Goal: Task Accomplishment & Management: Manage account settings

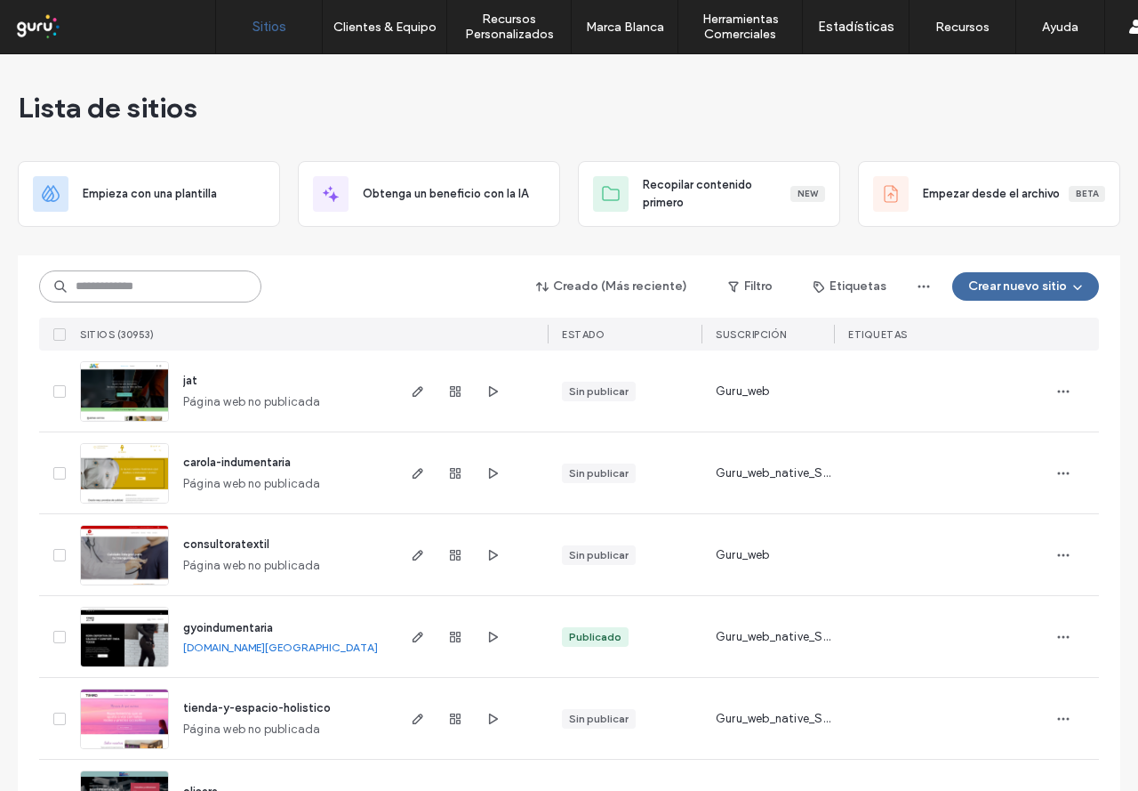
click at [221, 286] on input at bounding box center [150, 286] width 222 height 32
paste input "**********"
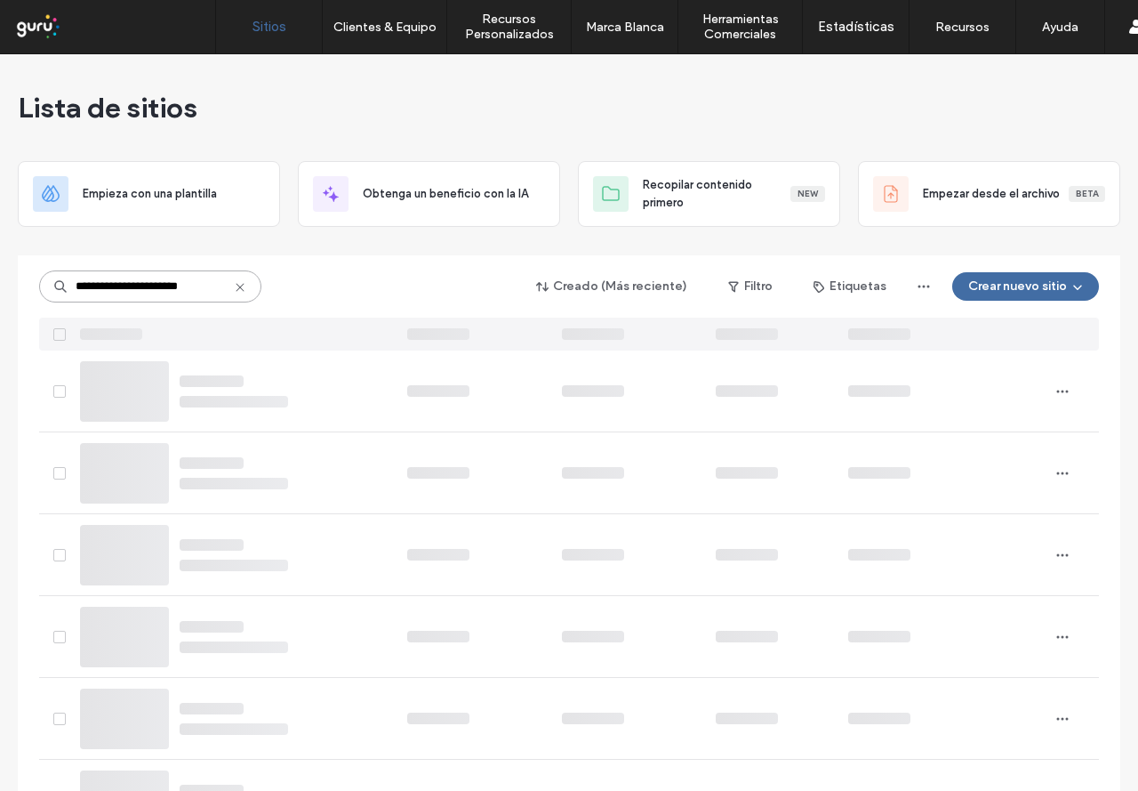
type input "**********"
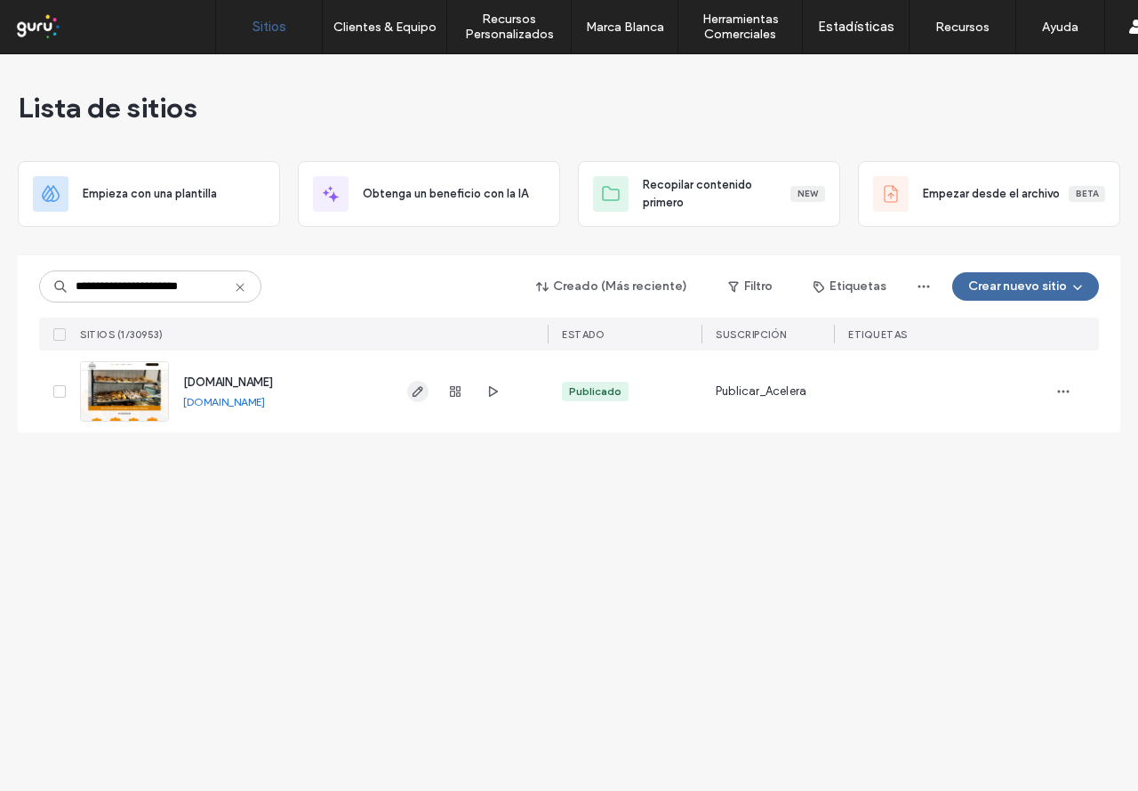
click at [412, 385] on icon "button" at bounding box center [418, 391] width 14 height 14
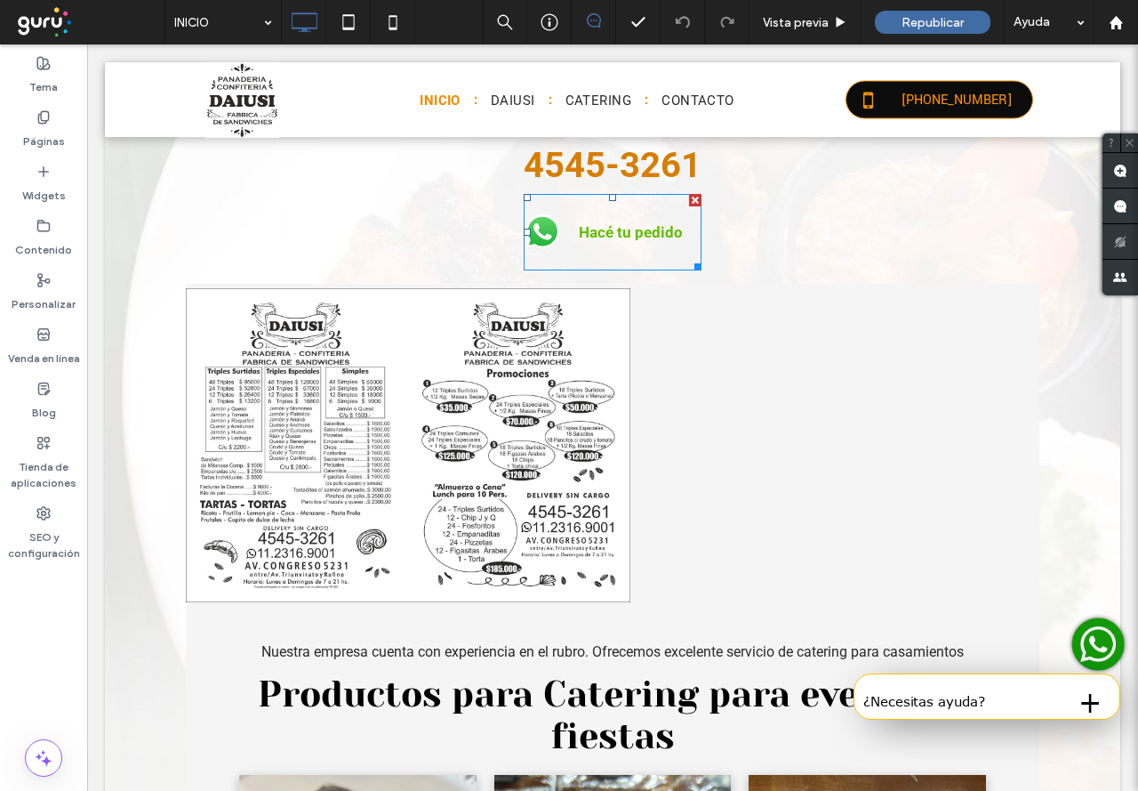
scroll to position [1334, 0]
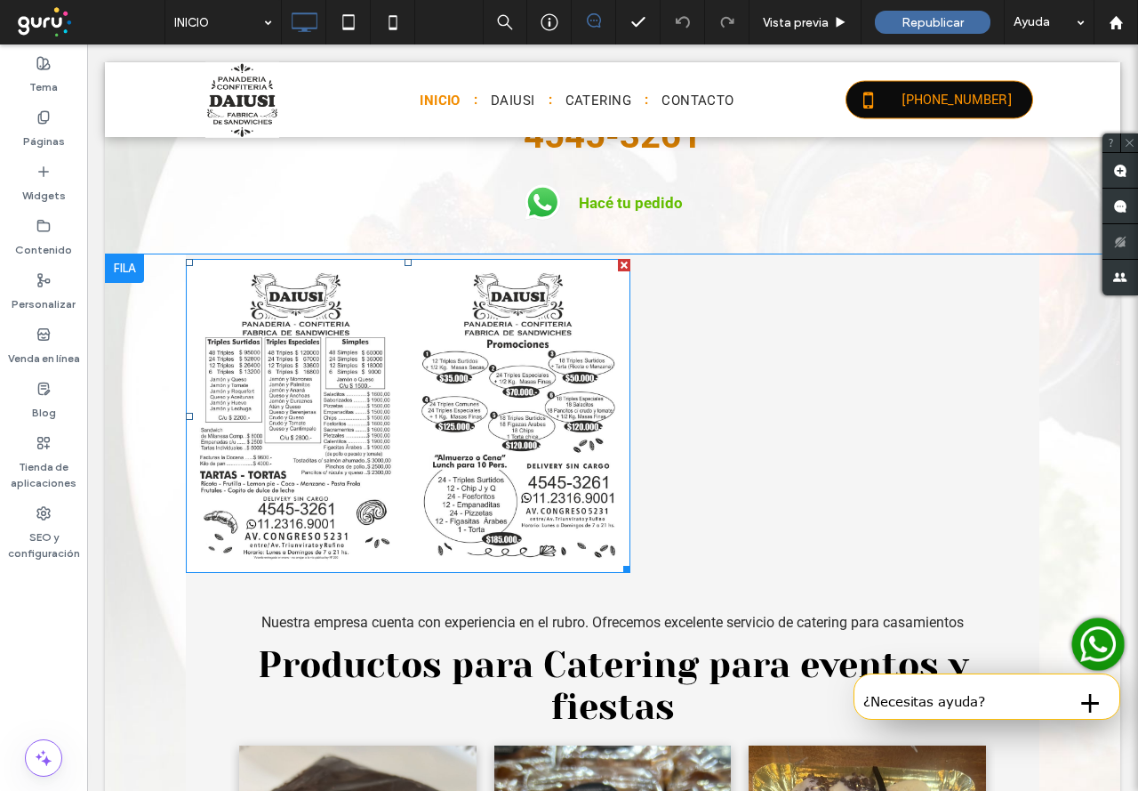
click at [618, 265] on div at bounding box center [624, 265] width 12 height 12
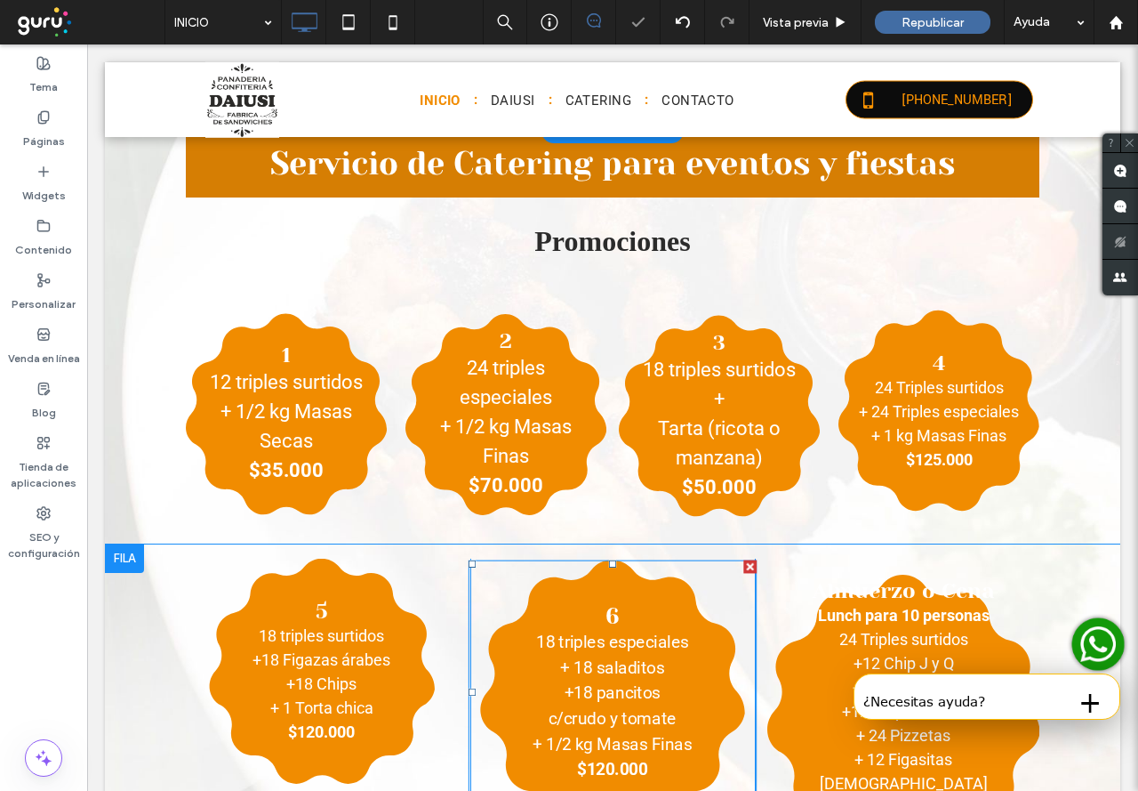
scroll to position [572, 0]
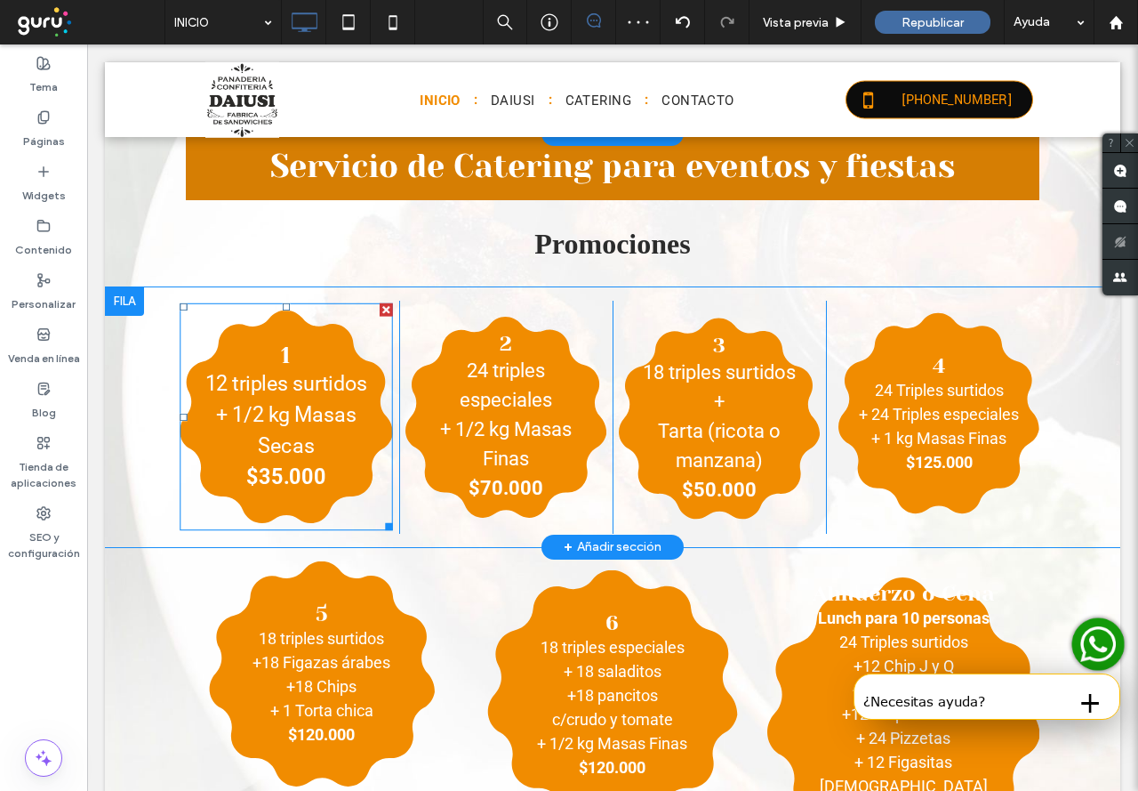
click at [380, 313] on div at bounding box center [386, 309] width 13 height 13
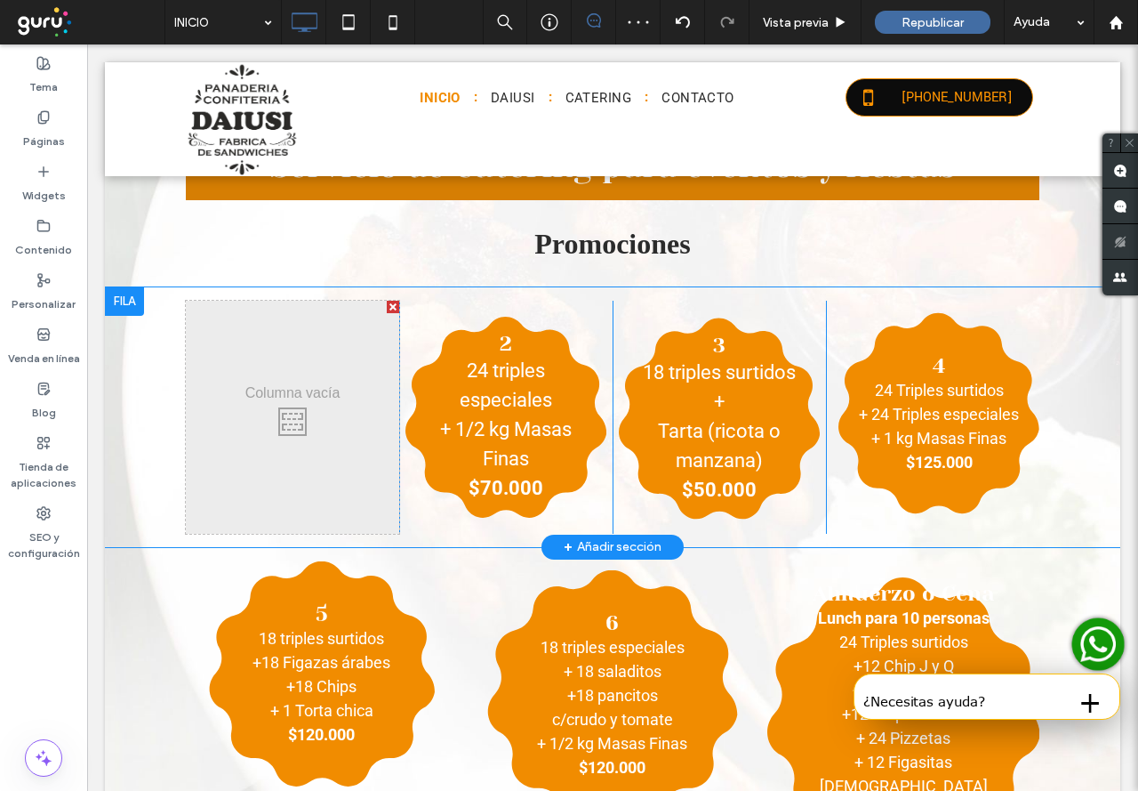
click at [387, 311] on div at bounding box center [393, 307] width 12 height 12
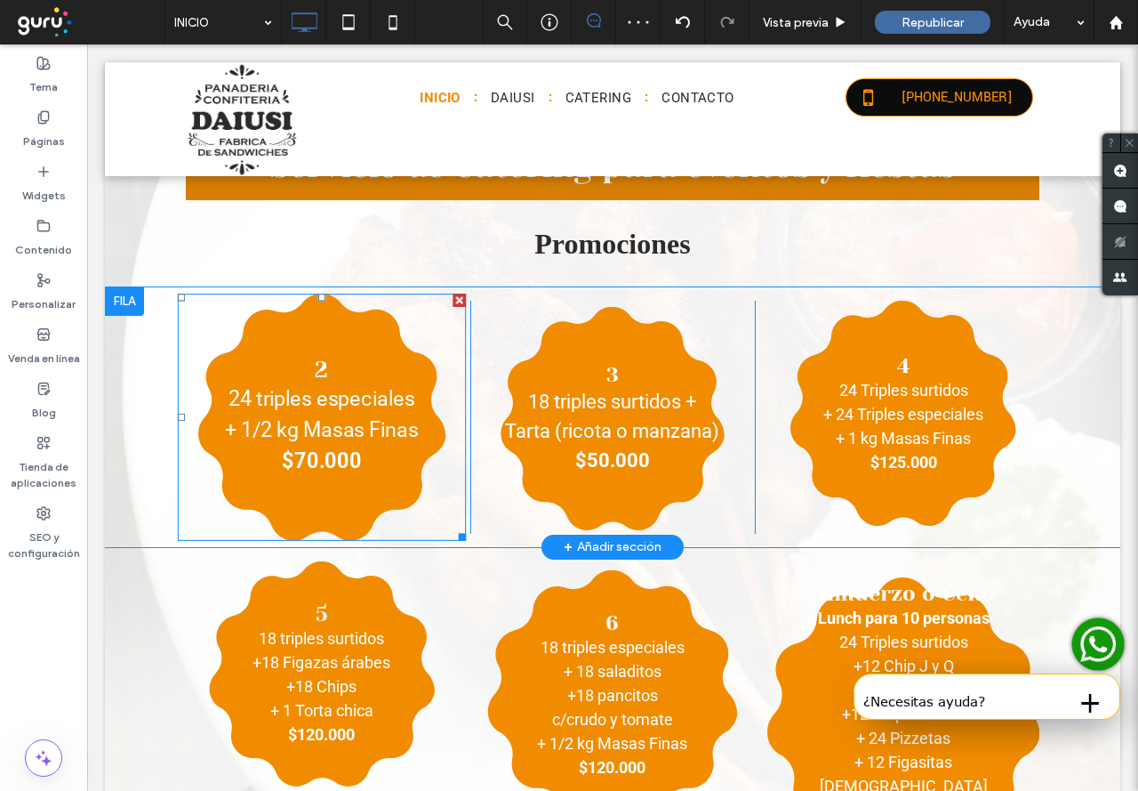
click at [453, 300] on div at bounding box center [459, 299] width 13 height 13
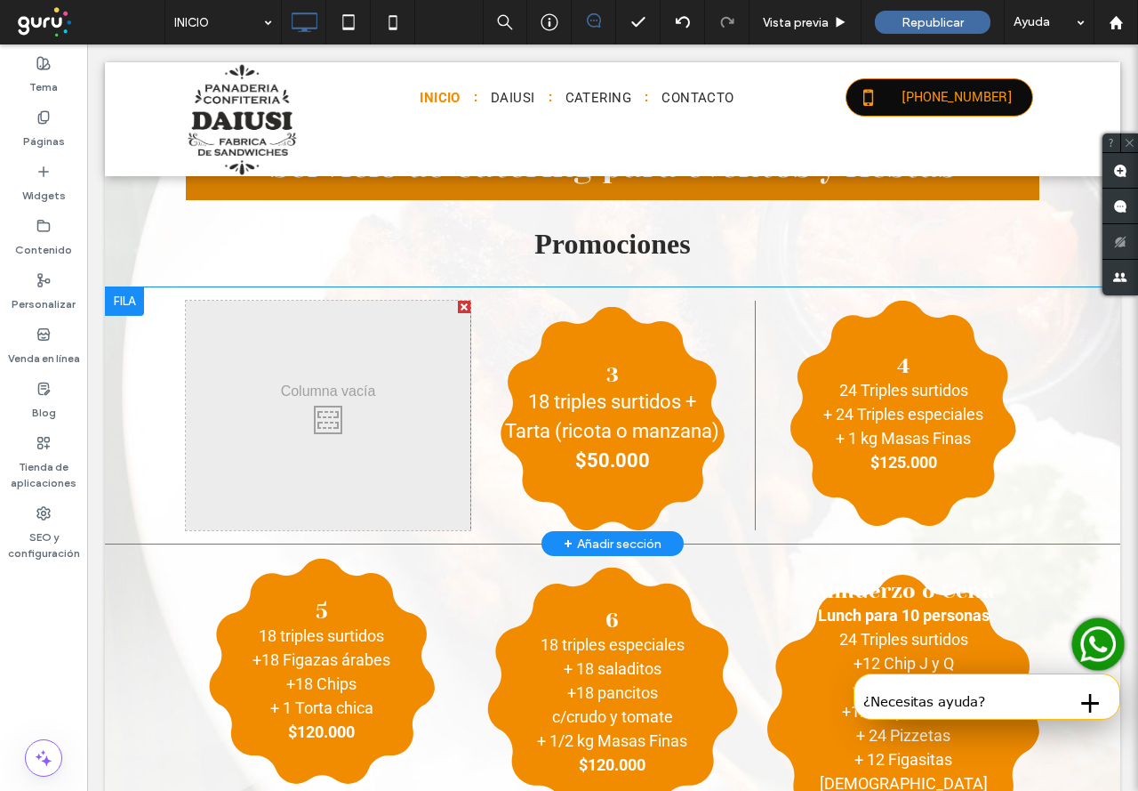
click at [458, 304] on div at bounding box center [464, 307] width 12 height 12
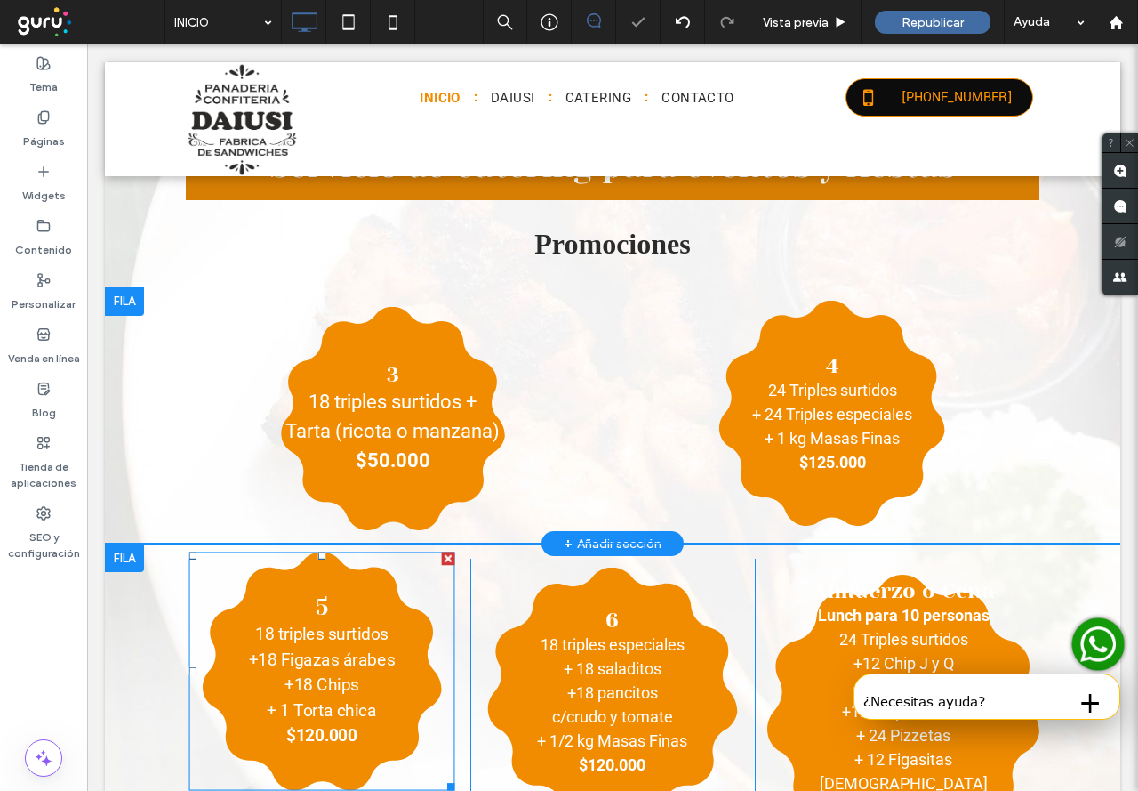
click at [441, 557] on div at bounding box center [447, 557] width 13 height 13
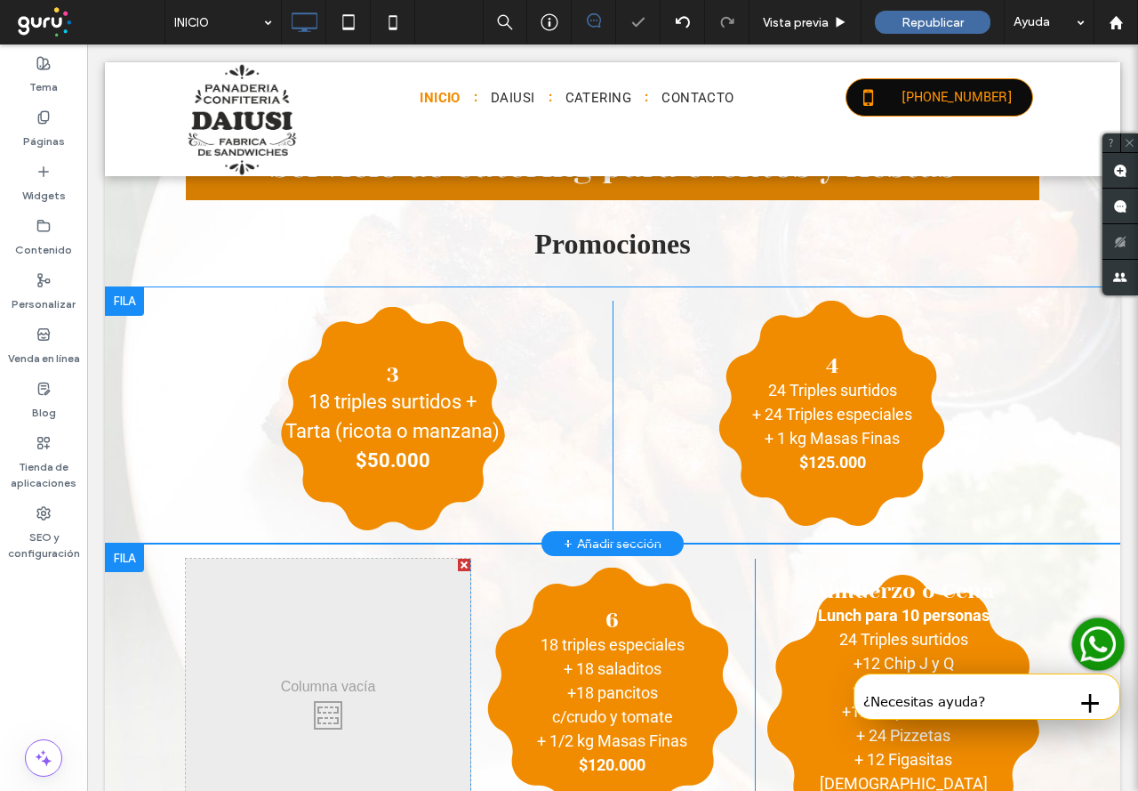
click at [458, 565] on div at bounding box center [464, 564] width 12 height 12
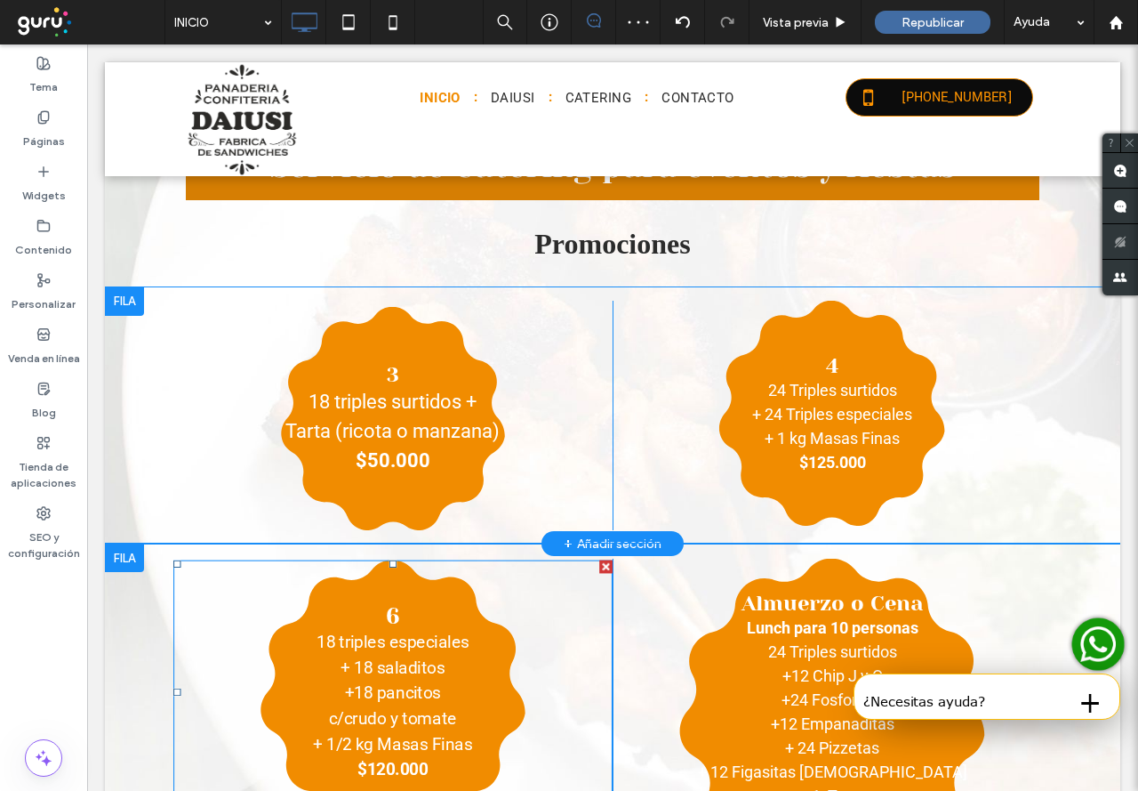
click at [599, 567] on div at bounding box center [605, 566] width 13 height 13
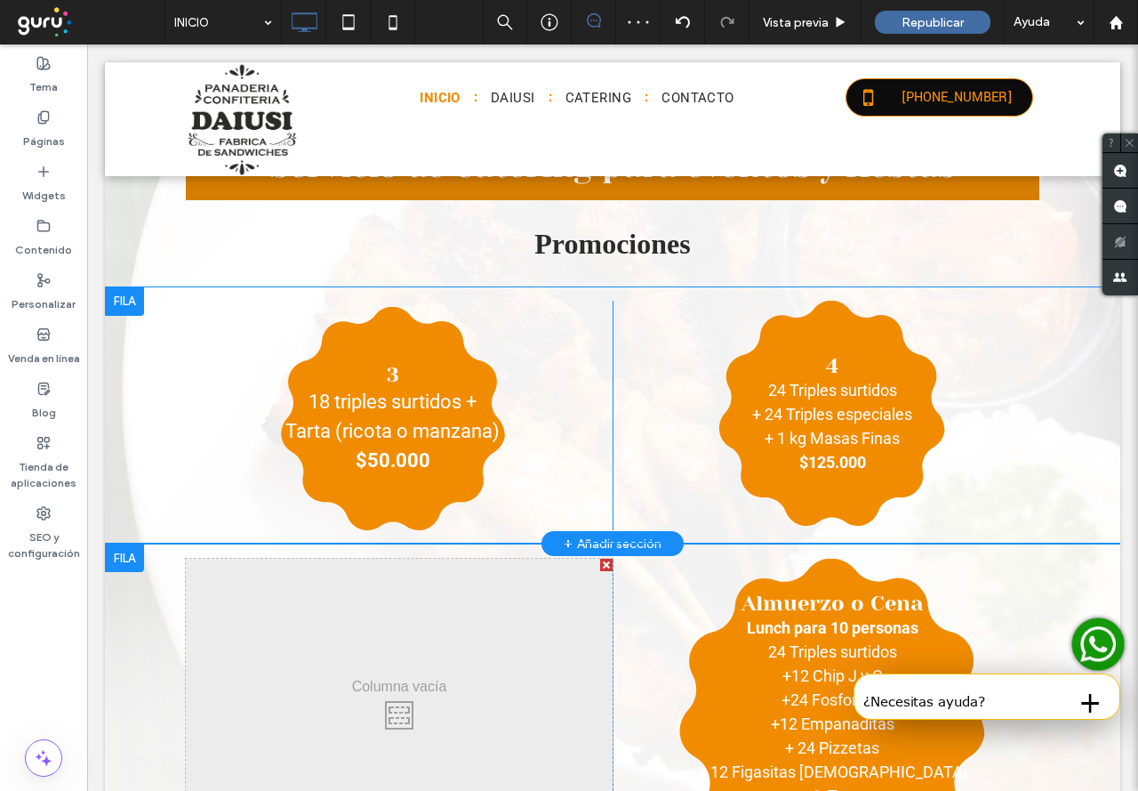
click at [600, 567] on div at bounding box center [606, 564] width 12 height 12
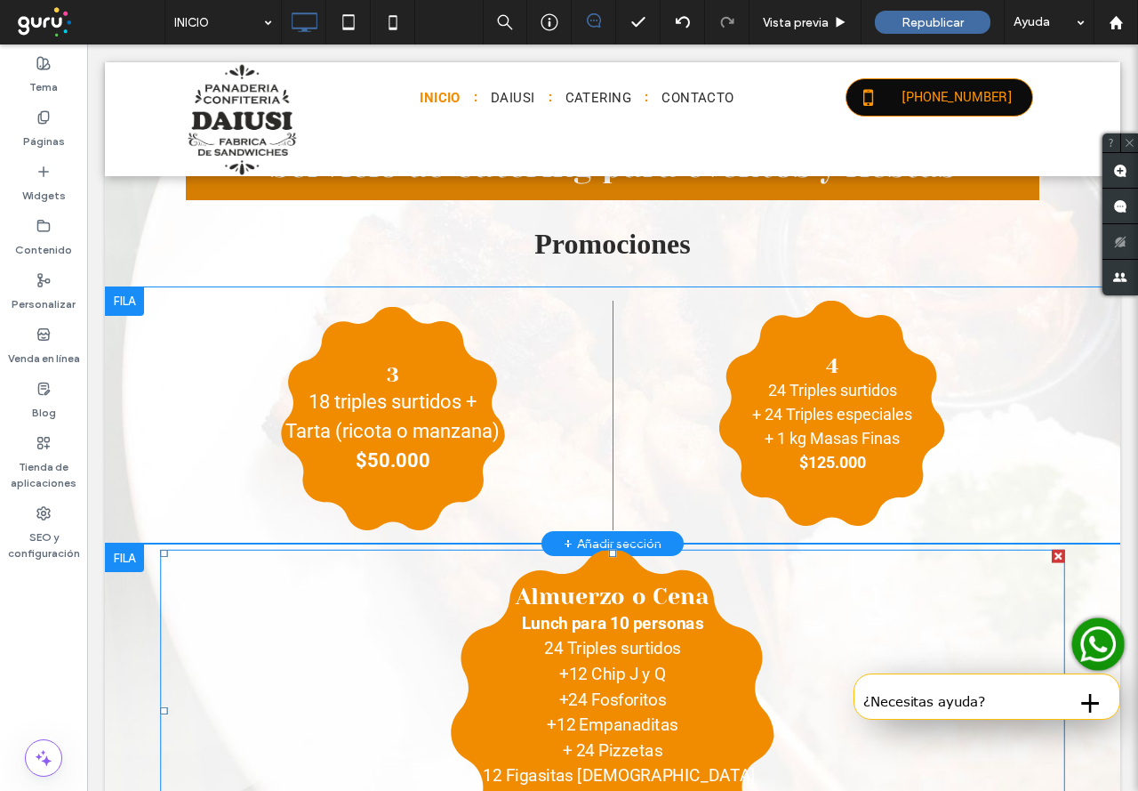
click at [1052, 556] on div at bounding box center [1058, 556] width 13 height 13
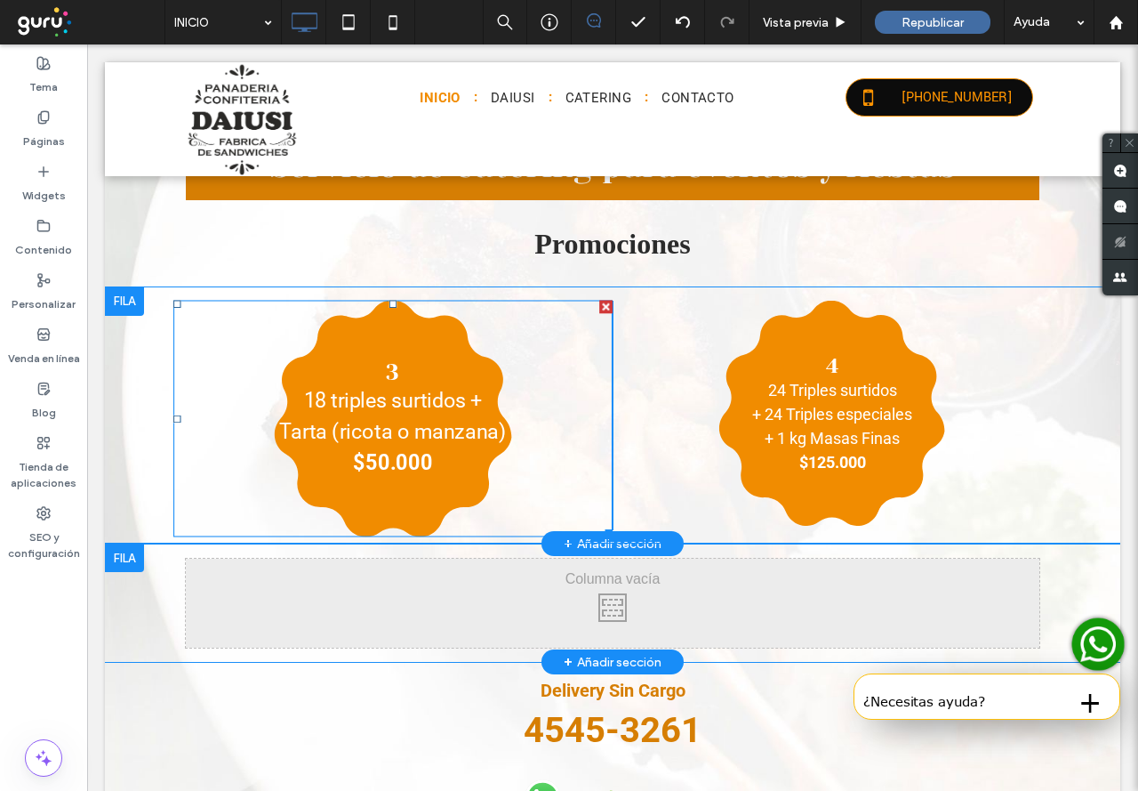
click at [455, 387] on p "18 triples surtidos +" at bounding box center [392, 400] width 401 height 31
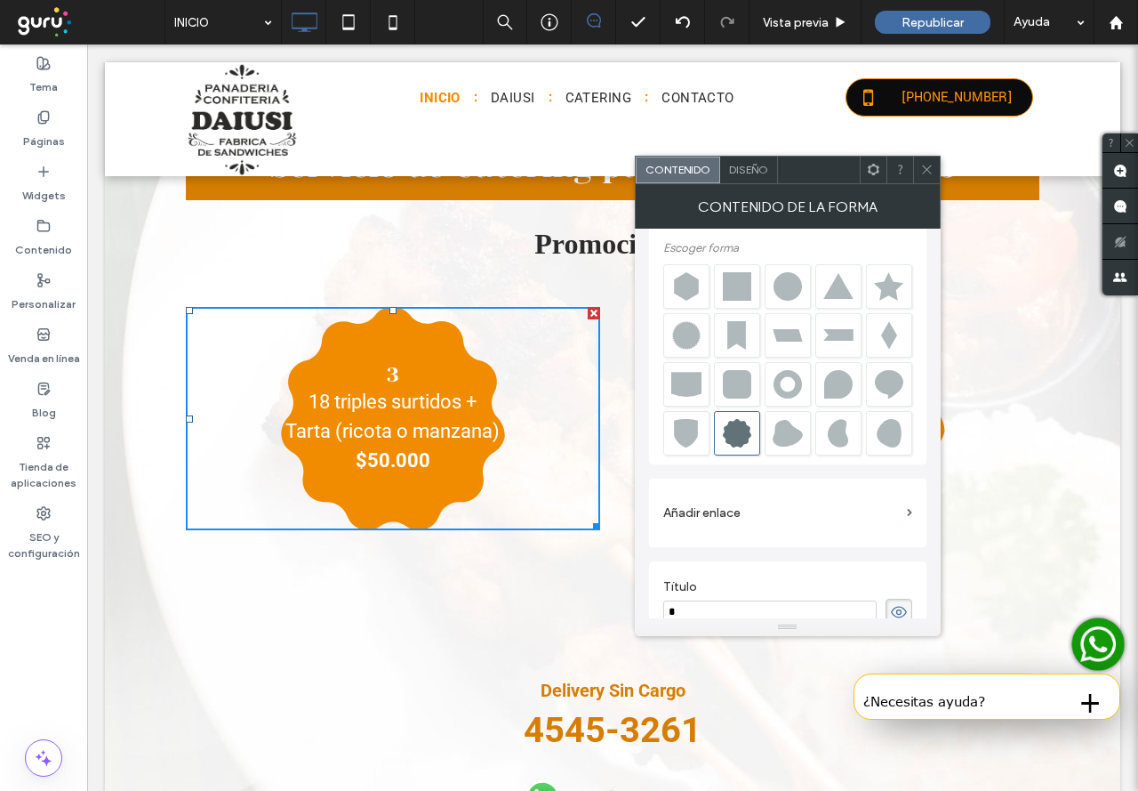
scroll to position [26, 0]
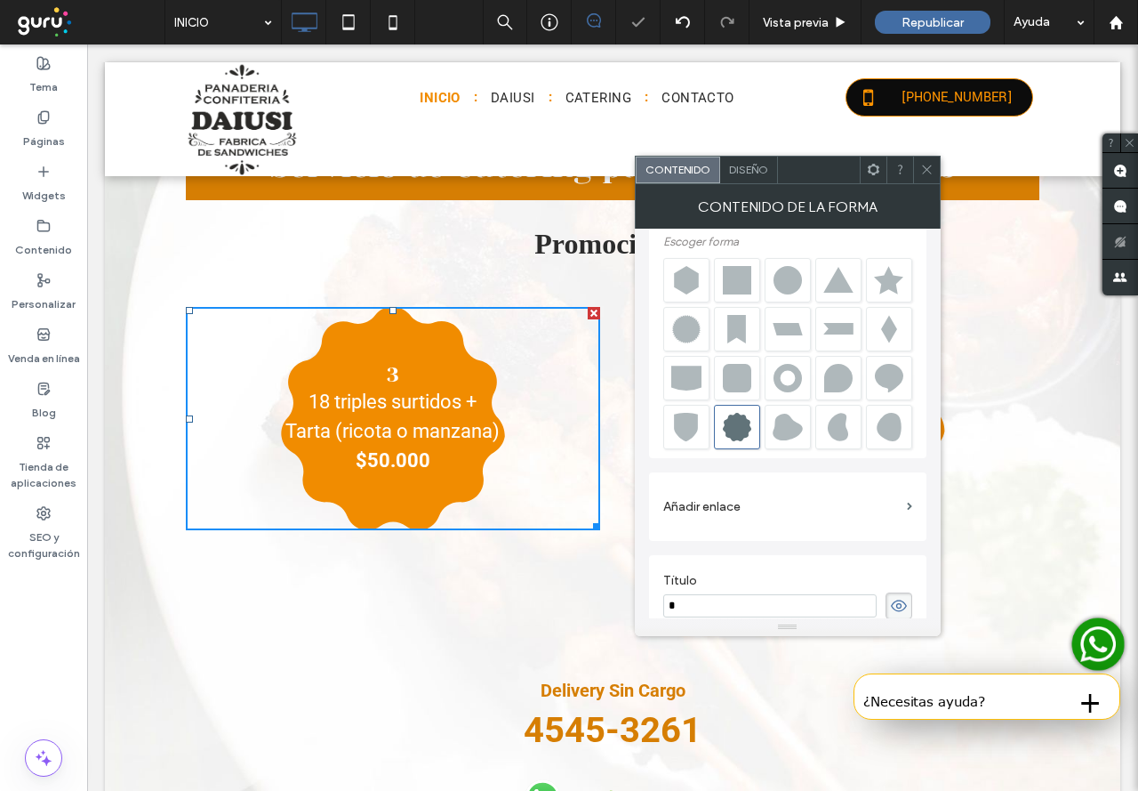
click at [926, 166] on icon at bounding box center [926, 169] width 13 height 13
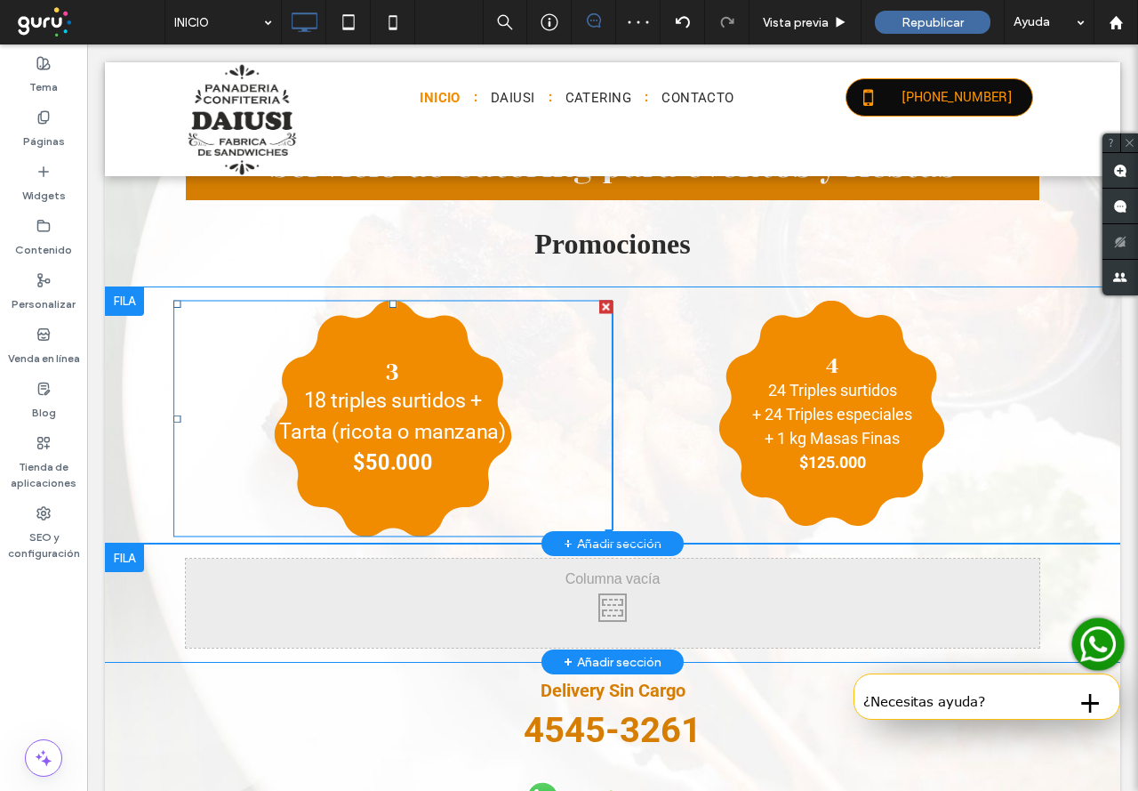
click at [599, 304] on div at bounding box center [605, 307] width 13 height 13
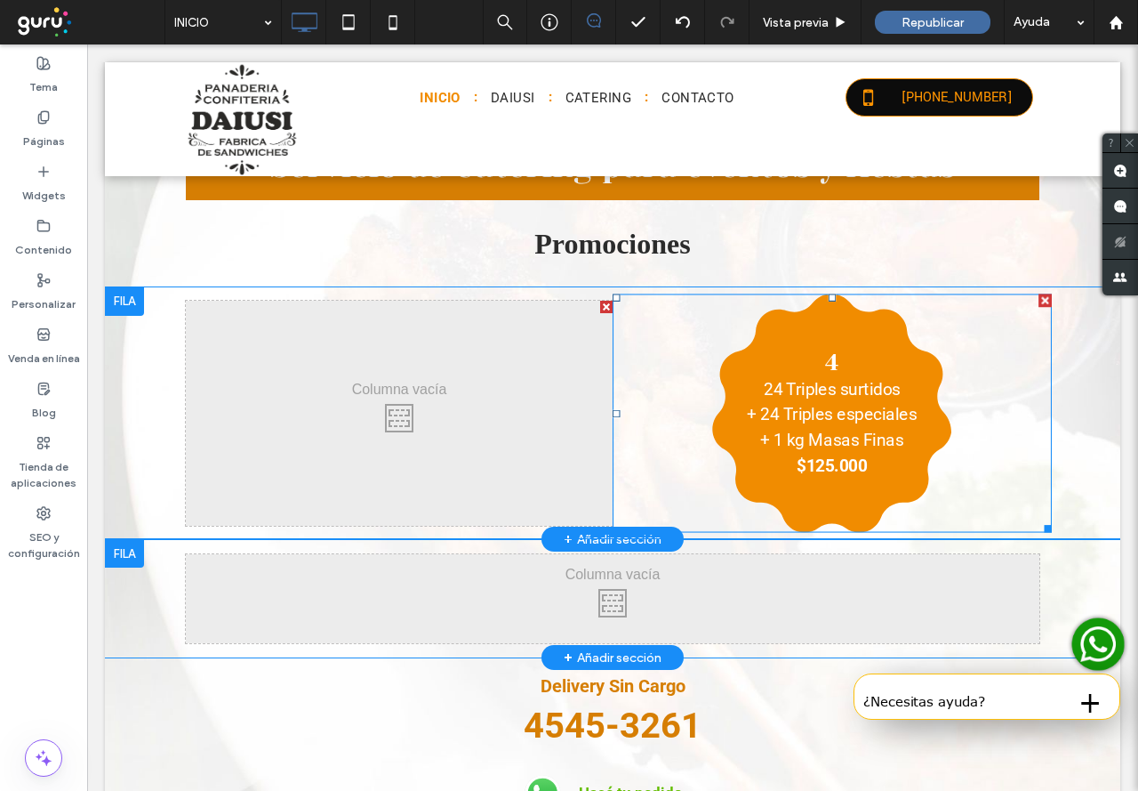
click at [1039, 301] on div at bounding box center [1045, 299] width 13 height 13
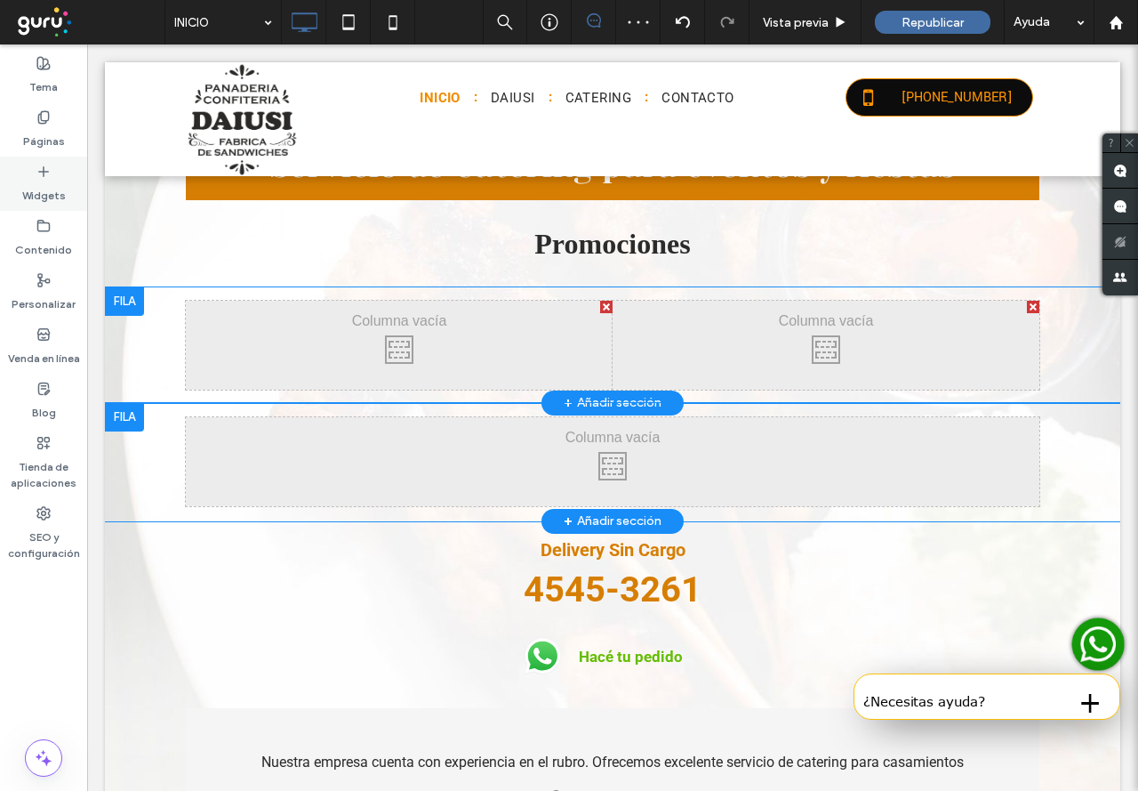
click at [40, 189] on label "Widgets" at bounding box center [44, 191] width 44 height 25
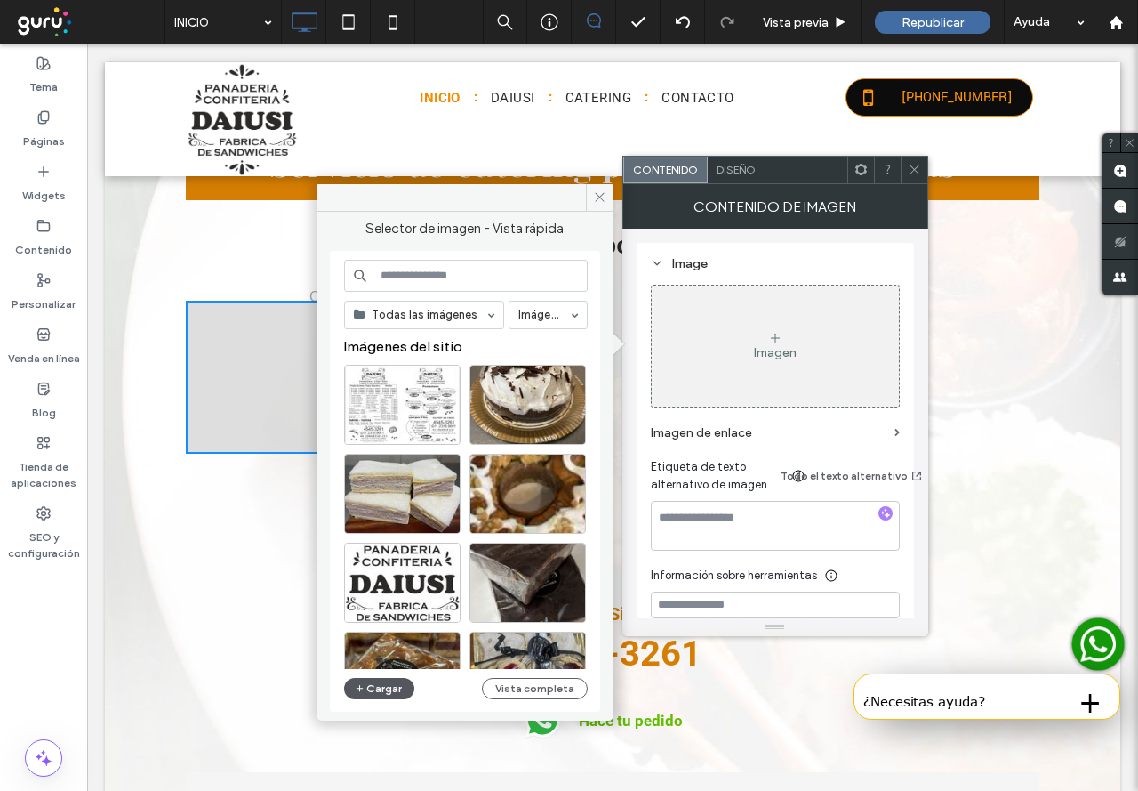
click at [385, 693] on button "Cargar" at bounding box center [379, 688] width 71 height 21
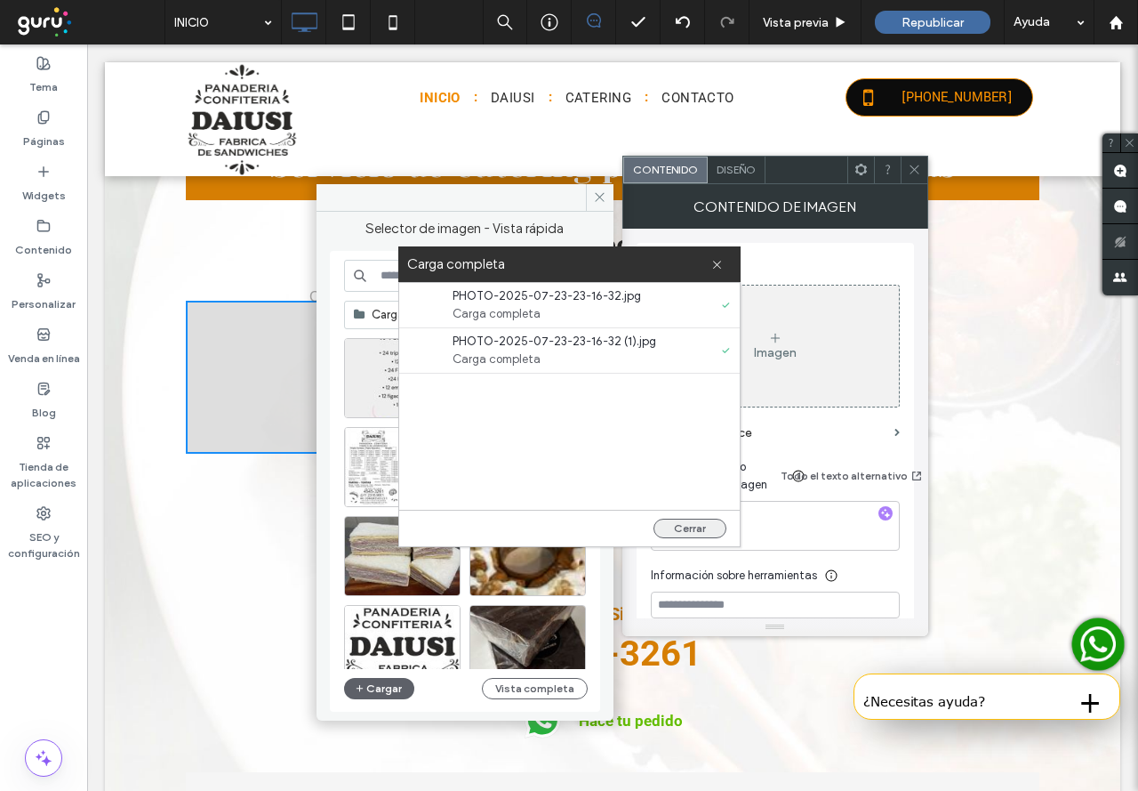
click at [700, 524] on button "Cerrar" at bounding box center [690, 528] width 73 height 20
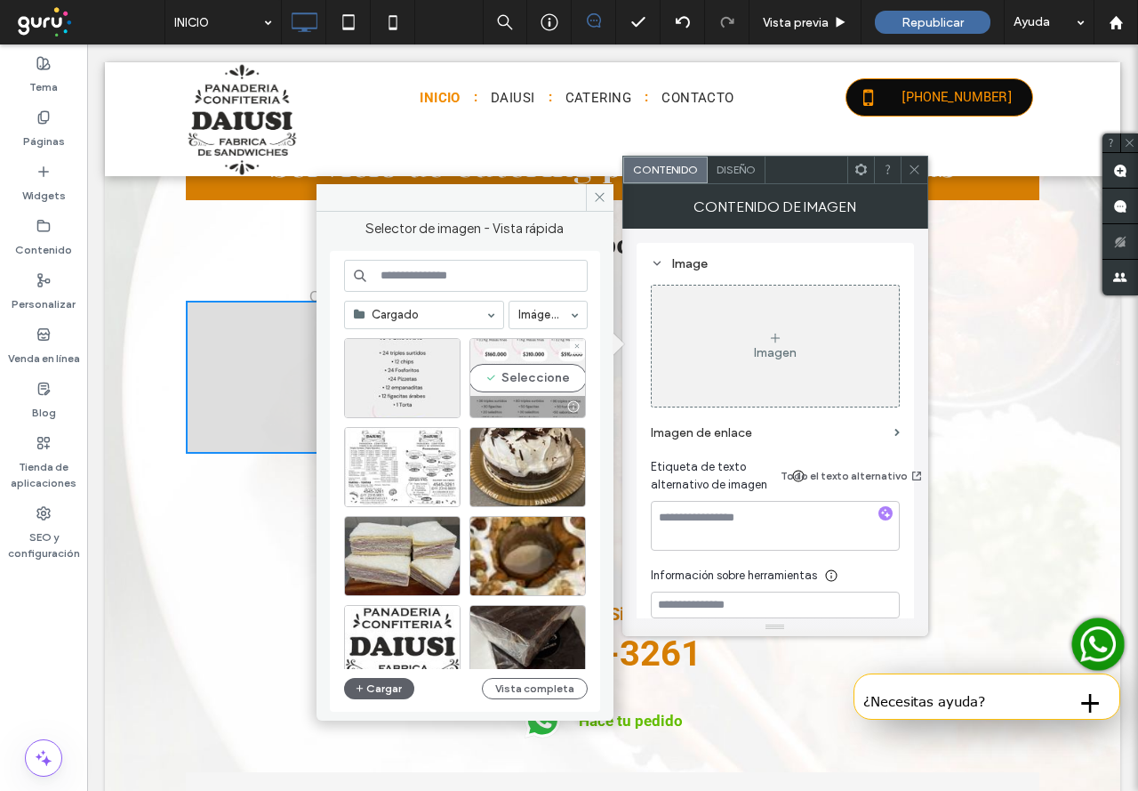
click at [528, 383] on div "Seleccione" at bounding box center [528, 378] width 116 height 80
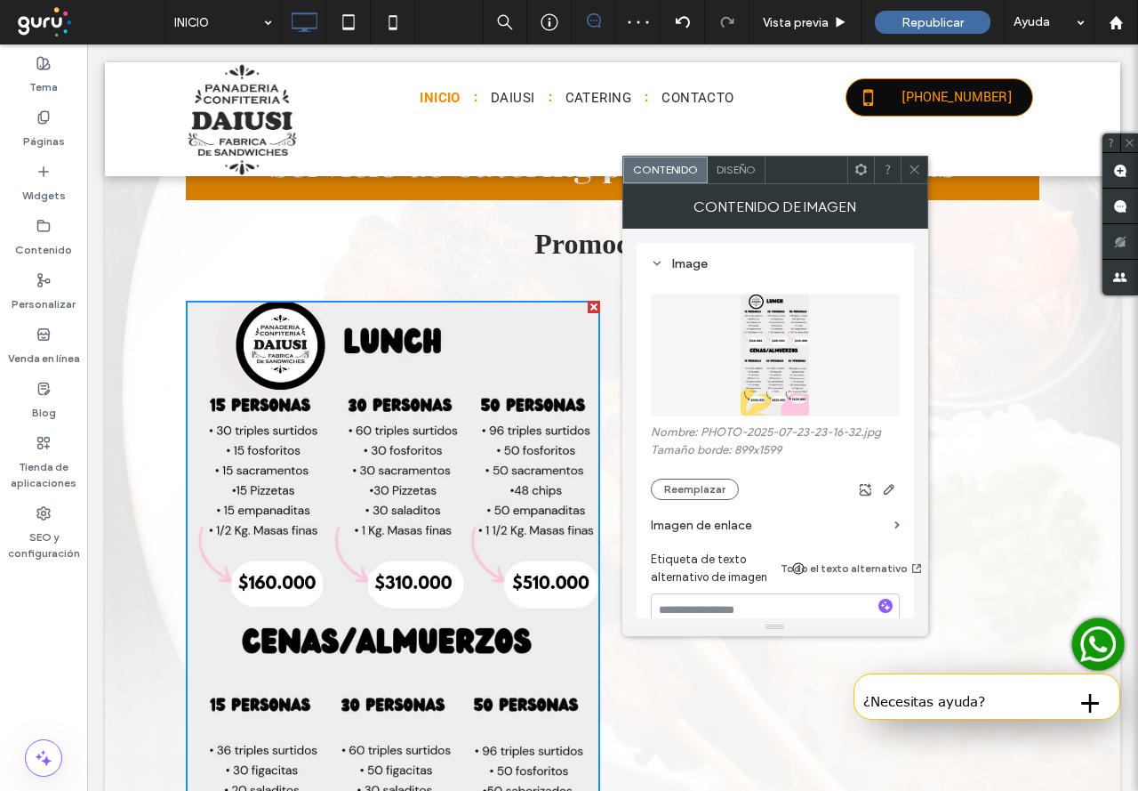
click at [914, 174] on icon at bounding box center [914, 169] width 13 height 13
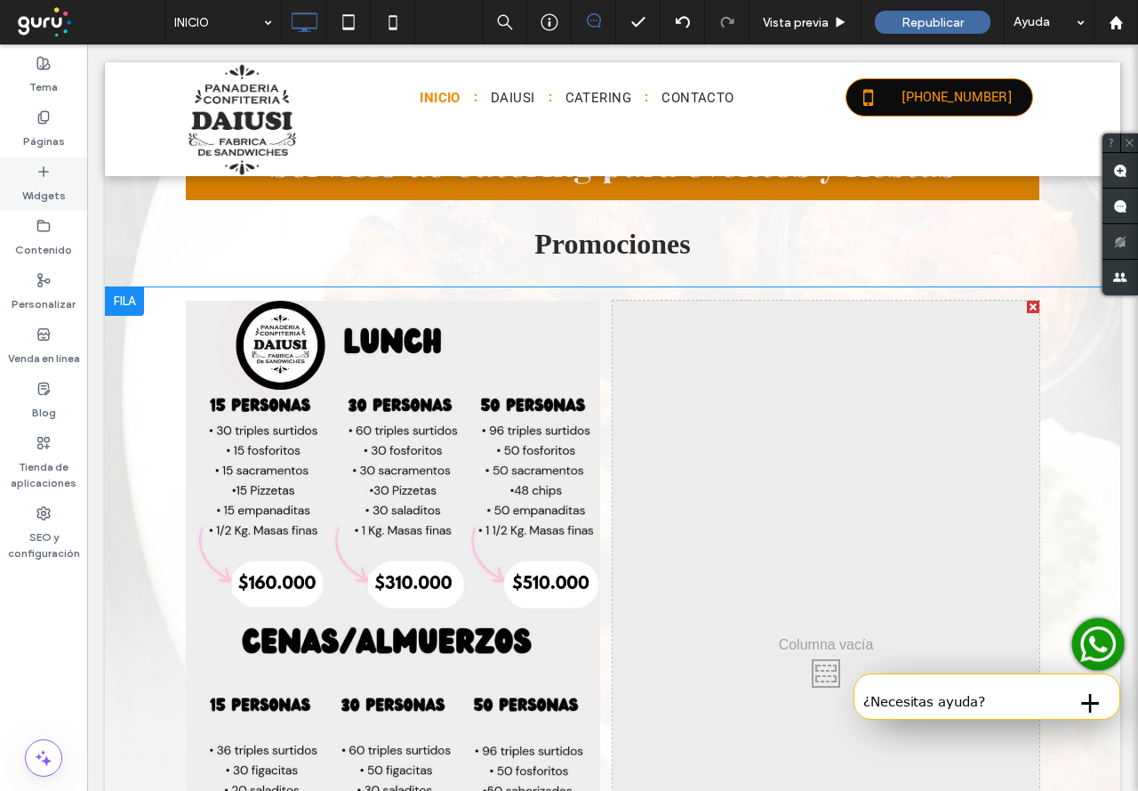
click at [44, 174] on use at bounding box center [43, 170] width 9 height 9
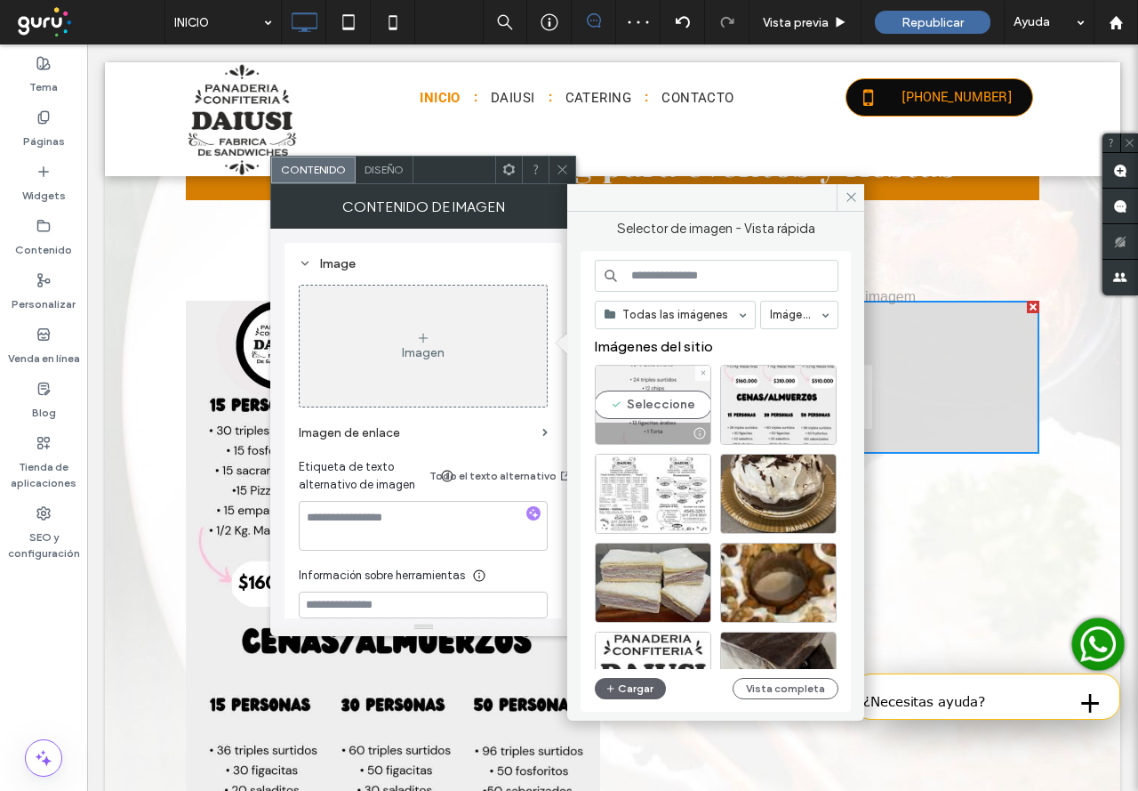
click at [636, 408] on div "Seleccione" at bounding box center [653, 405] width 116 height 80
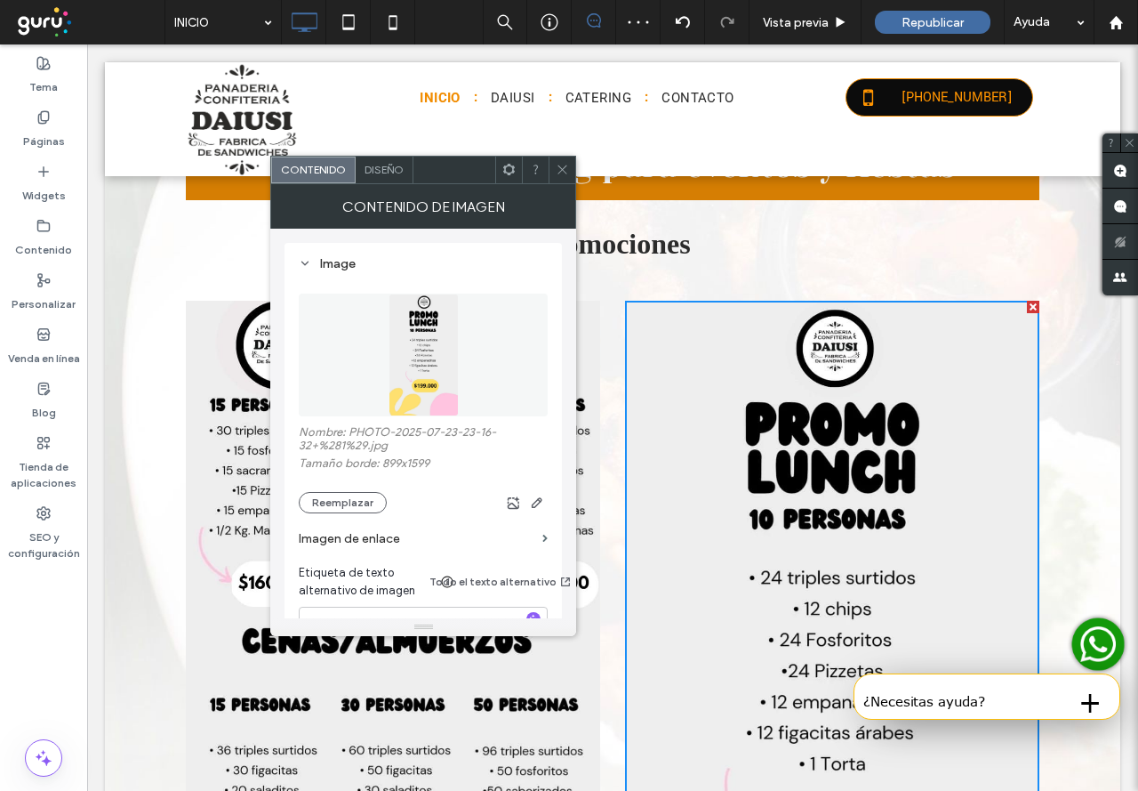
click at [558, 171] on icon at bounding box center [562, 169] width 13 height 13
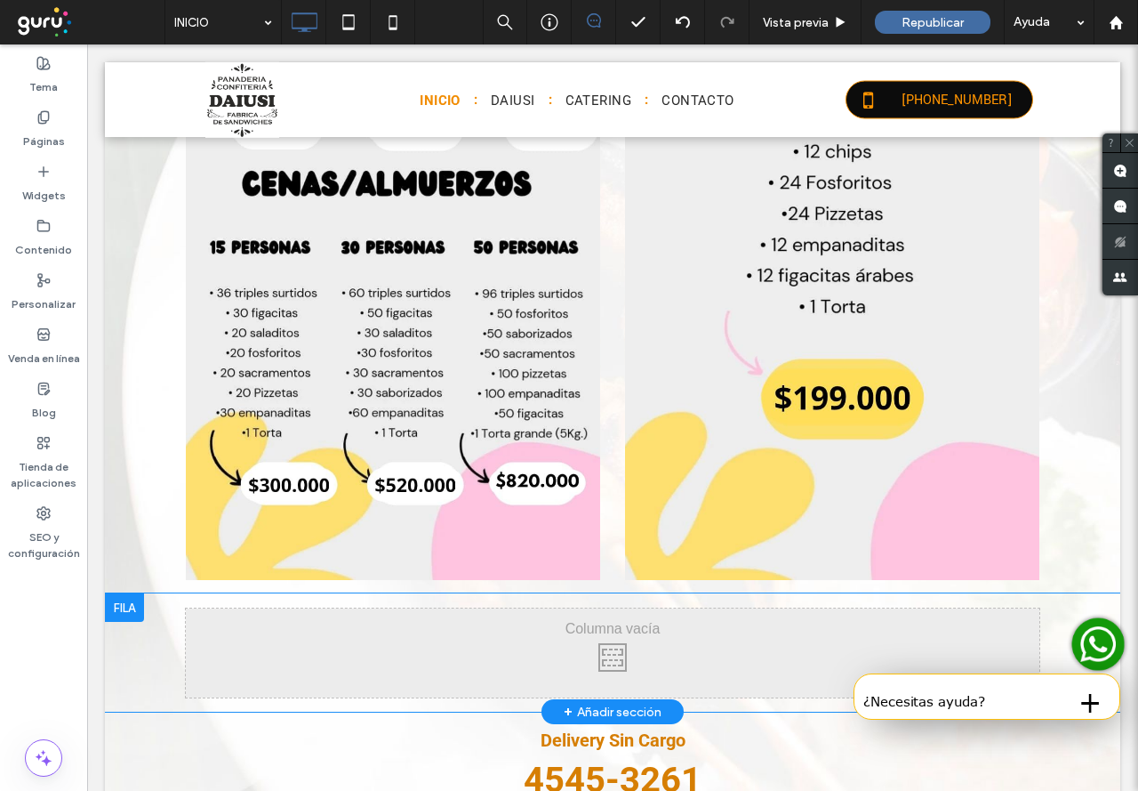
scroll to position [0, 0]
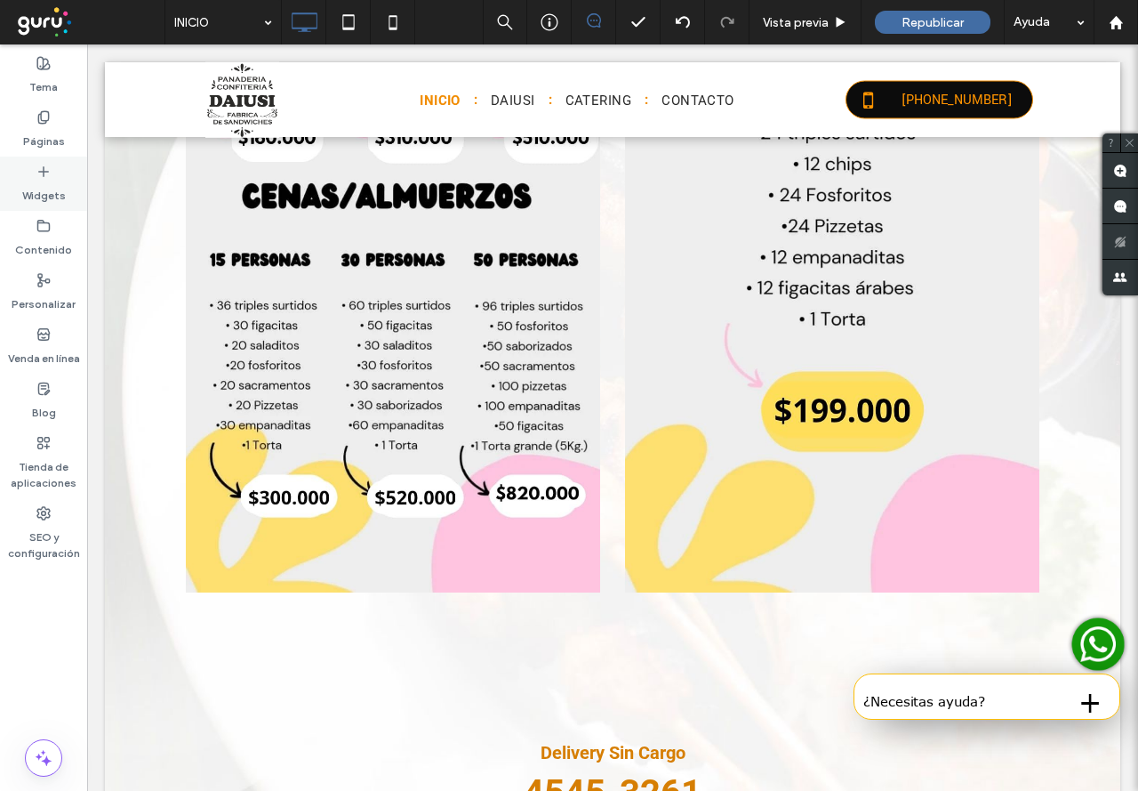
click at [36, 174] on icon at bounding box center [43, 172] width 14 height 14
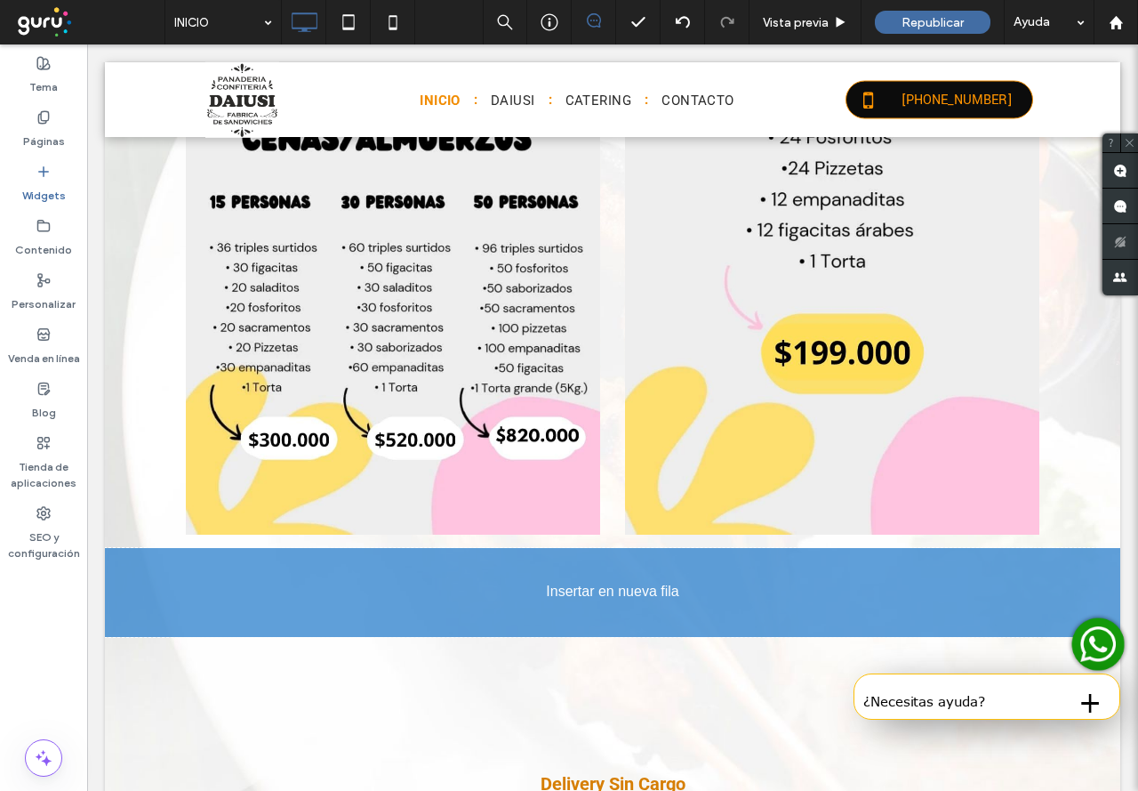
scroll to position [1114, 0]
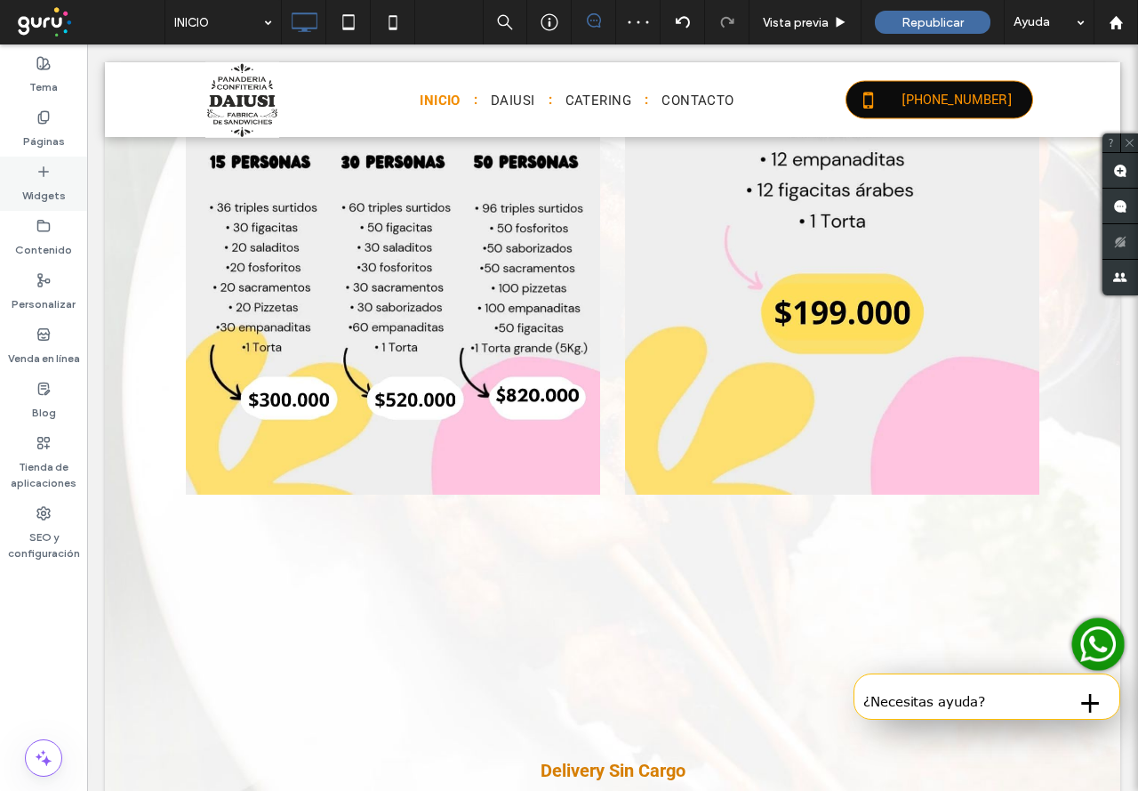
click at [36, 172] on icon at bounding box center [43, 172] width 14 height 14
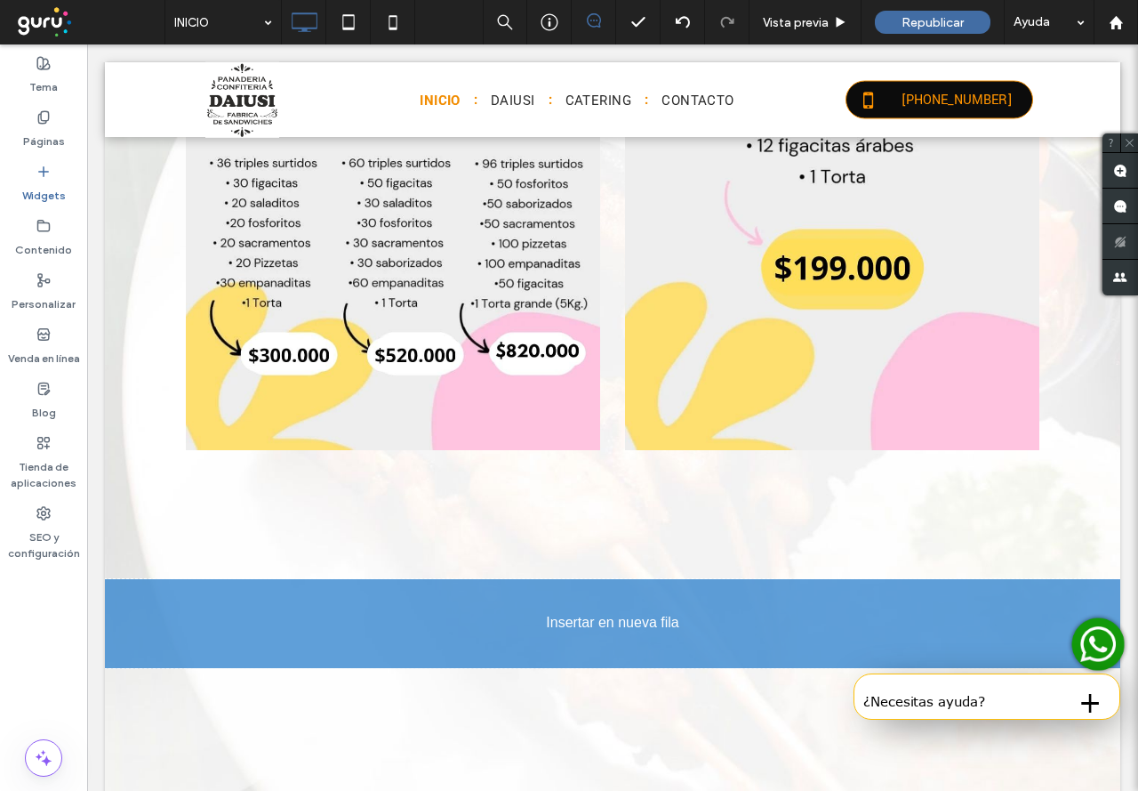
scroll to position [1172, 0]
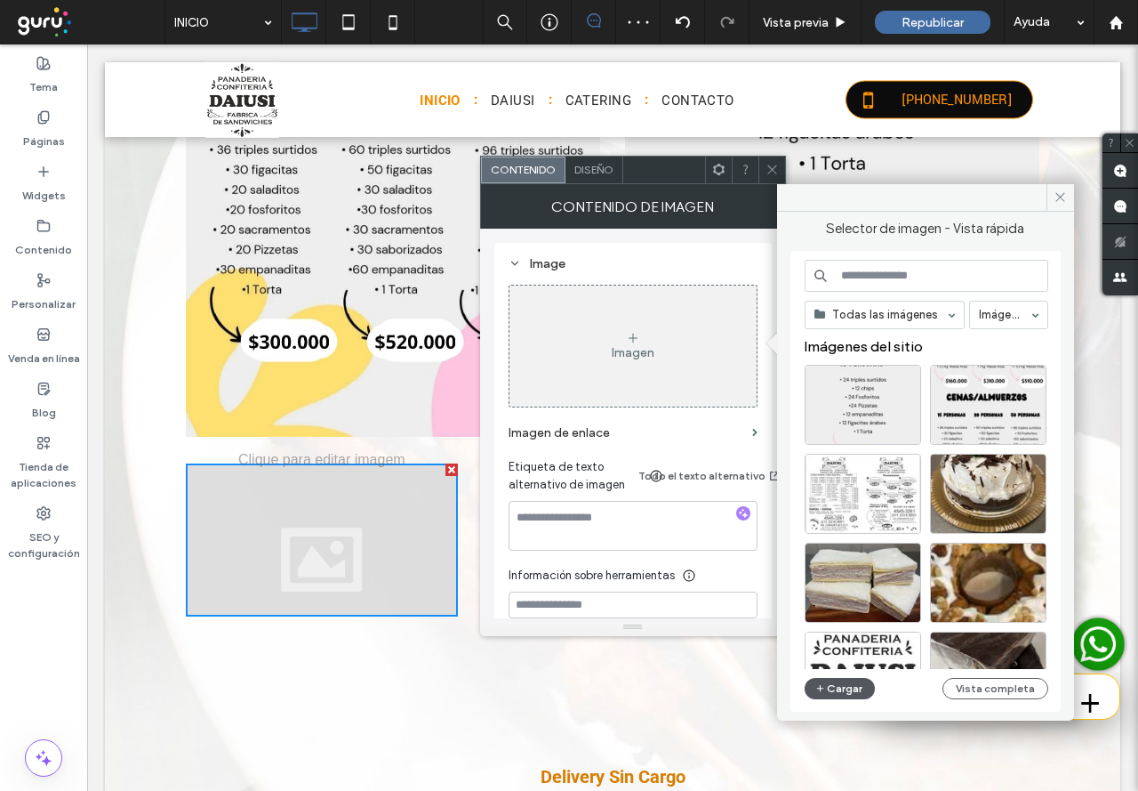
click at [830, 687] on button "Cargar" at bounding box center [840, 688] width 71 height 21
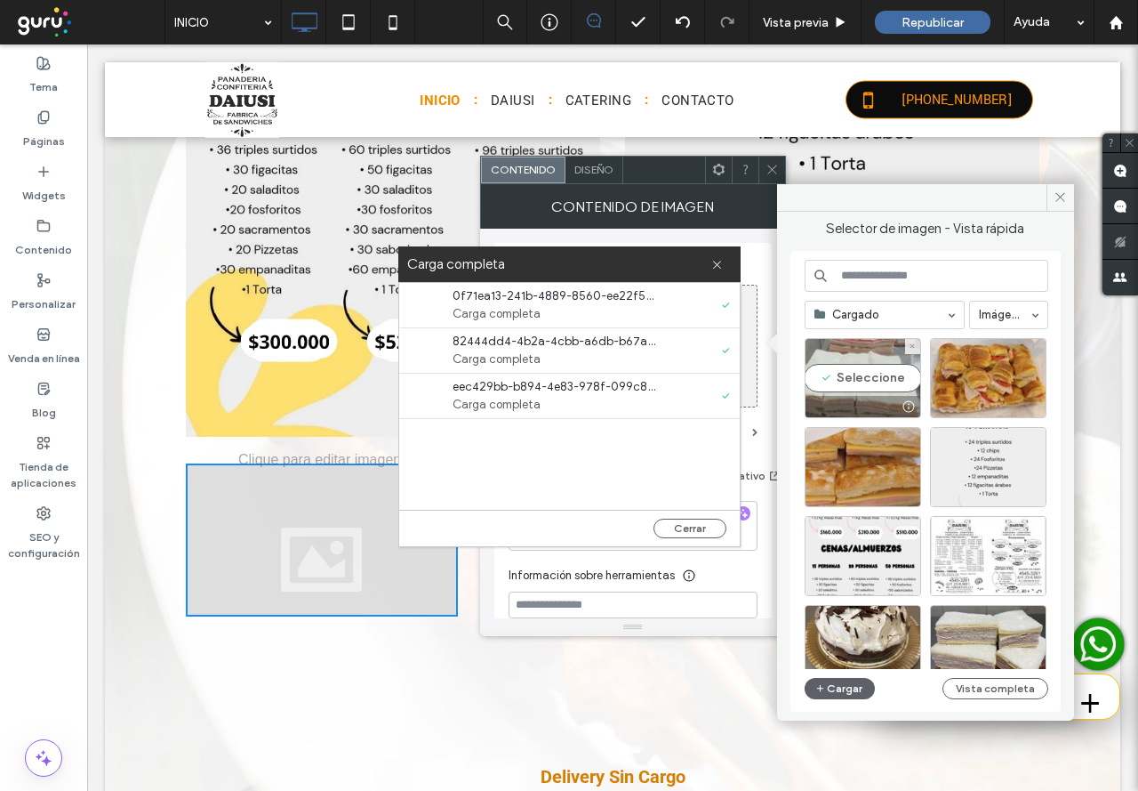
click at [880, 384] on div "Seleccione" at bounding box center [863, 378] width 116 height 80
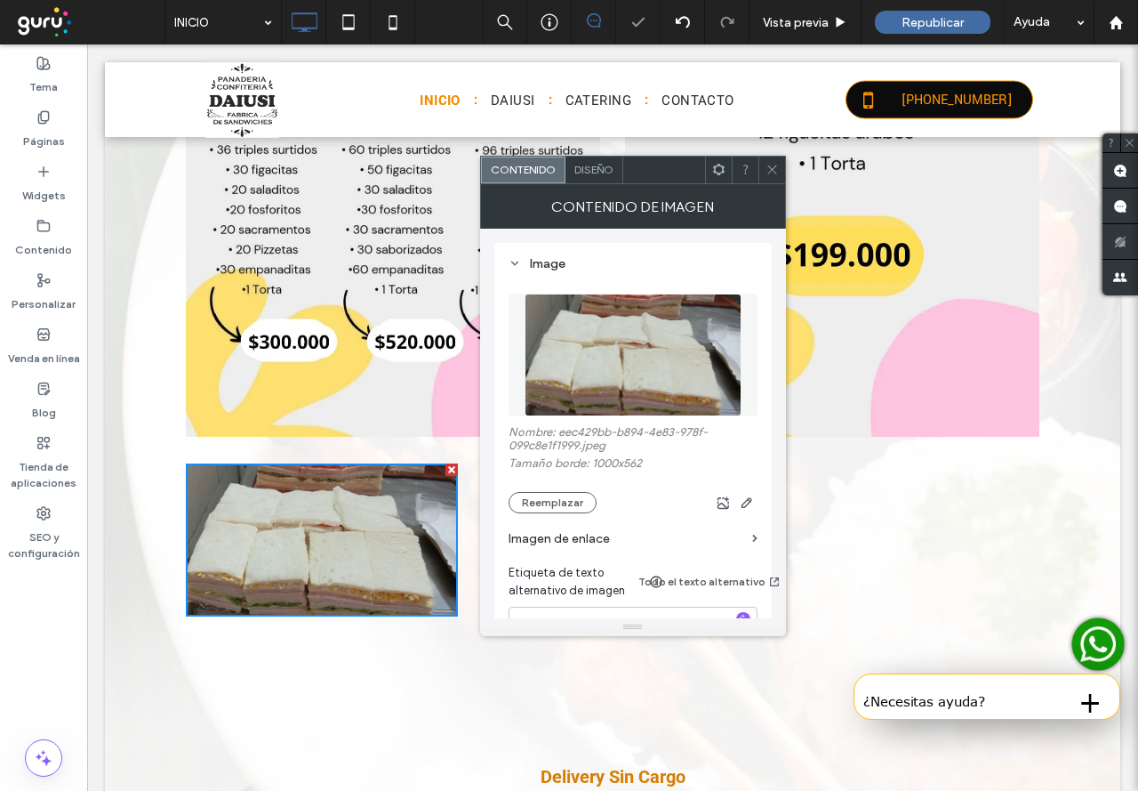
click at [771, 167] on icon at bounding box center [772, 169] width 13 height 13
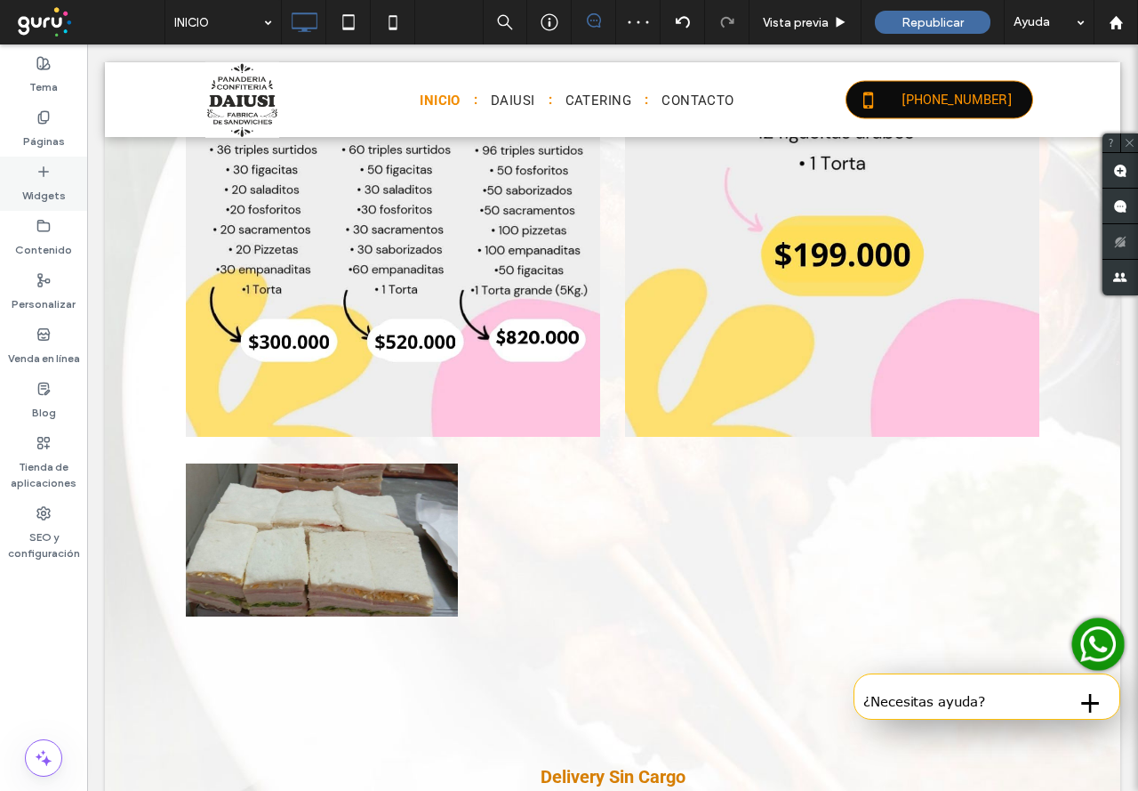
click at [44, 173] on icon at bounding box center [43, 172] width 14 height 14
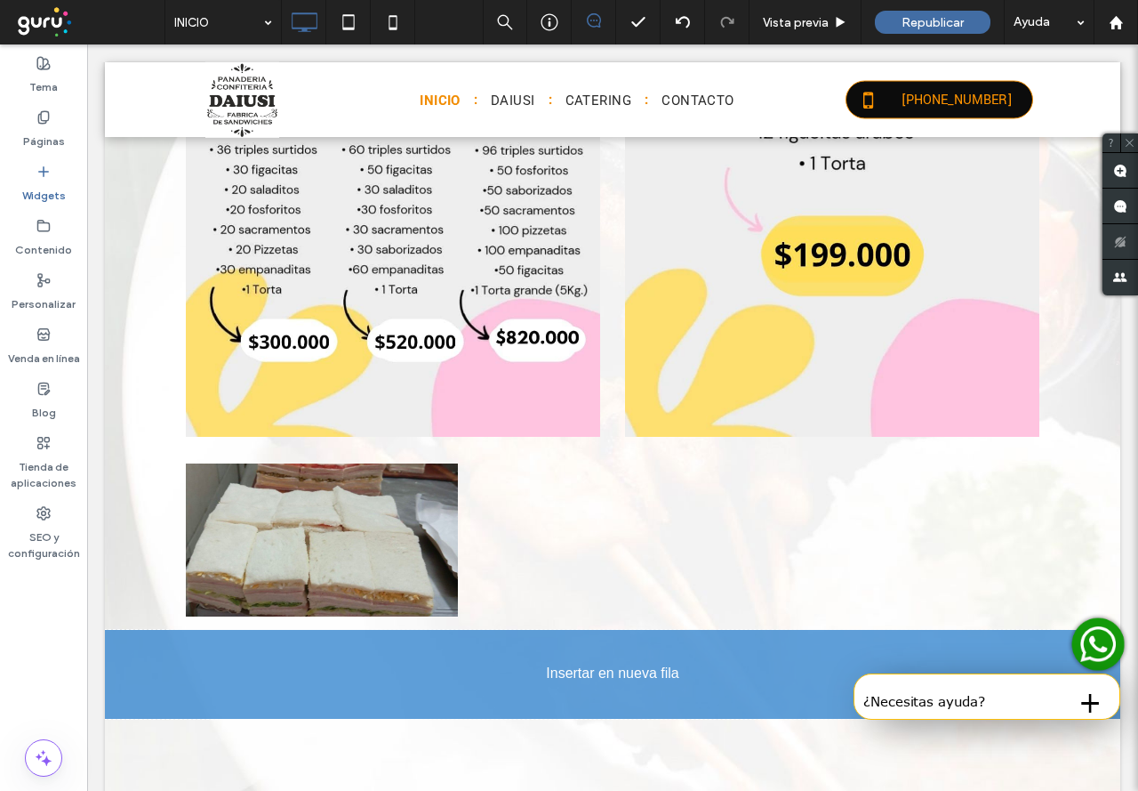
scroll to position [1181, 0]
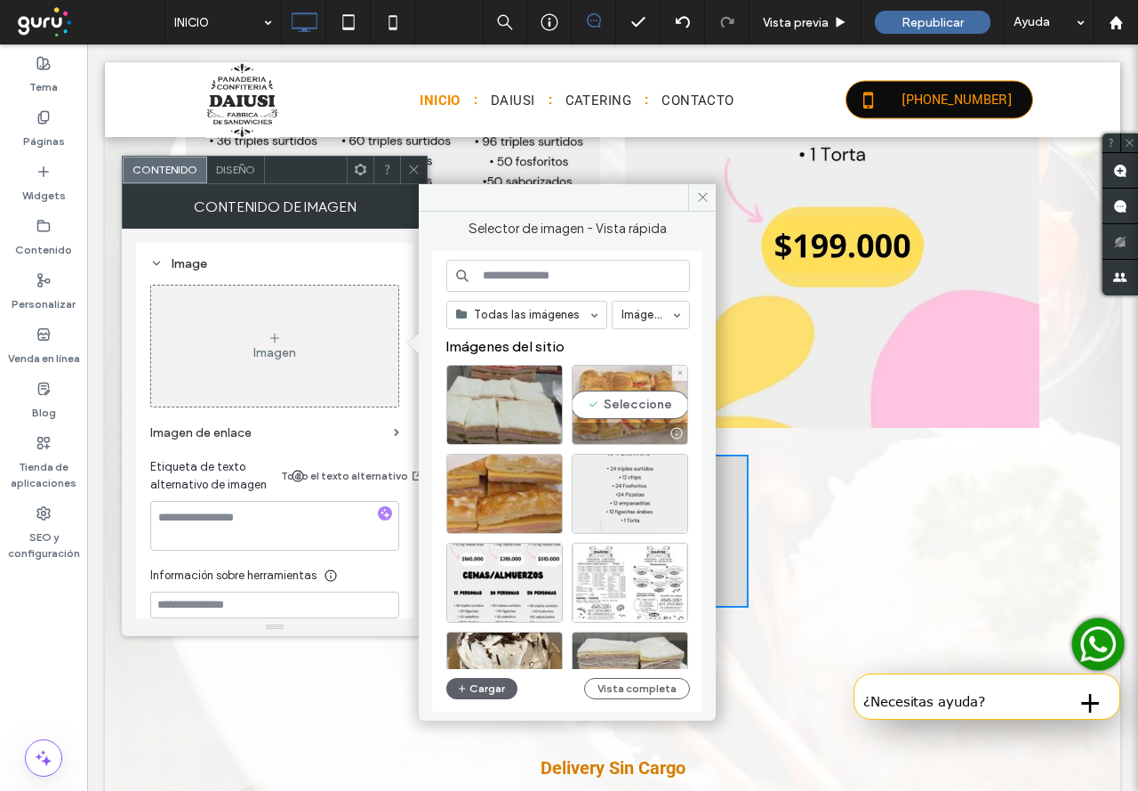
drag, startPoint x: 630, startPoint y: 405, endPoint x: 548, endPoint y: 373, distance: 88.7
click at [630, 405] on div "Seleccione" at bounding box center [630, 405] width 116 height 80
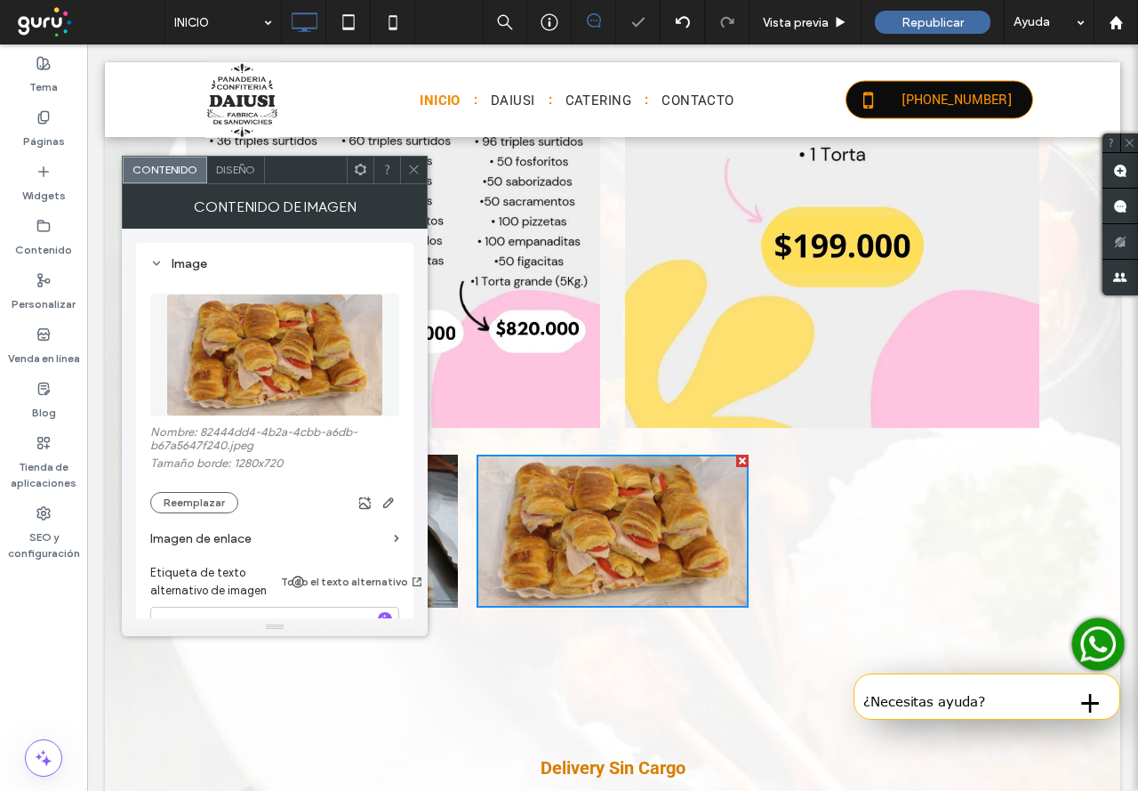
click at [413, 173] on icon at bounding box center [413, 169] width 13 height 13
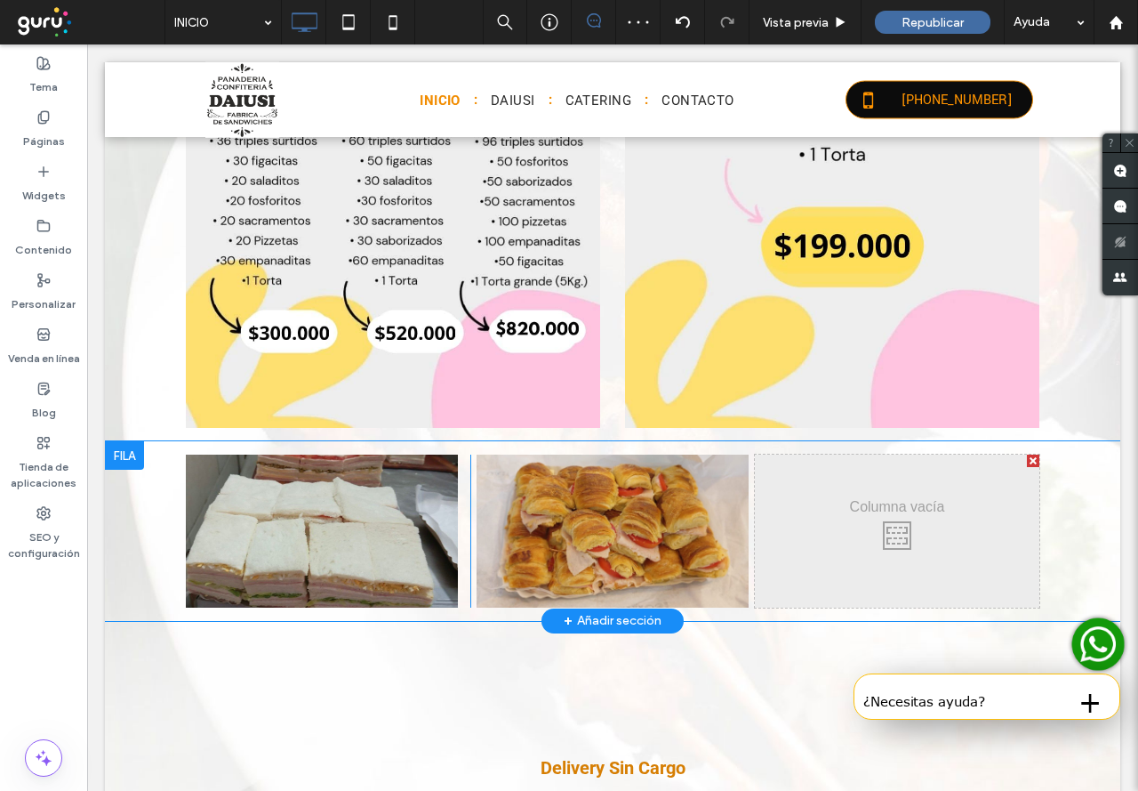
click at [861, 506] on div "Click To Paste Click To Paste" at bounding box center [897, 530] width 285 height 153
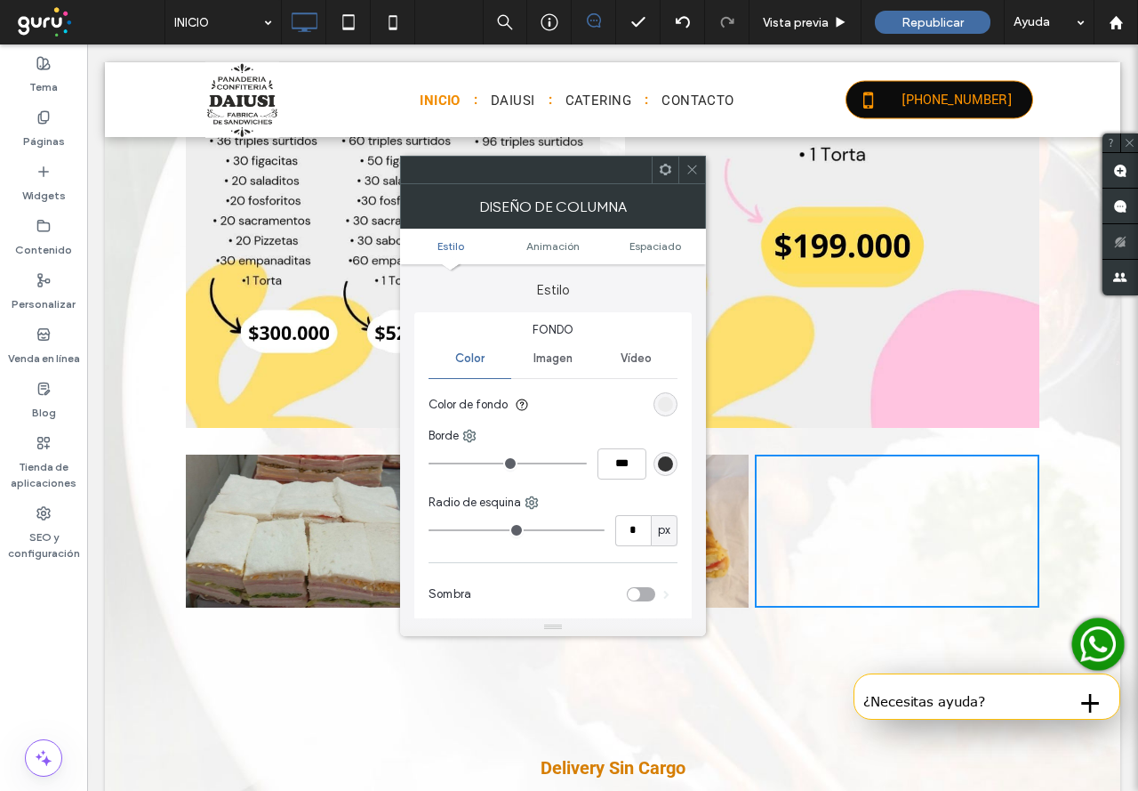
click at [694, 169] on icon at bounding box center [692, 169] width 13 height 13
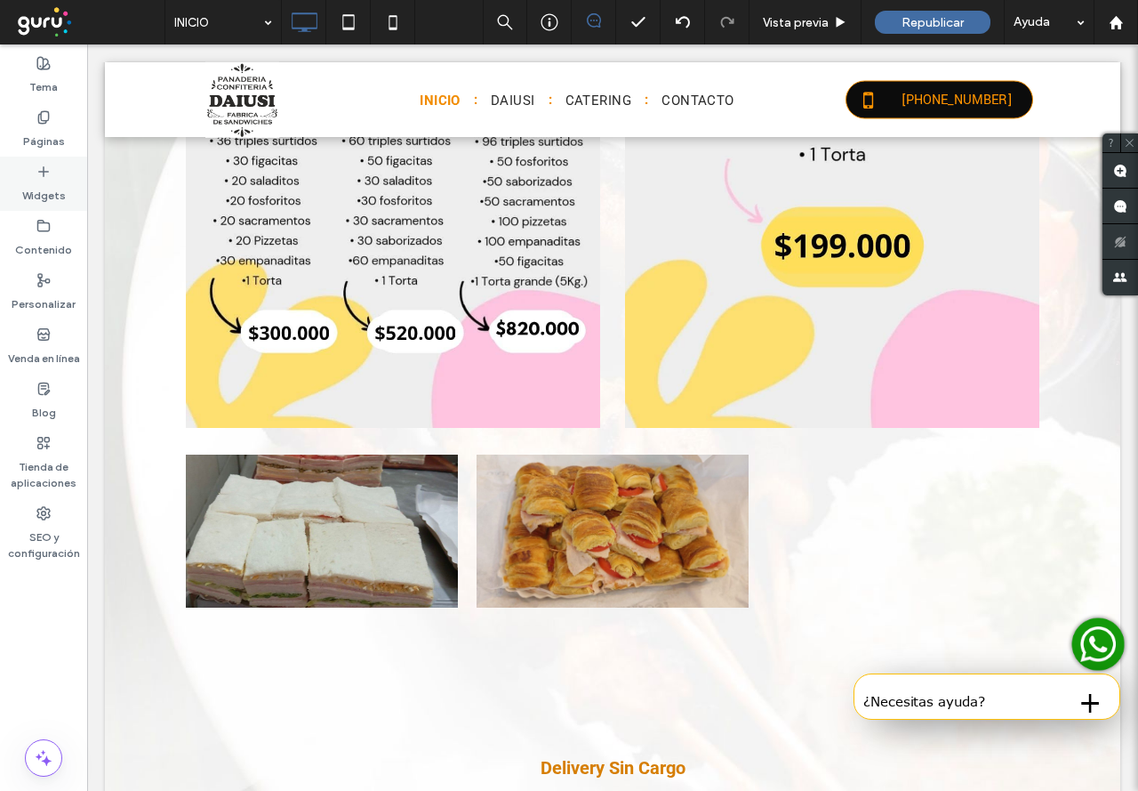
click at [20, 176] on div "Widgets" at bounding box center [43, 184] width 87 height 54
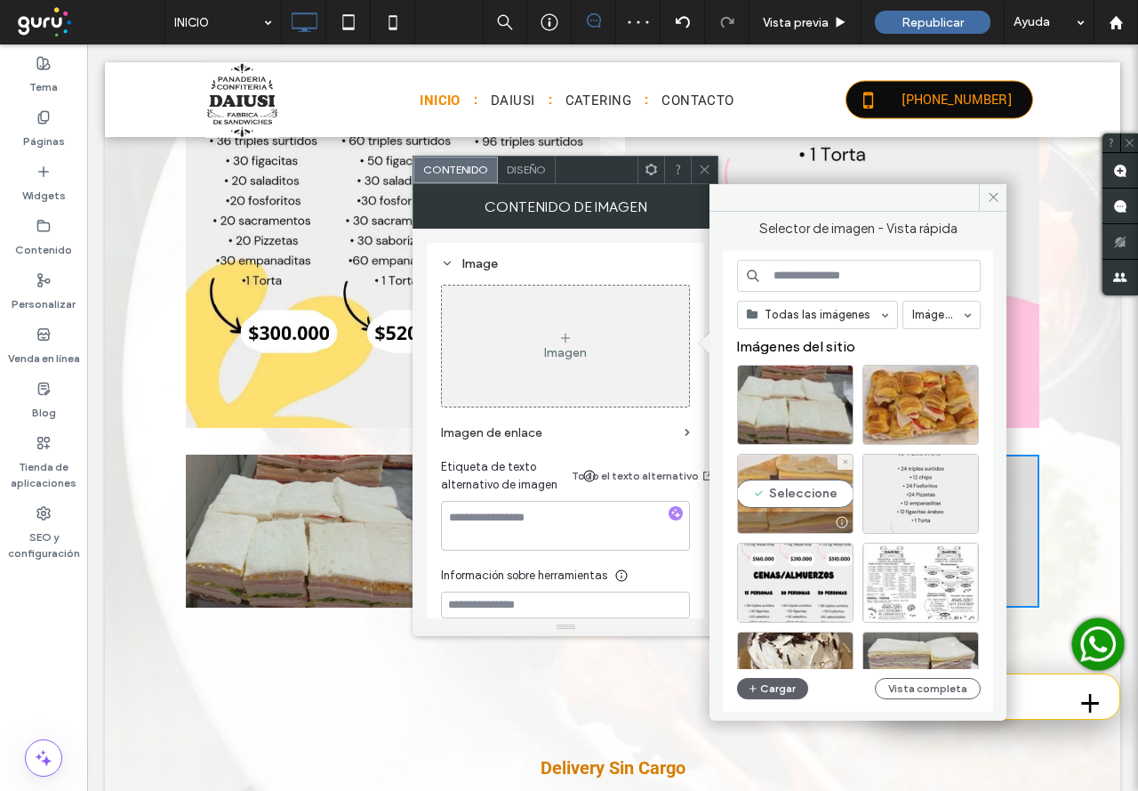
click at [775, 482] on div "Seleccione" at bounding box center [795, 493] width 116 height 80
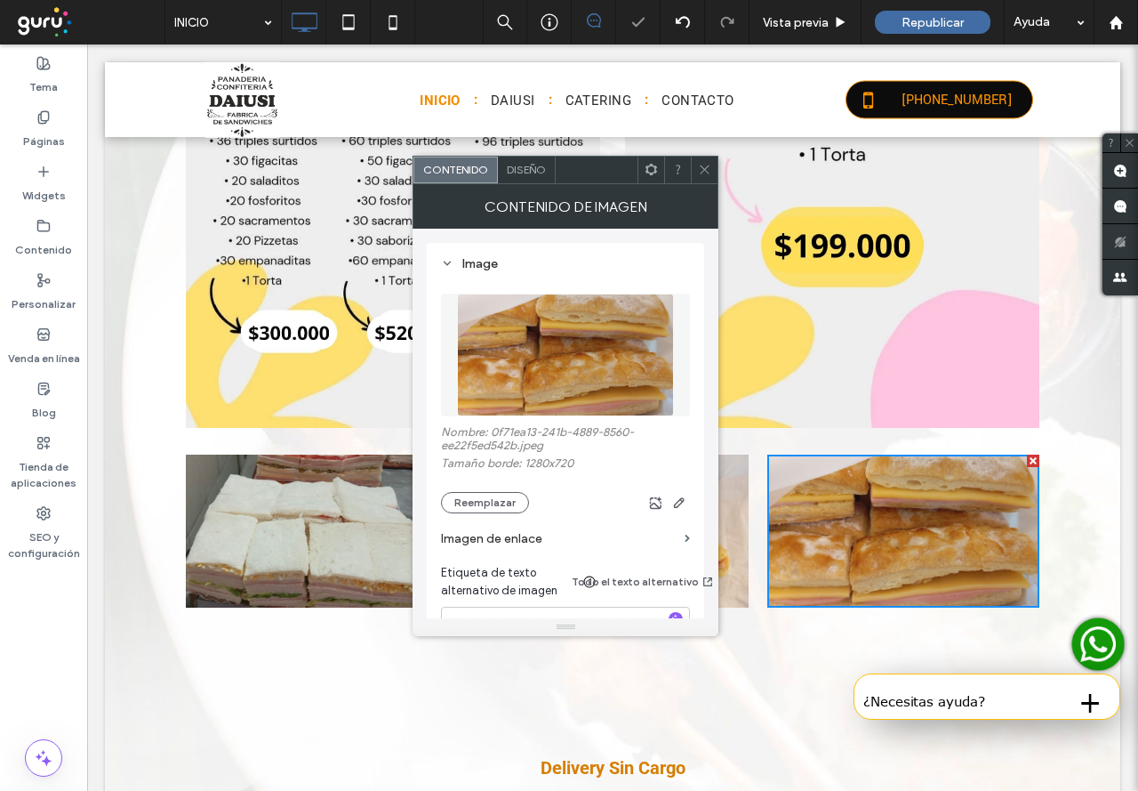
drag, startPoint x: 702, startPoint y: 166, endPoint x: 632, endPoint y: 156, distance: 71.1
click at [702, 166] on icon at bounding box center [704, 169] width 13 height 13
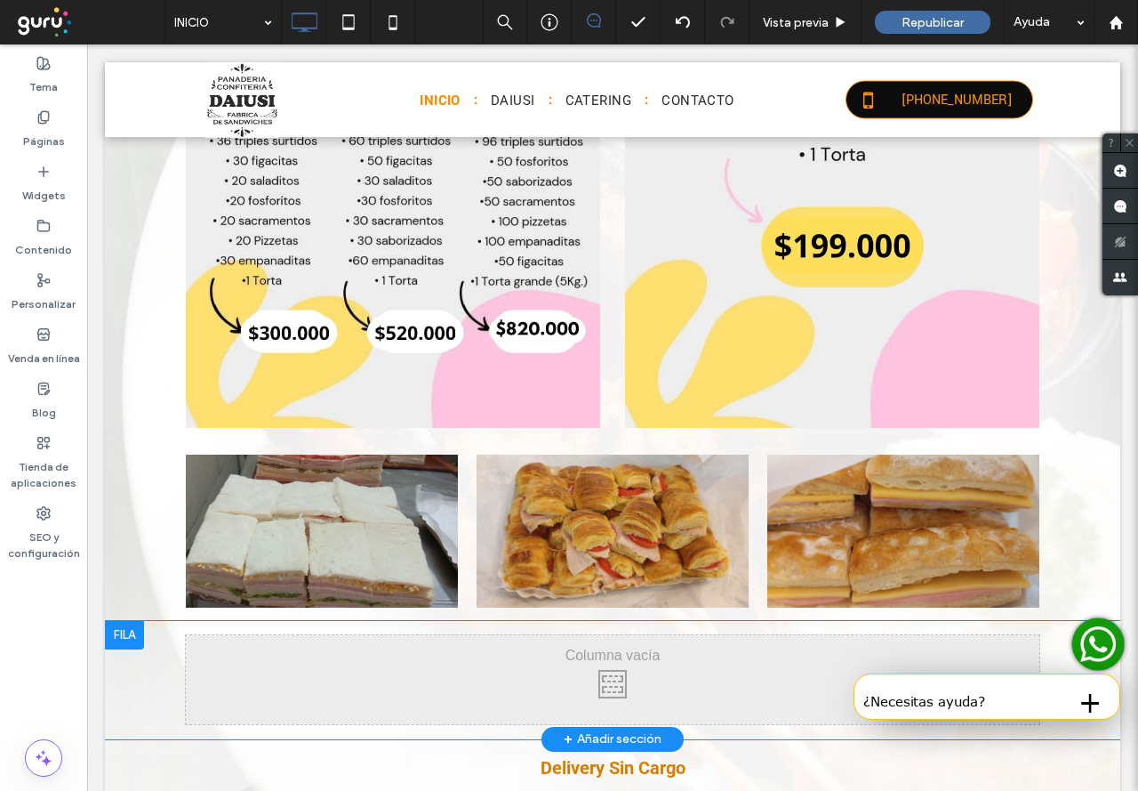
click at [118, 638] on div at bounding box center [124, 635] width 39 height 28
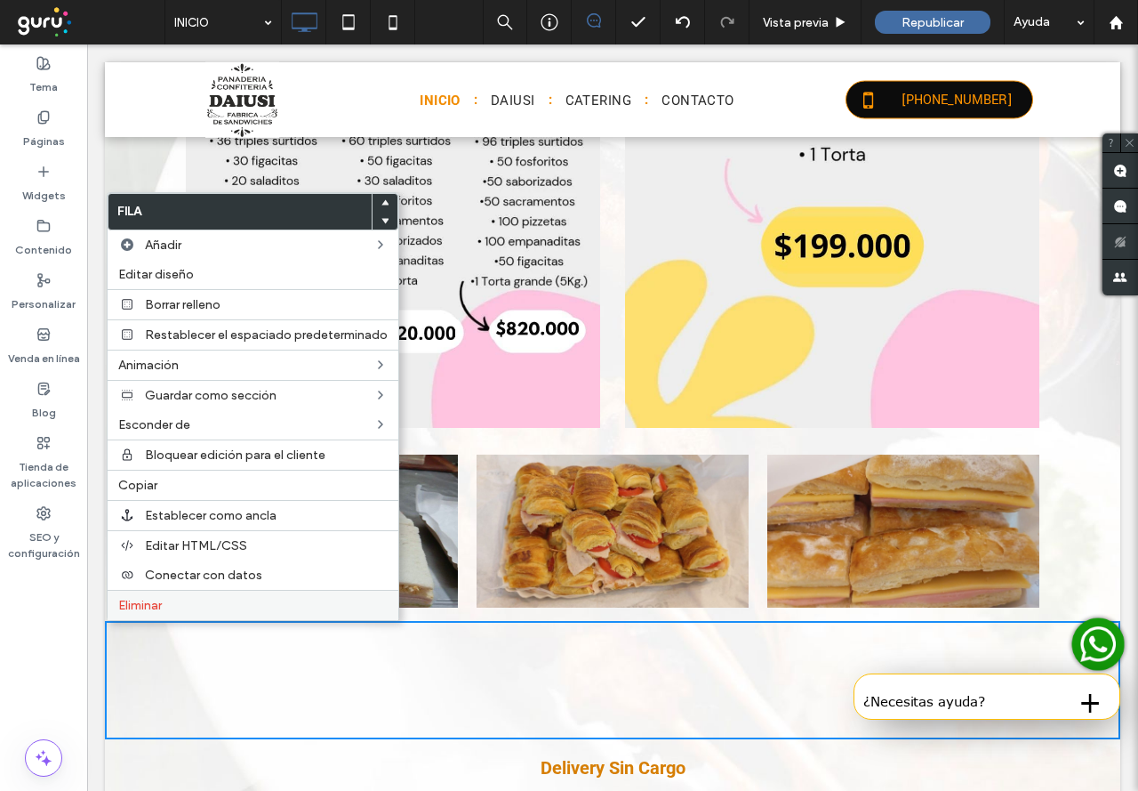
click at [124, 600] on span "Eliminar" at bounding box center [140, 605] width 44 height 15
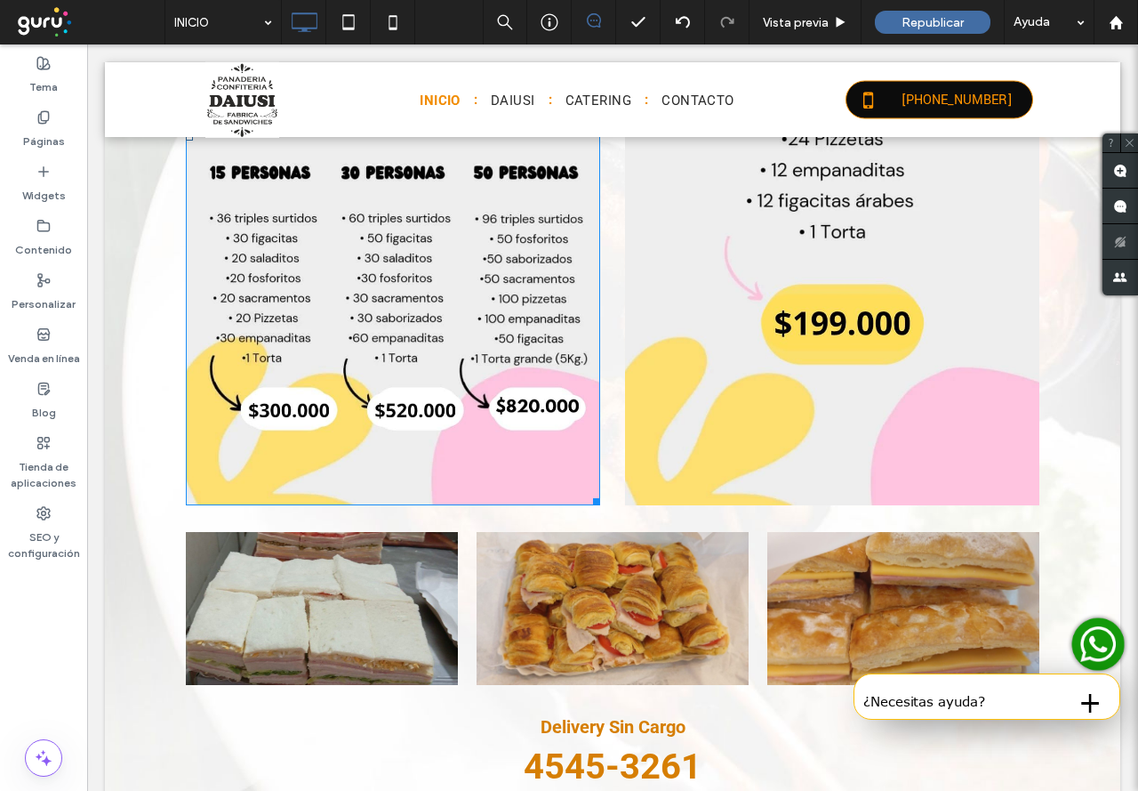
scroll to position [1092, 0]
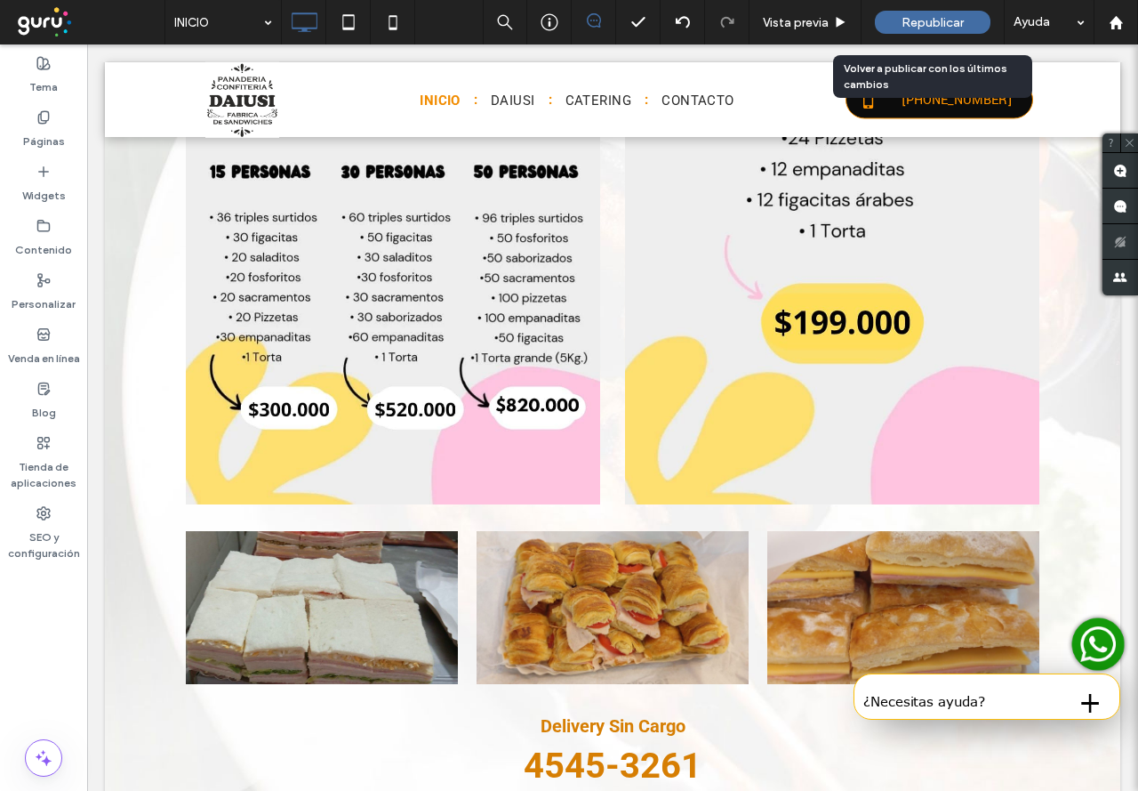
click at [925, 15] on span "Republicar" at bounding box center [933, 22] width 62 height 15
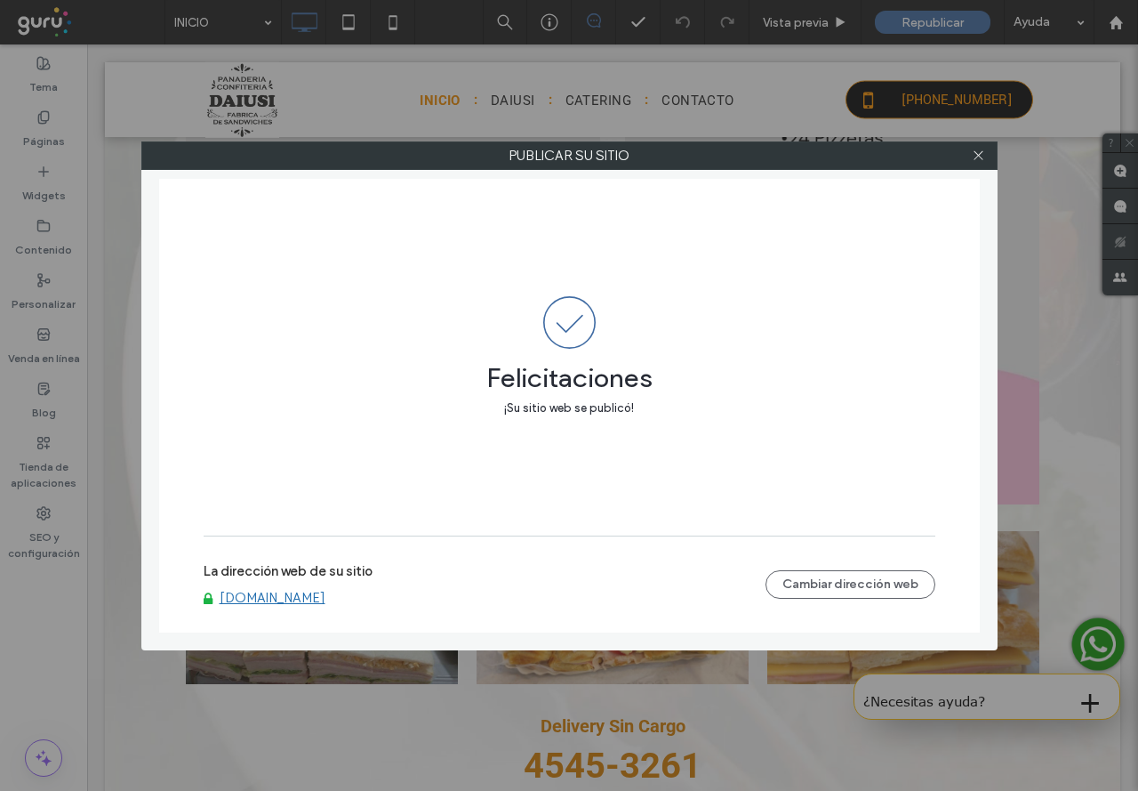
click at [288, 595] on link "[DOMAIN_NAME]" at bounding box center [273, 598] width 106 height 16
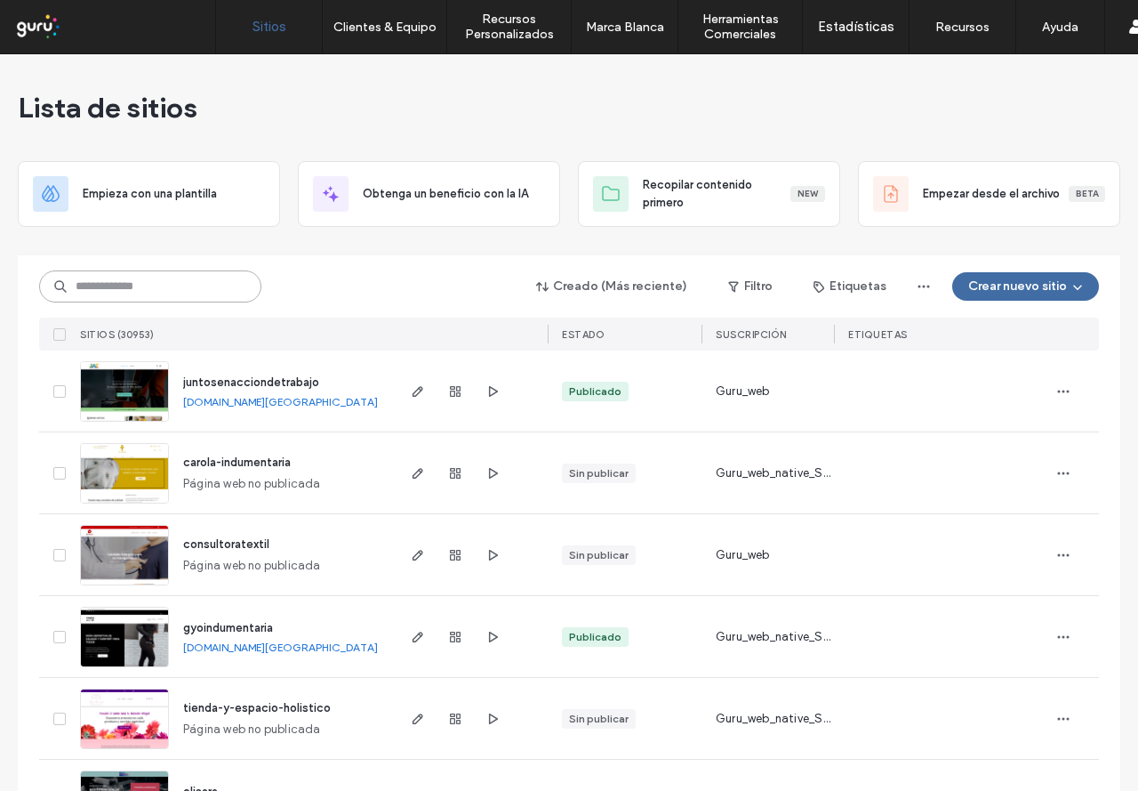
click at [132, 284] on input at bounding box center [150, 286] width 222 height 32
click at [83, 305] on div "Creado (Más reciente) Filtro Etiquetas Crear nuevo sitio SITIOS (30953) ESTADO …" at bounding box center [569, 302] width 1060 height 95
click at [88, 287] on input at bounding box center [150, 286] width 222 height 32
paste input "**********"
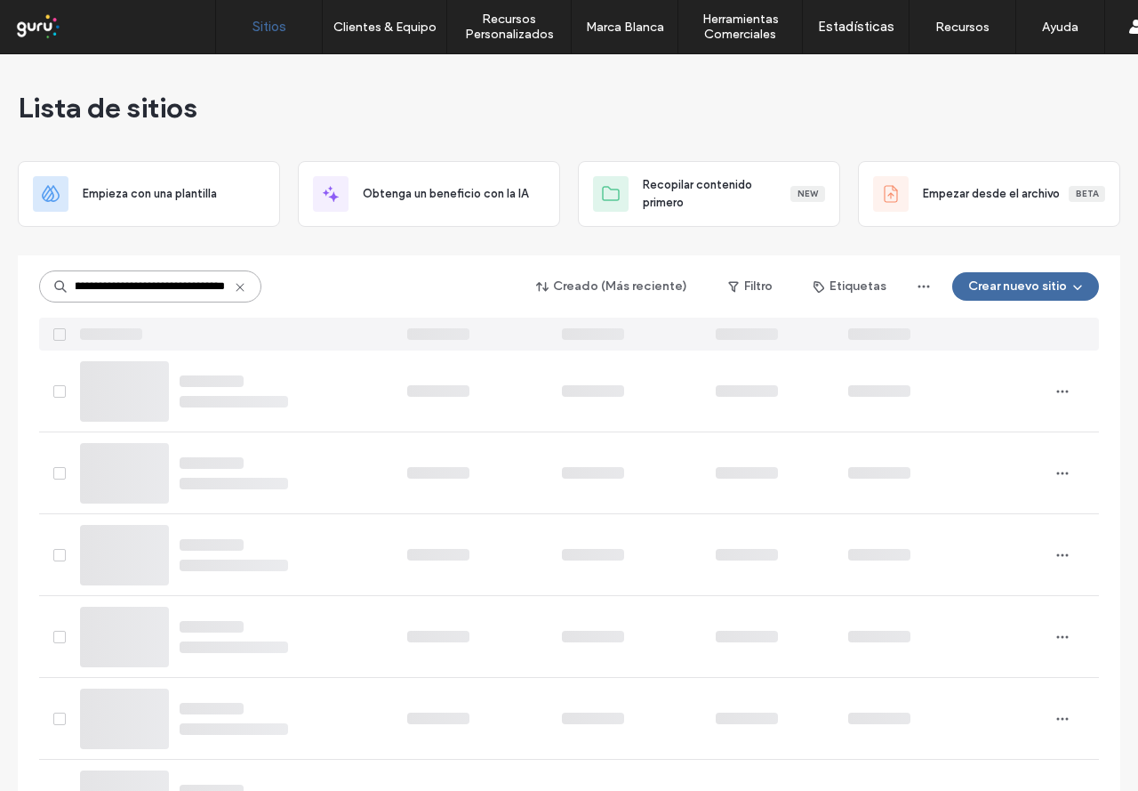
type input "**********"
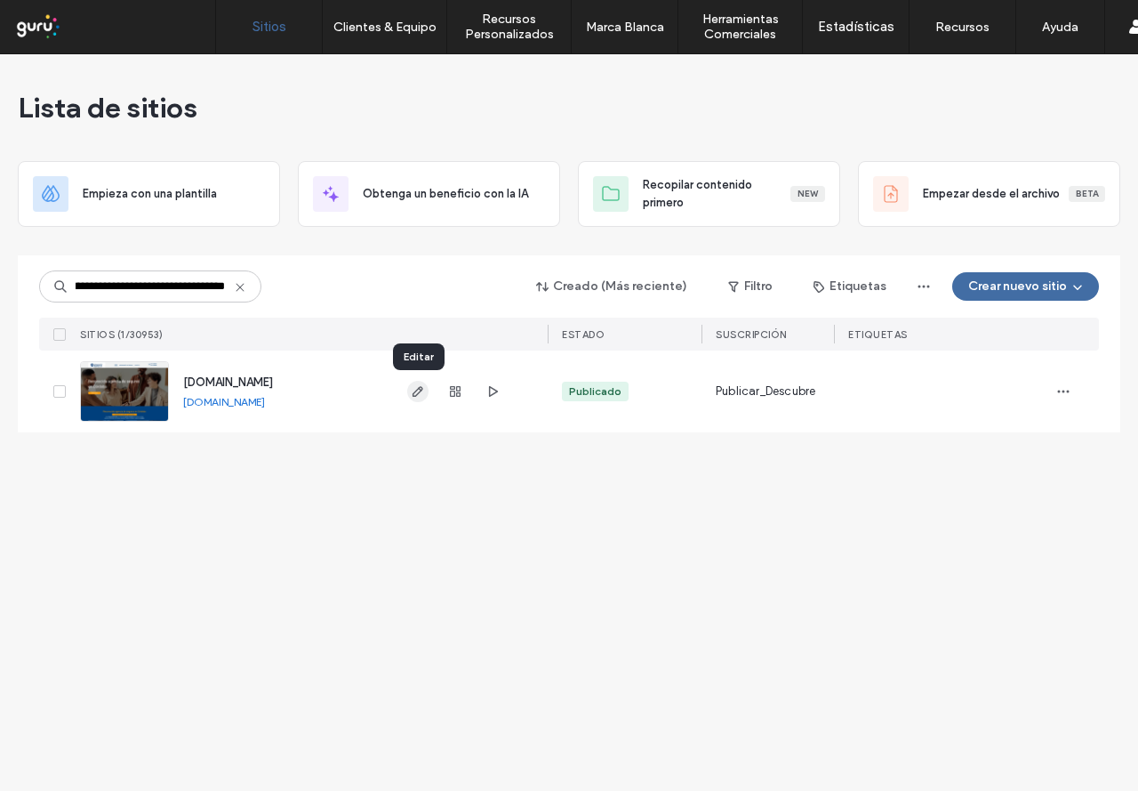
scroll to position [0, 0]
click at [422, 392] on icon "button" at bounding box center [418, 391] width 14 height 14
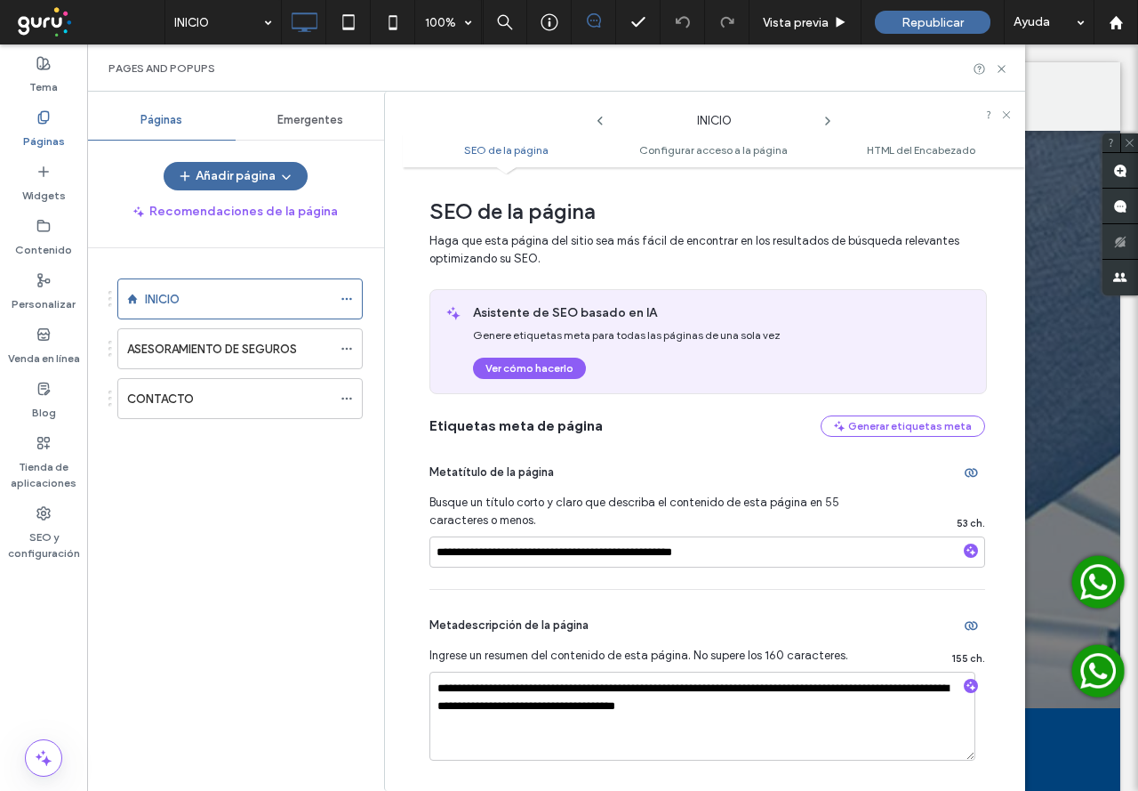
scroll to position [445, 0]
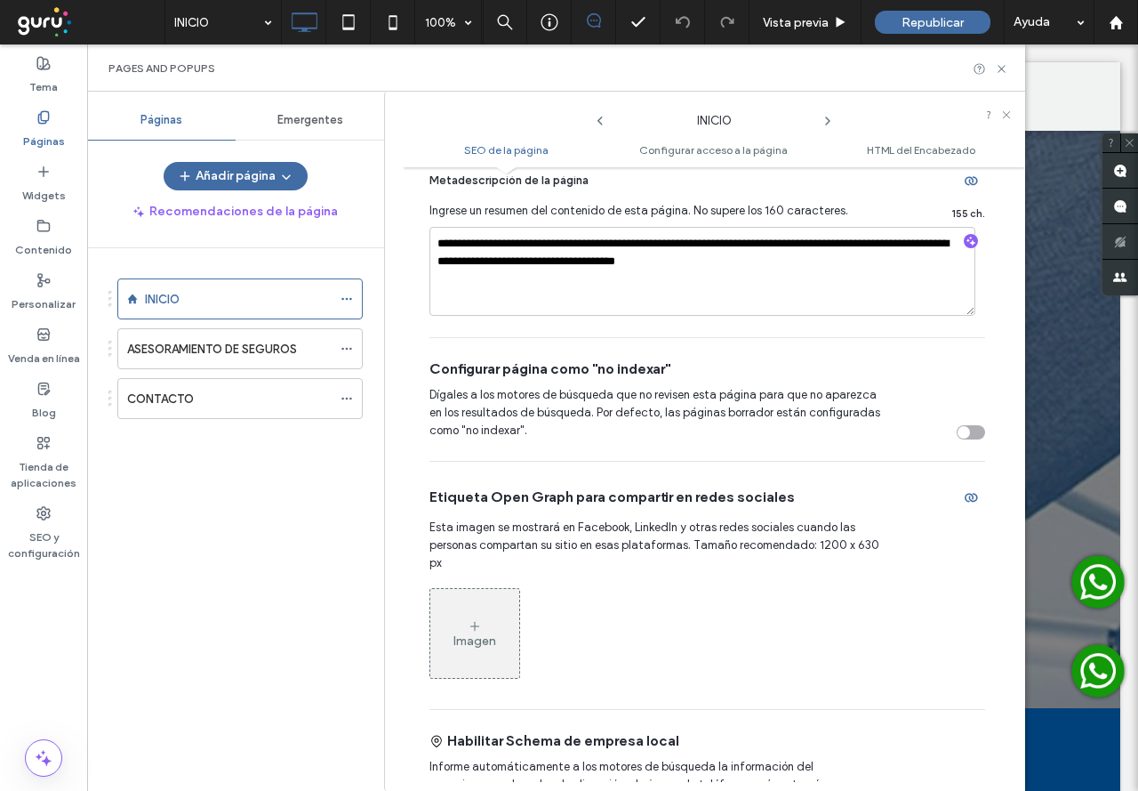
click at [478, 619] on icon at bounding box center [475, 626] width 14 height 14
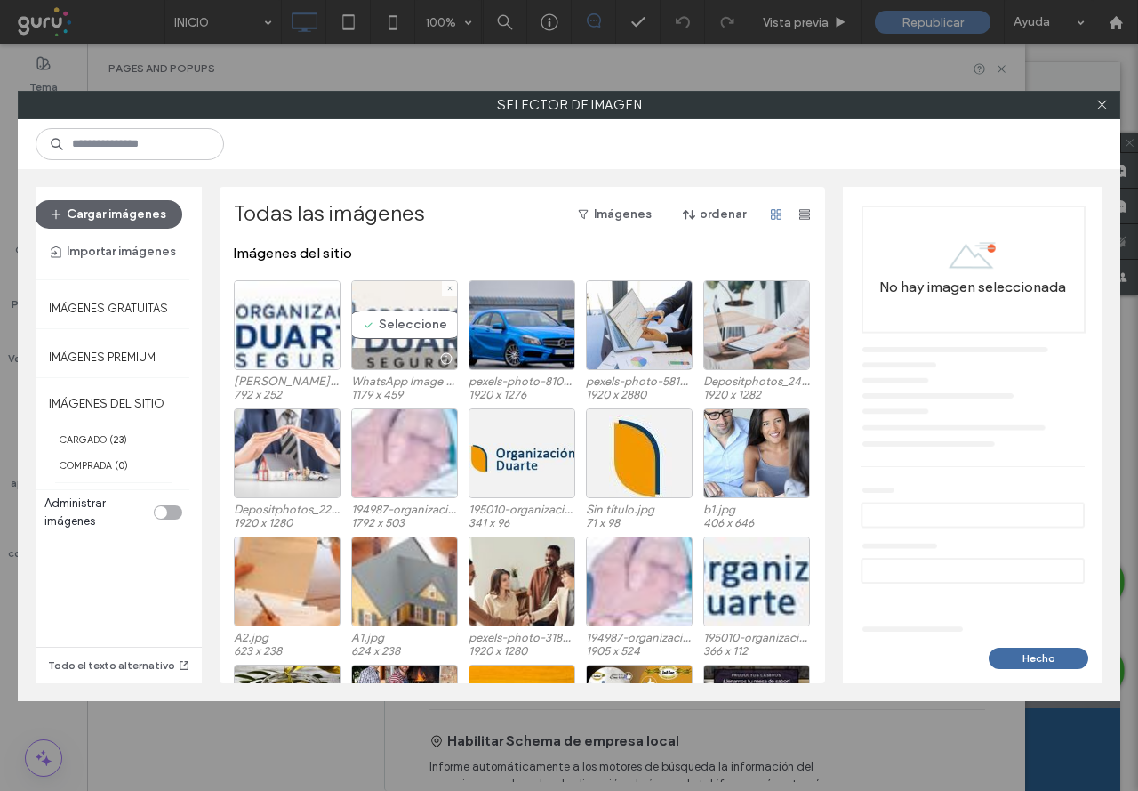
click at [376, 333] on div "Seleccione" at bounding box center [404, 325] width 107 height 90
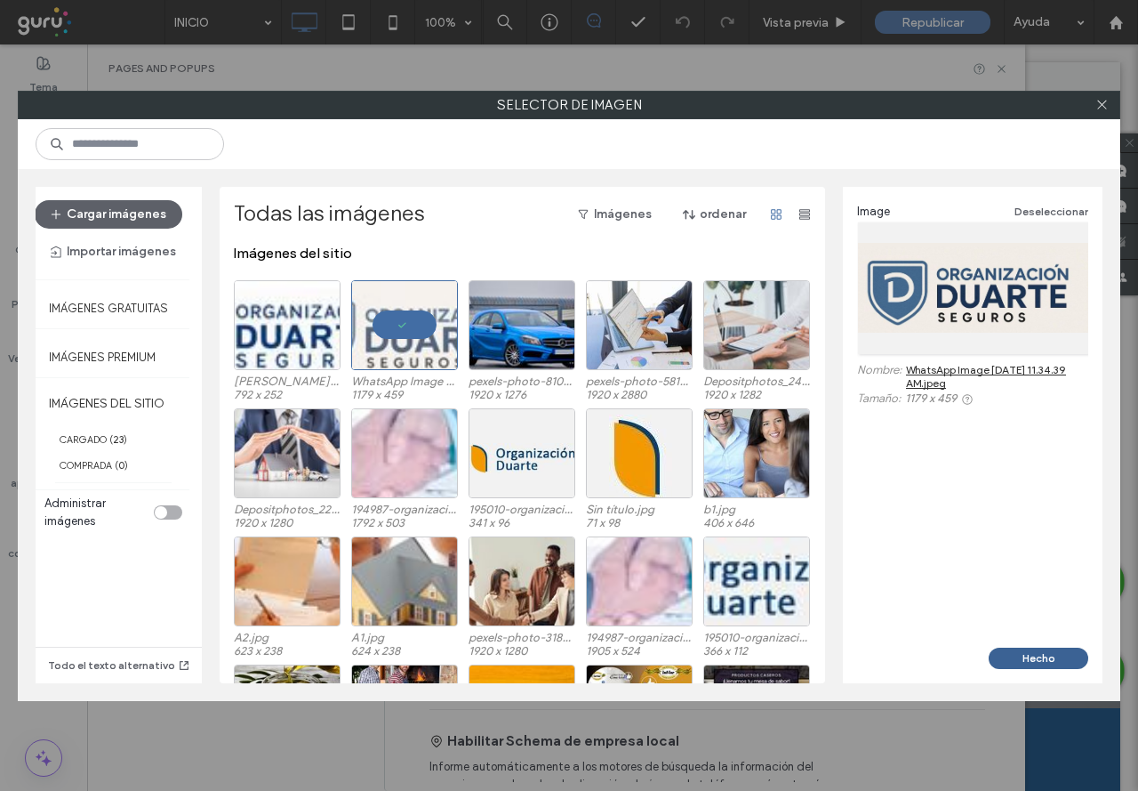
click at [1059, 653] on button "Hecho" at bounding box center [1039, 657] width 100 height 21
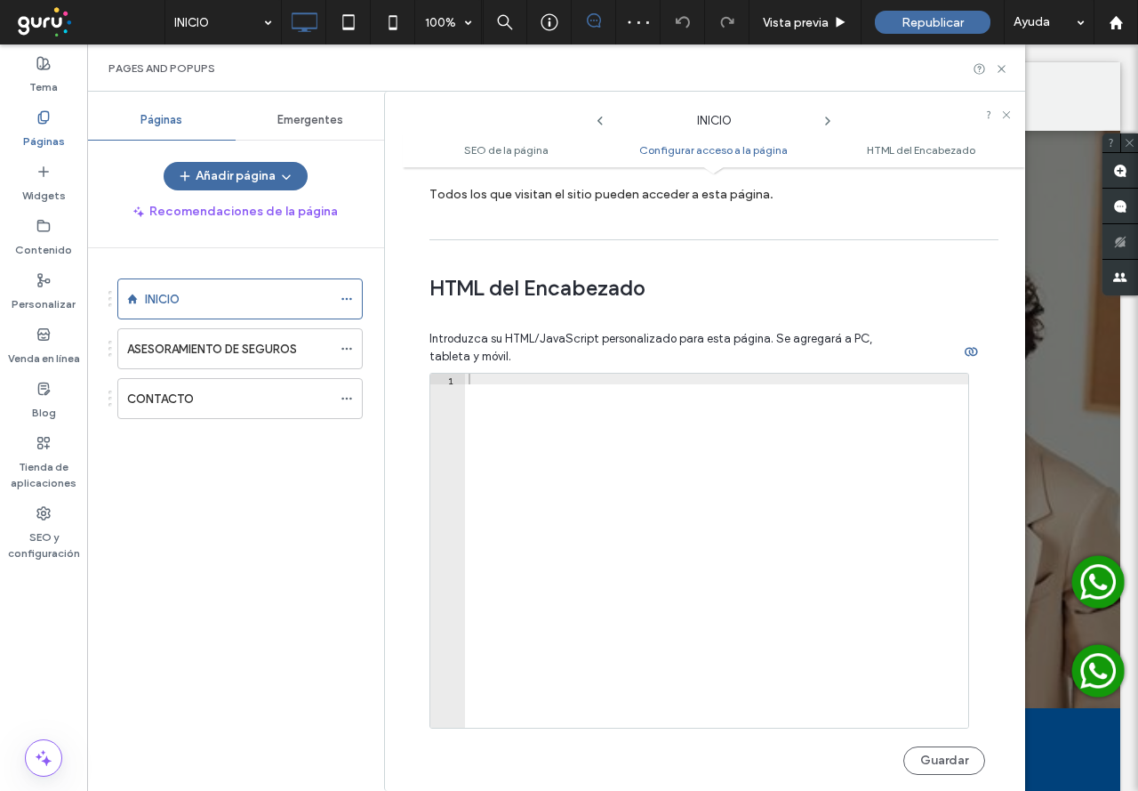
scroll to position [1778, 0]
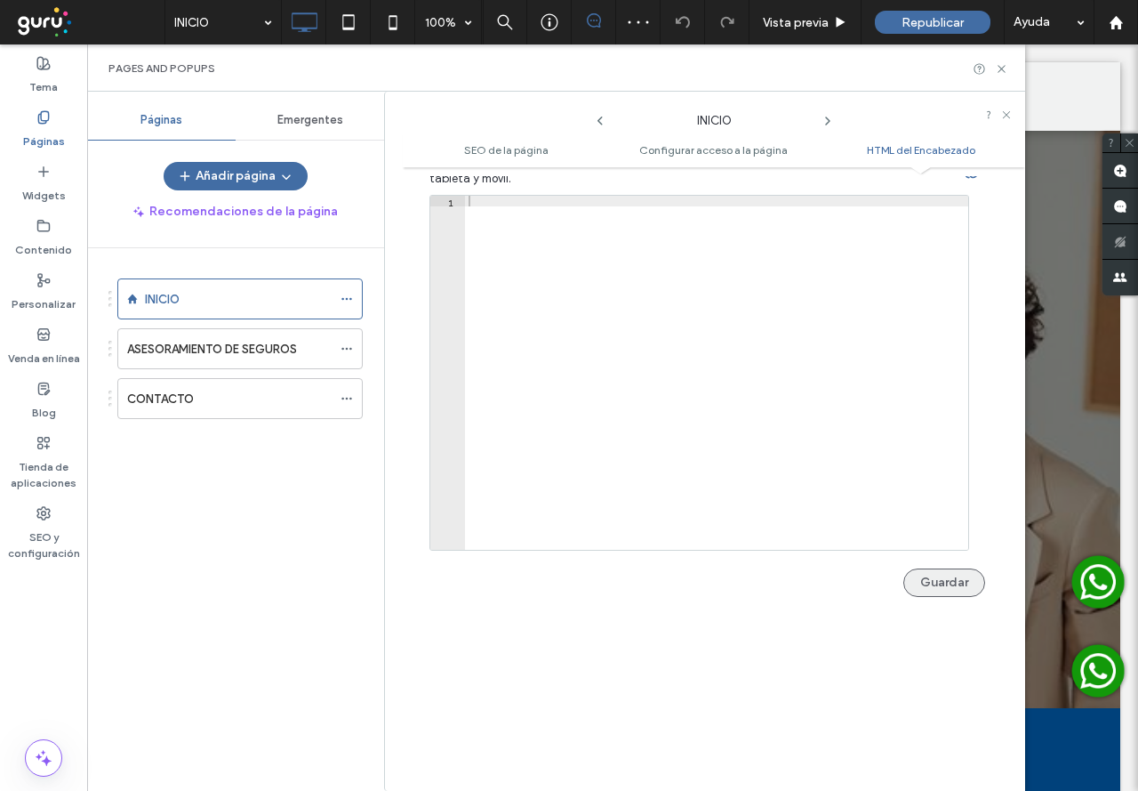
click at [943, 568] on button "Guardar" at bounding box center [944, 582] width 82 height 28
click at [32, 245] on label "Contenido" at bounding box center [43, 245] width 57 height 25
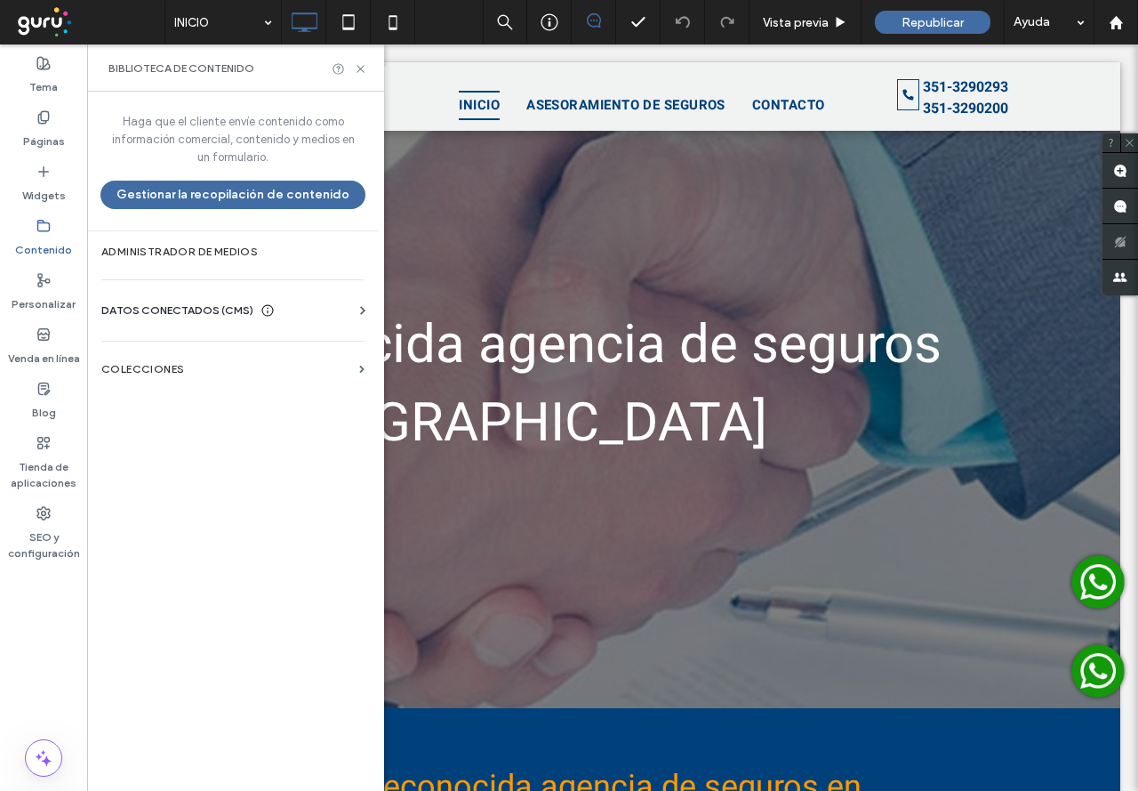
click at [205, 299] on div "DATOS CONECTADOS (CMS) Información del negocio Texto comercial Imágenes comerci…" at bounding box center [233, 310] width 292 height 46
click at [205, 309] on span "DATOS CONECTADOS (CMS)" at bounding box center [177, 310] width 152 height 18
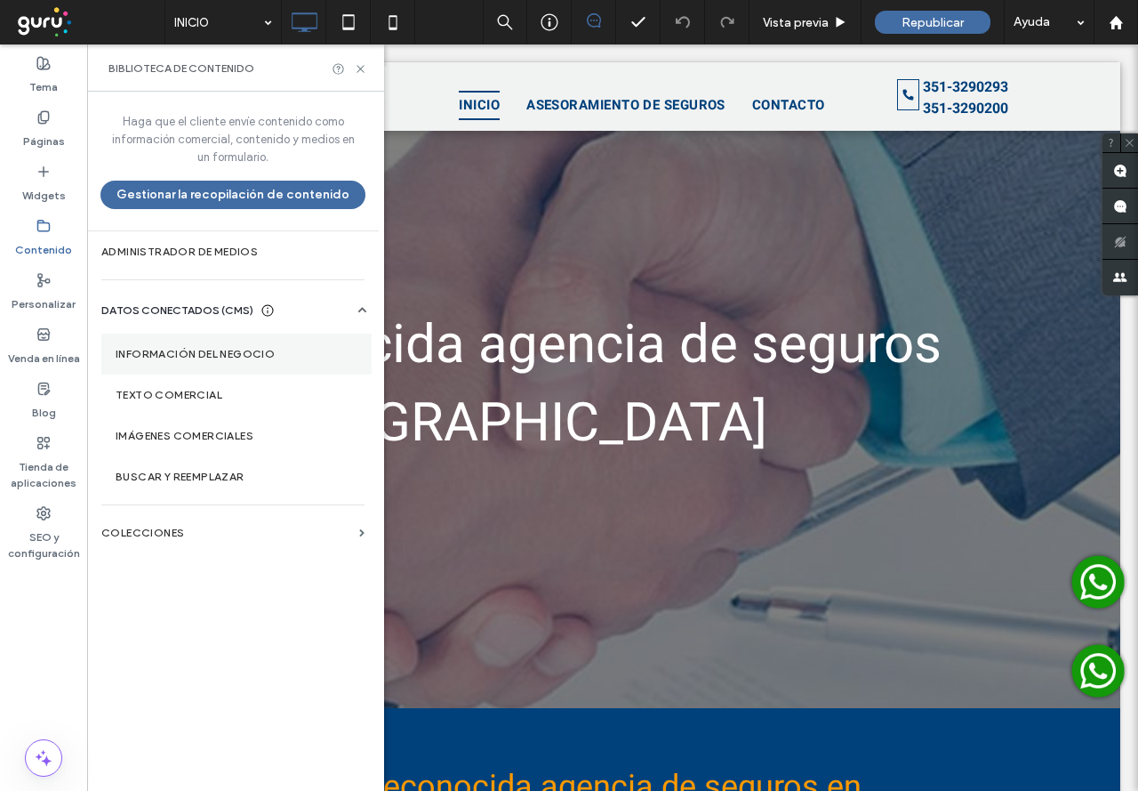
click at [195, 359] on label "Información del negocio" at bounding box center [237, 354] width 242 height 12
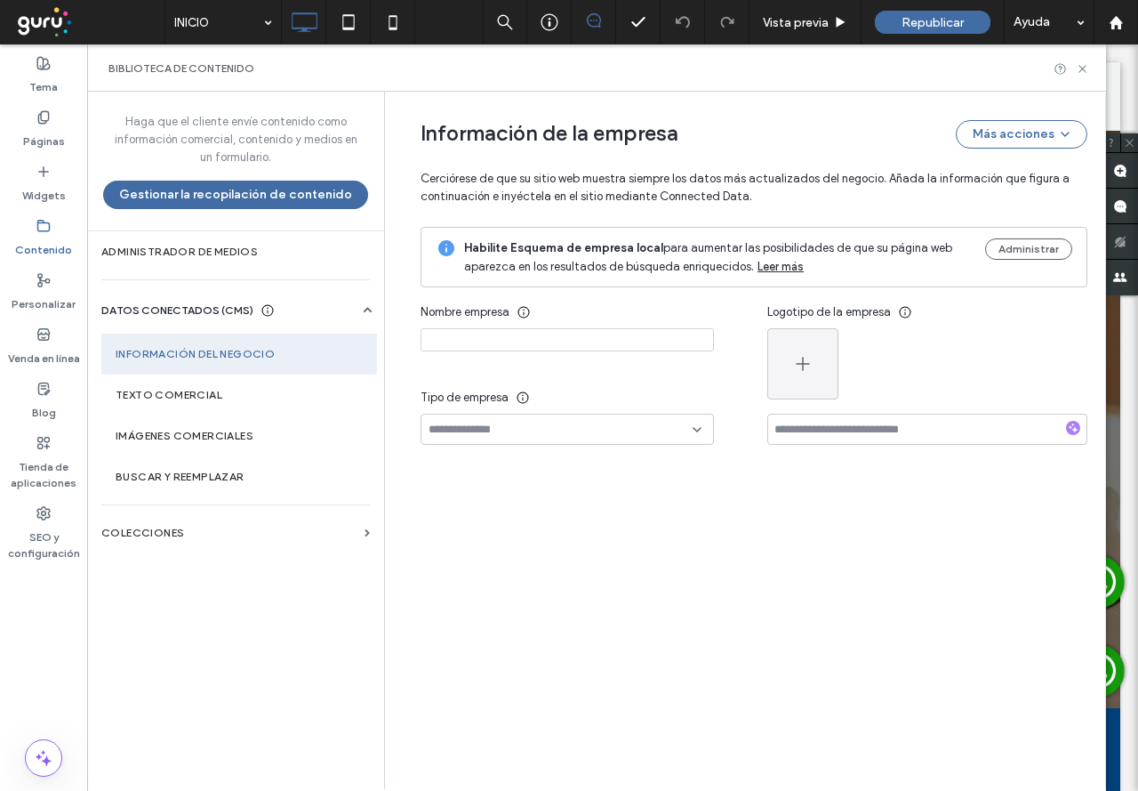
type input "**********"
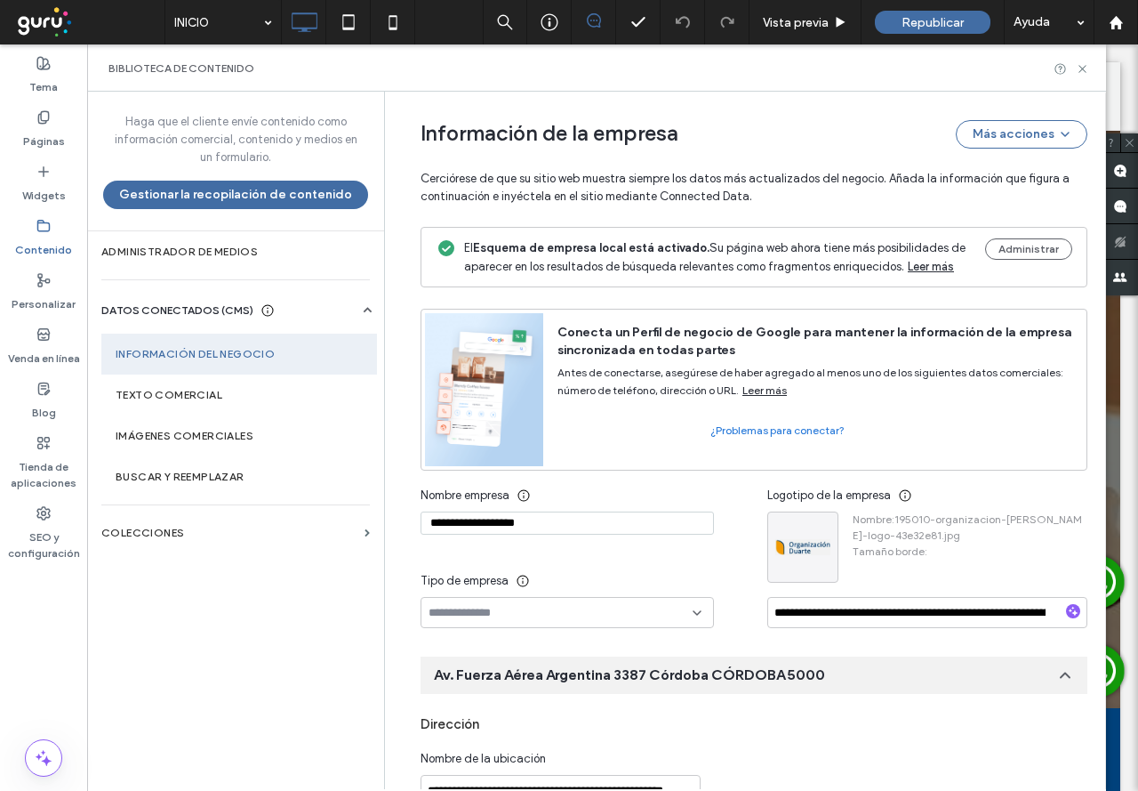
scroll to position [0, 0]
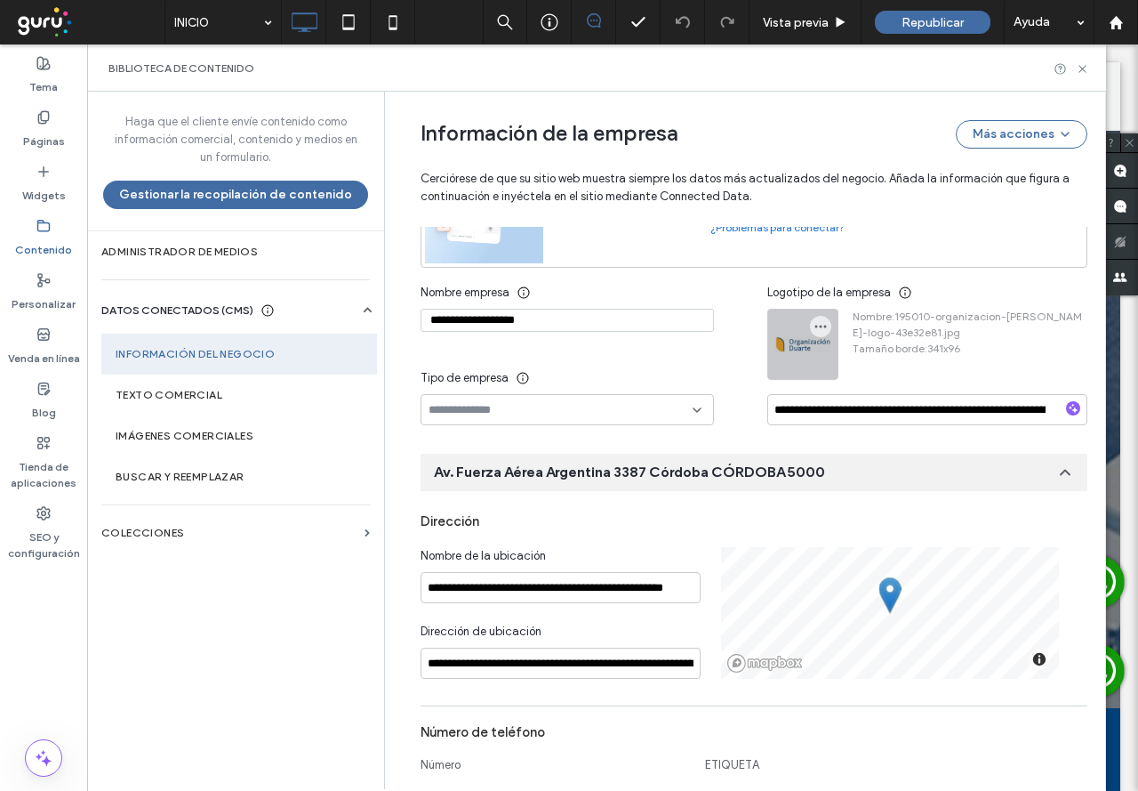
click at [802, 345] on div at bounding box center [802, 343] width 69 height 69
click at [816, 320] on icon "button" at bounding box center [821, 326] width 14 height 14
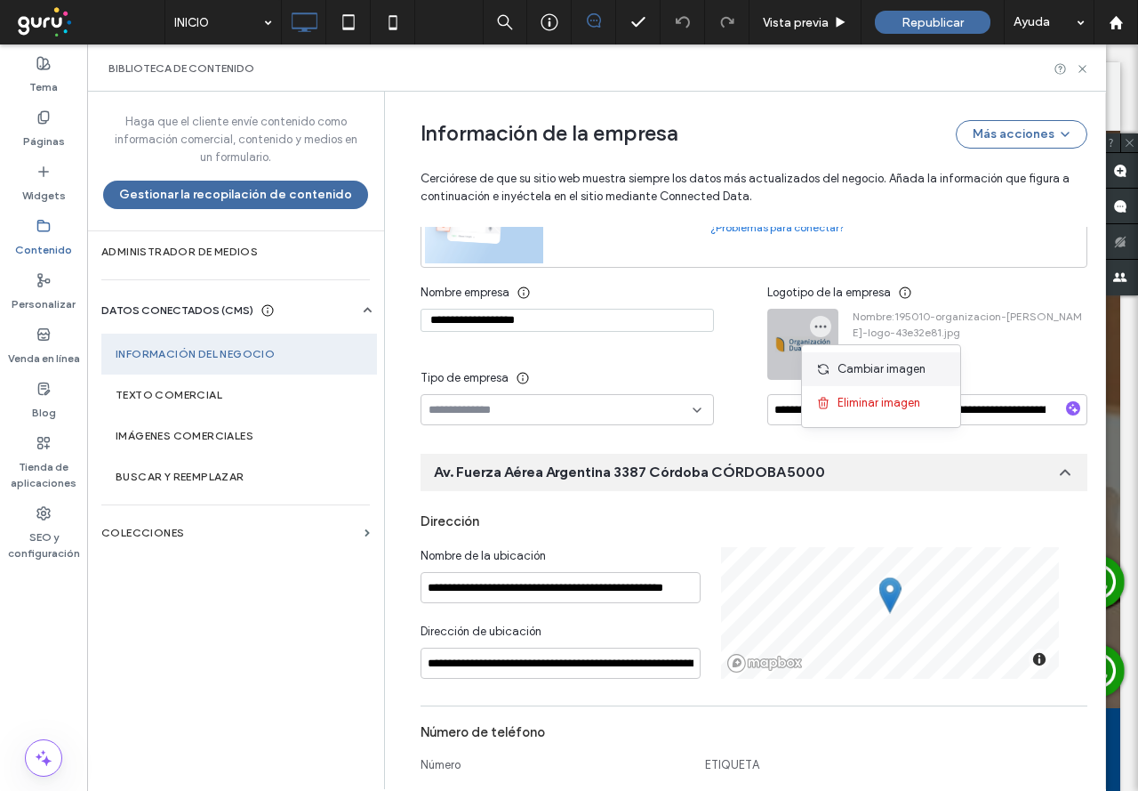
click at [850, 374] on span "Cambiar imagen" at bounding box center [882, 369] width 88 height 18
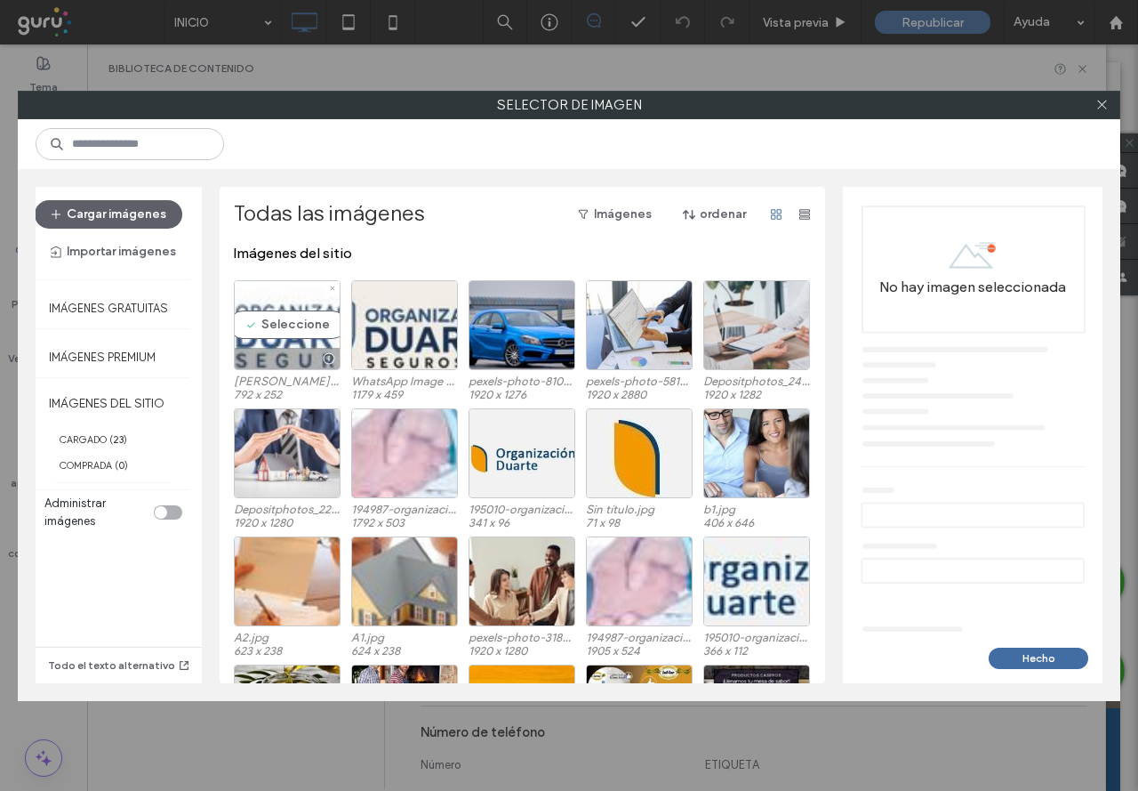
click at [294, 325] on div "Seleccione" at bounding box center [287, 325] width 107 height 90
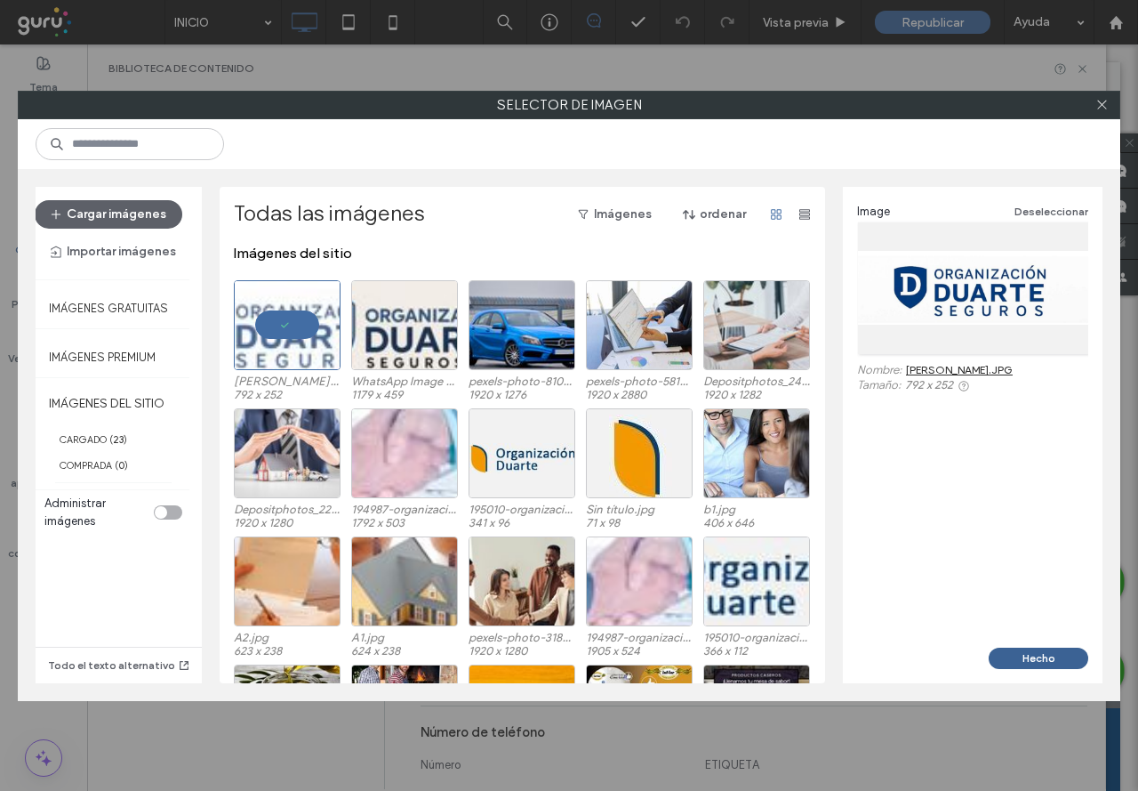
click at [1011, 654] on button "Hecho" at bounding box center [1039, 657] width 100 height 21
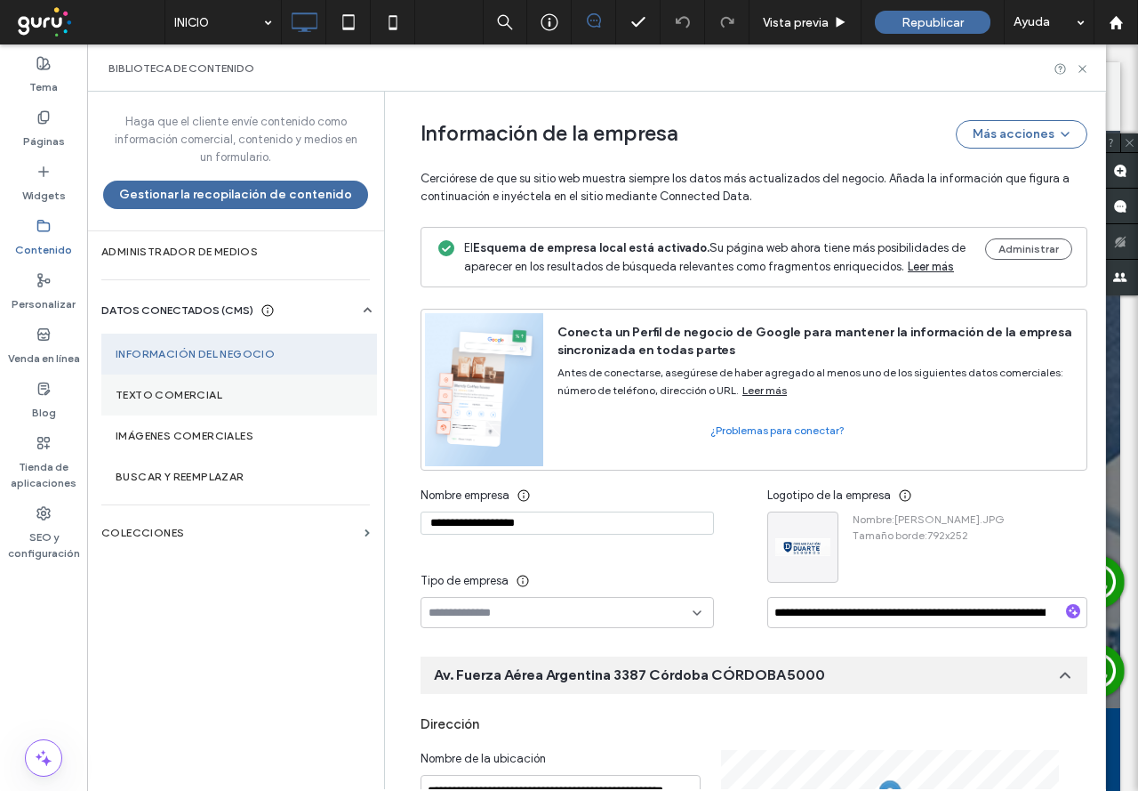
click at [171, 392] on label "Texto comercial" at bounding box center [239, 395] width 247 height 12
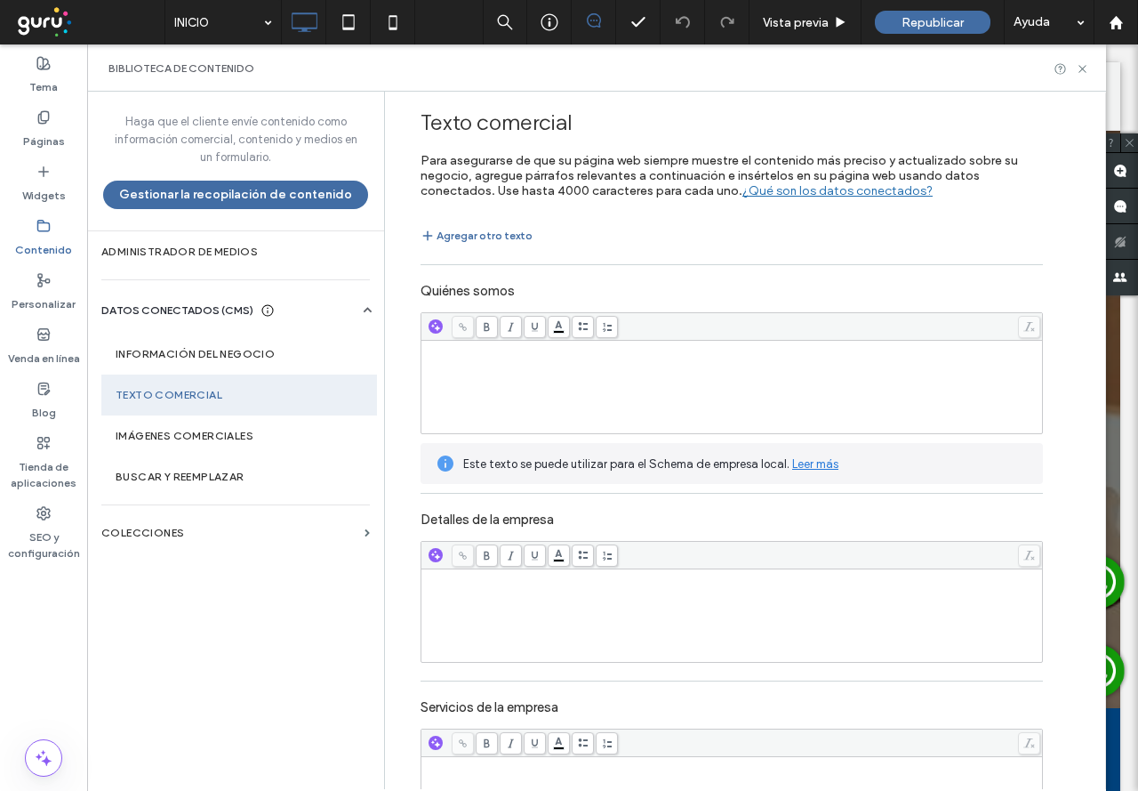
click at [638, 394] on div "Rich Text Editor" at bounding box center [732, 386] width 616 height 89
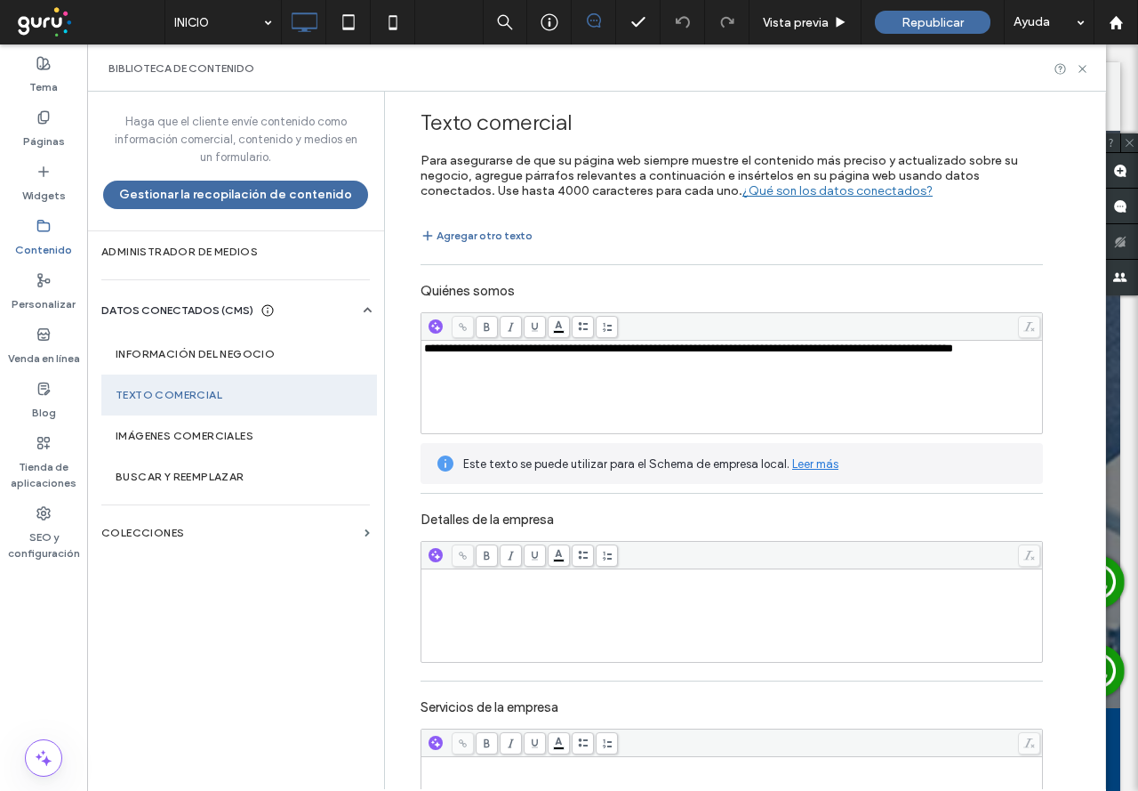
click at [541, 618] on div "Rich Text Editor" at bounding box center [732, 615] width 616 height 89
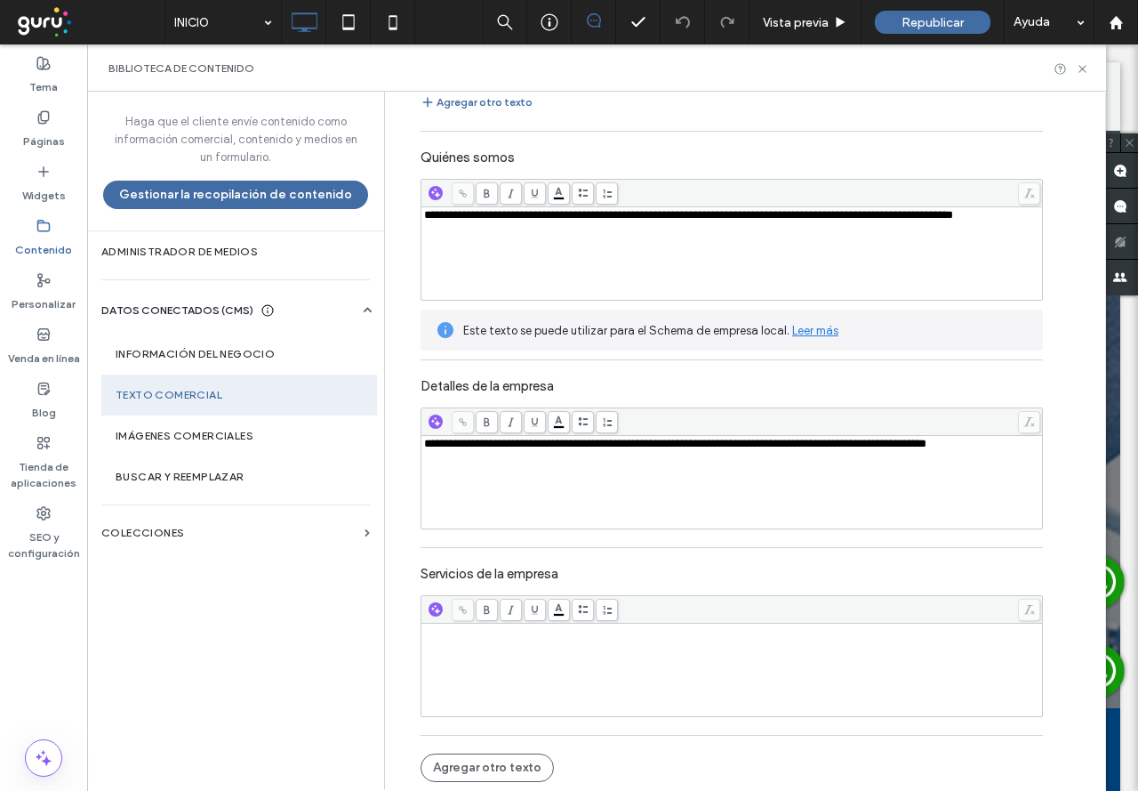
scroll to position [135, 0]
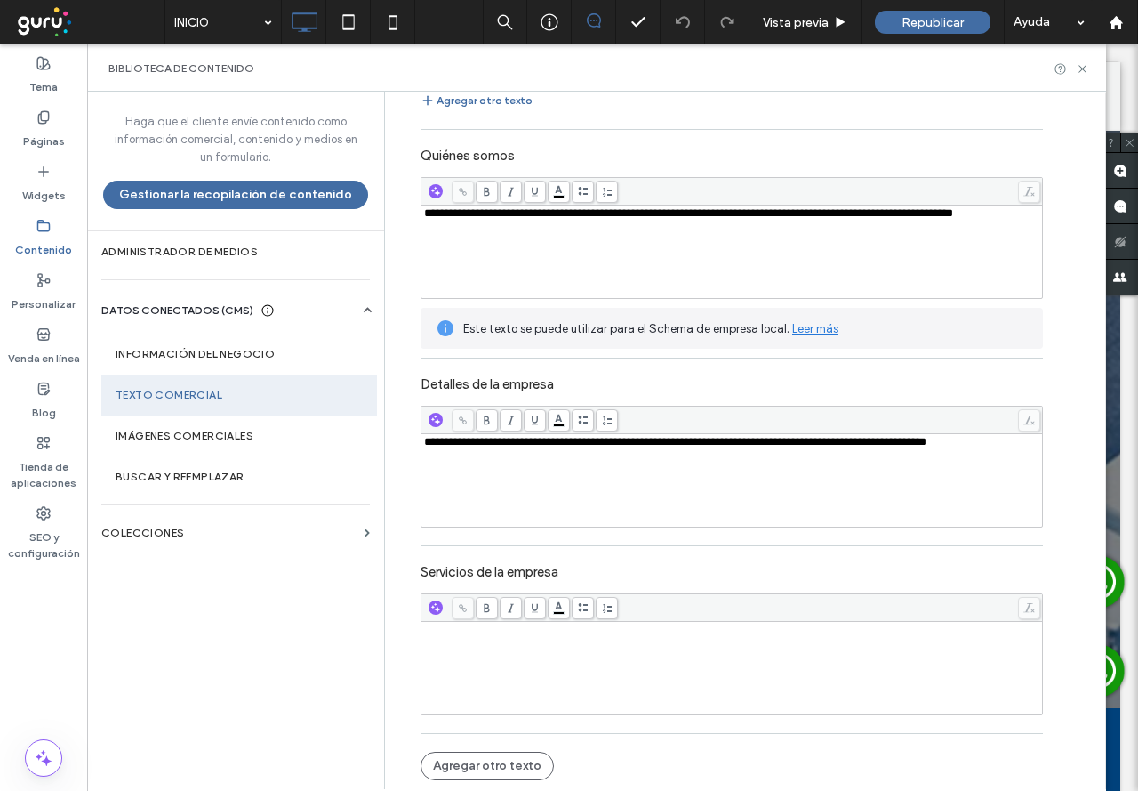
click at [557, 649] on div "Rich Text Editor" at bounding box center [732, 667] width 616 height 89
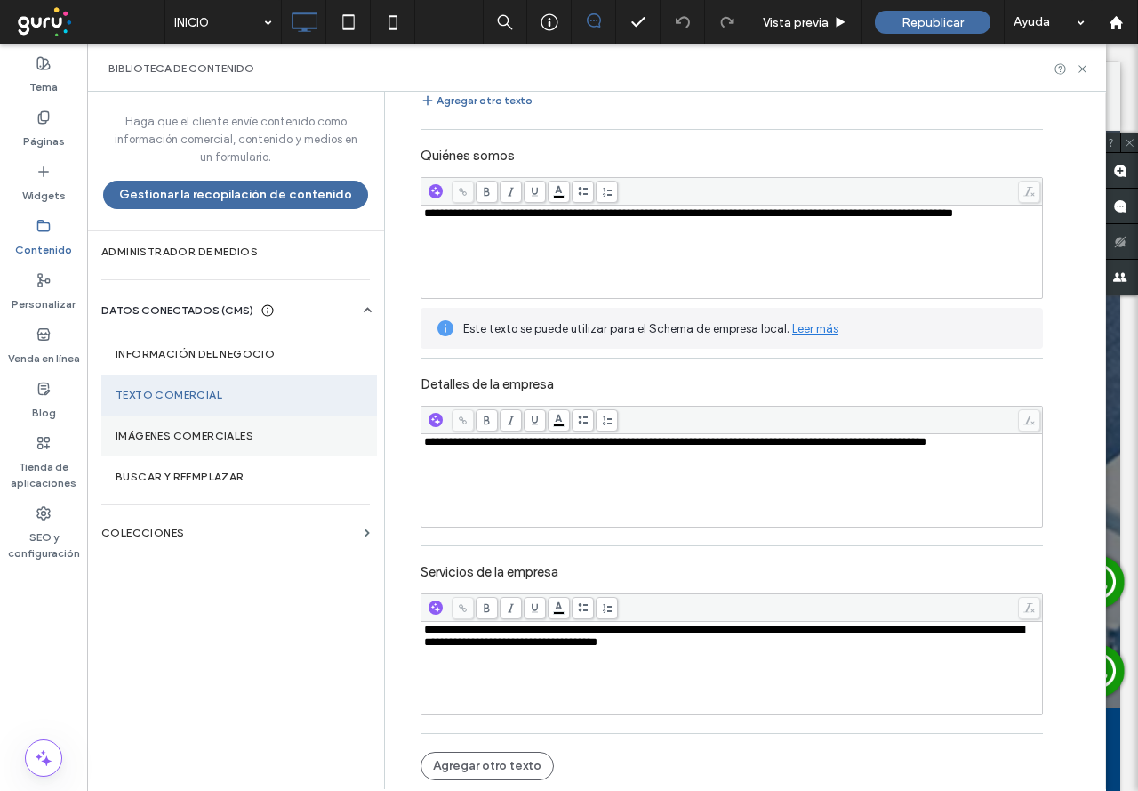
click at [258, 433] on label "Imágenes comerciales" at bounding box center [239, 435] width 247 height 12
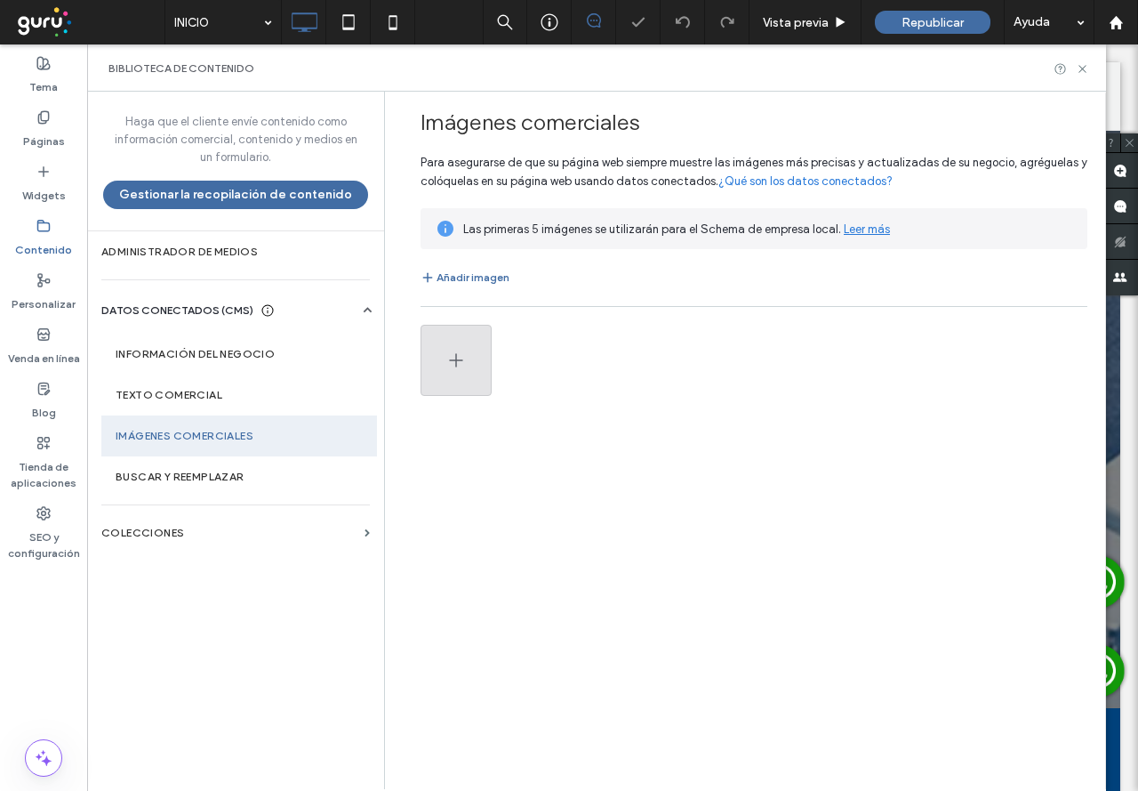
scroll to position [0, 0]
click at [446, 357] on icon "button" at bounding box center [455, 359] width 21 height 21
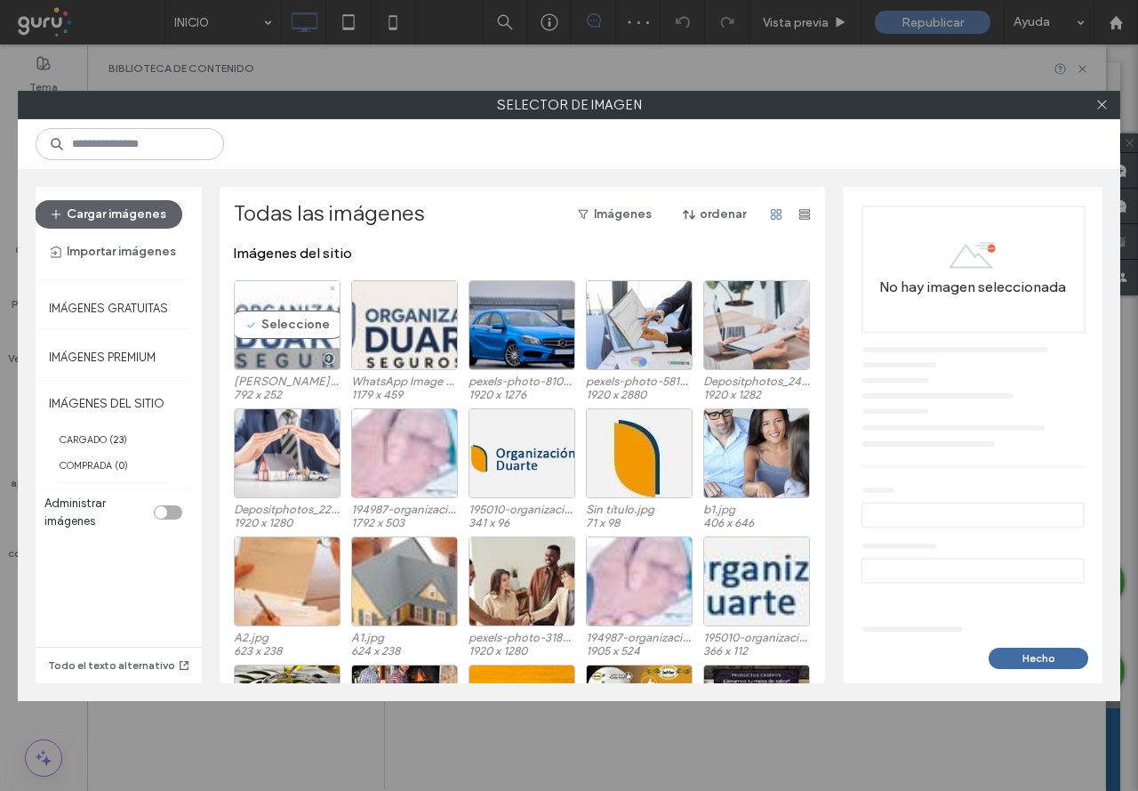
click at [280, 323] on div "Seleccione" at bounding box center [287, 325] width 107 height 90
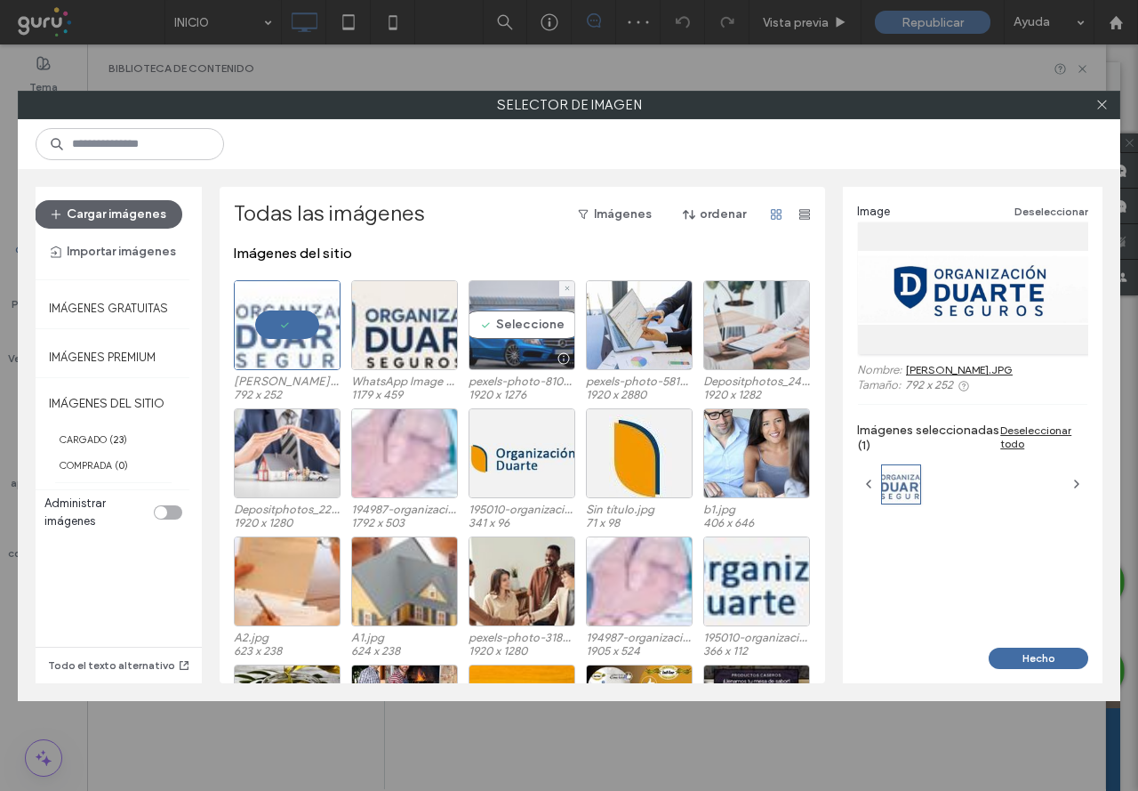
click at [546, 318] on div "Seleccione" at bounding box center [522, 325] width 107 height 90
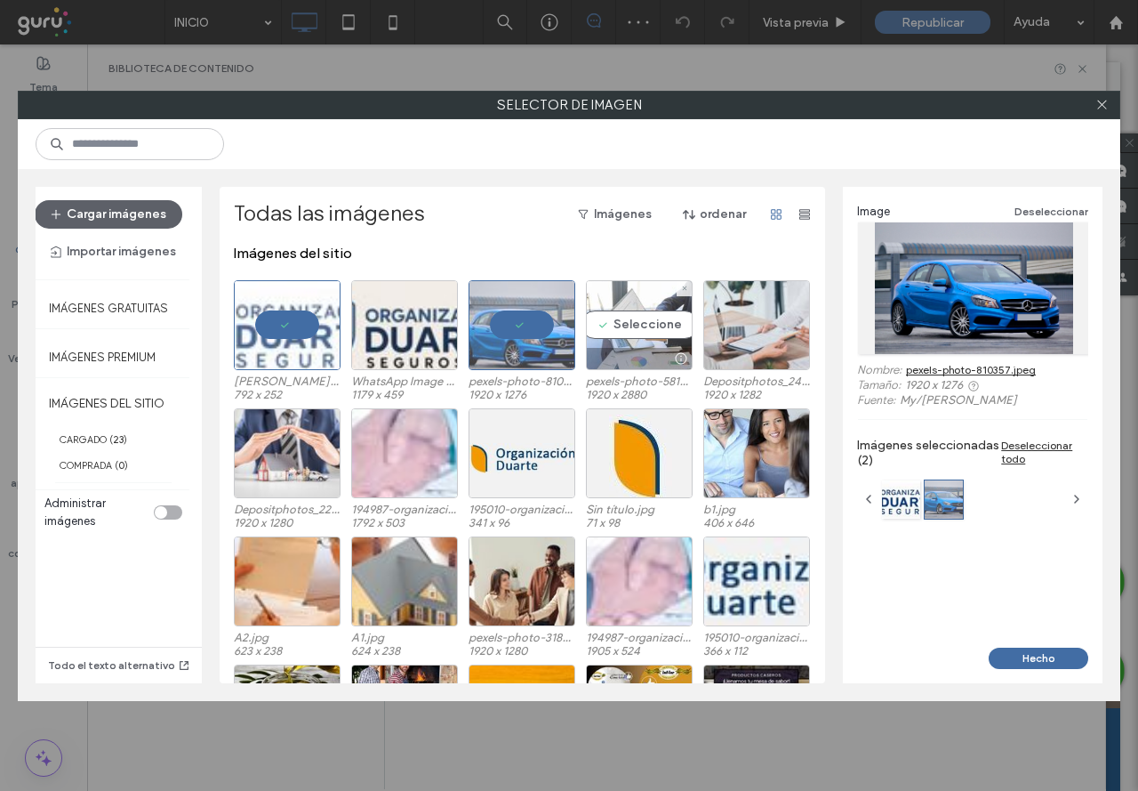
click at [638, 314] on div "Seleccione" at bounding box center [639, 325] width 107 height 90
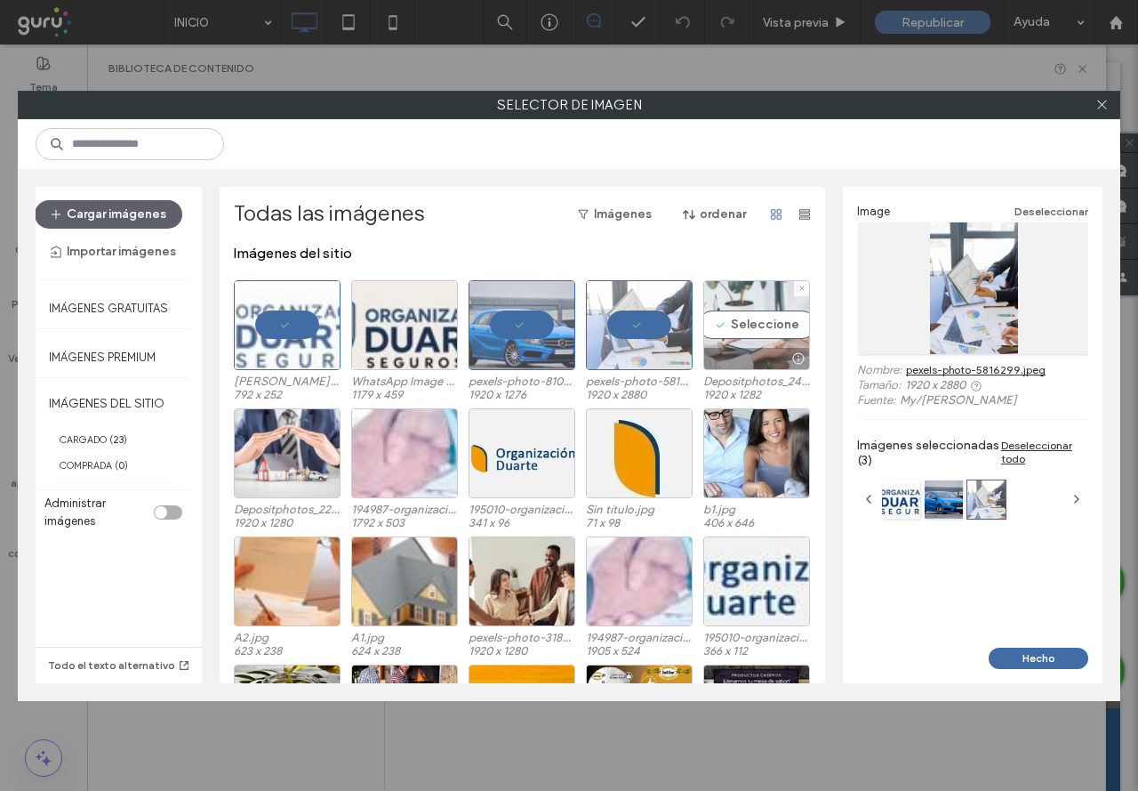
click at [720, 309] on div "Seleccione" at bounding box center [756, 325] width 107 height 90
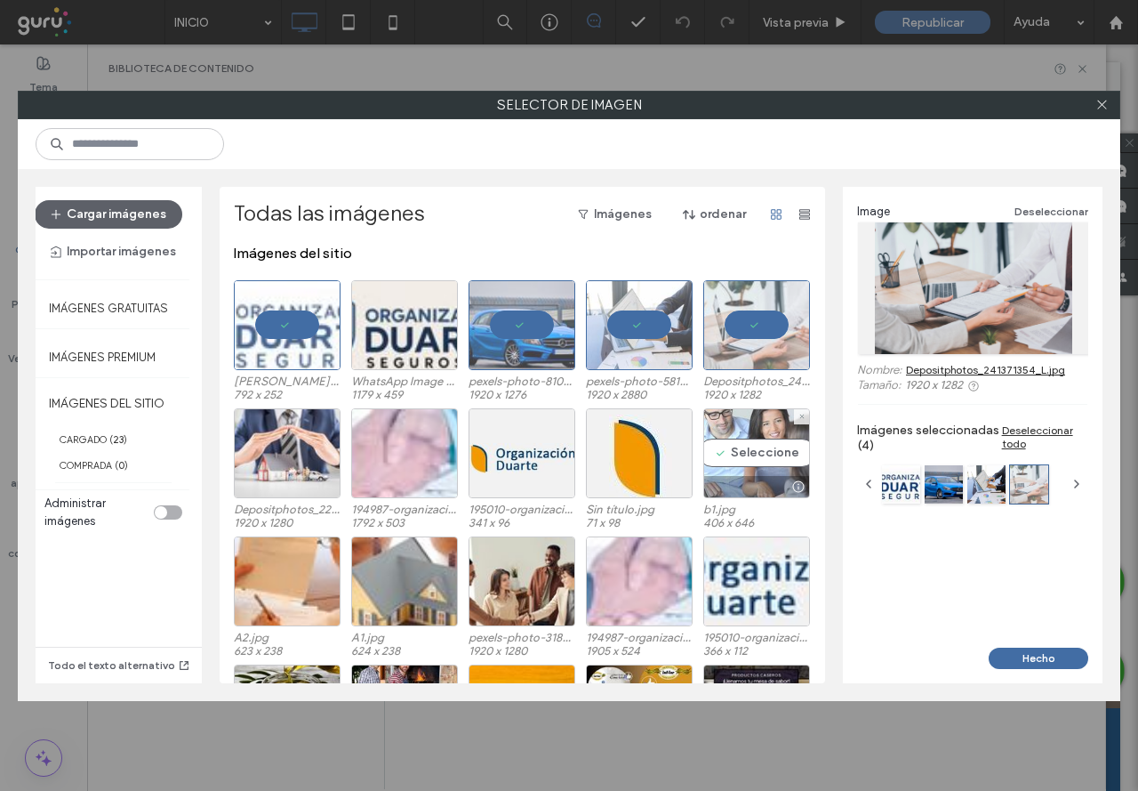
click at [734, 470] on div "Seleccione" at bounding box center [756, 453] width 107 height 90
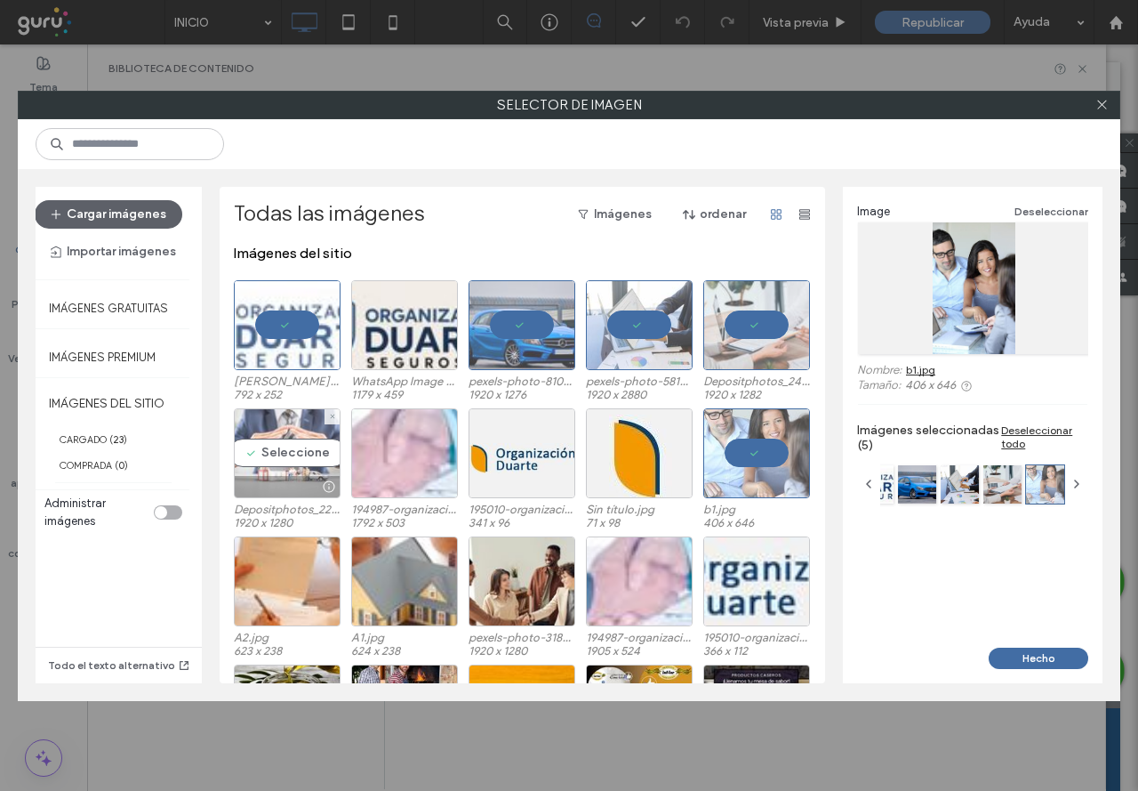
click at [307, 453] on div "Seleccione" at bounding box center [287, 453] width 107 height 90
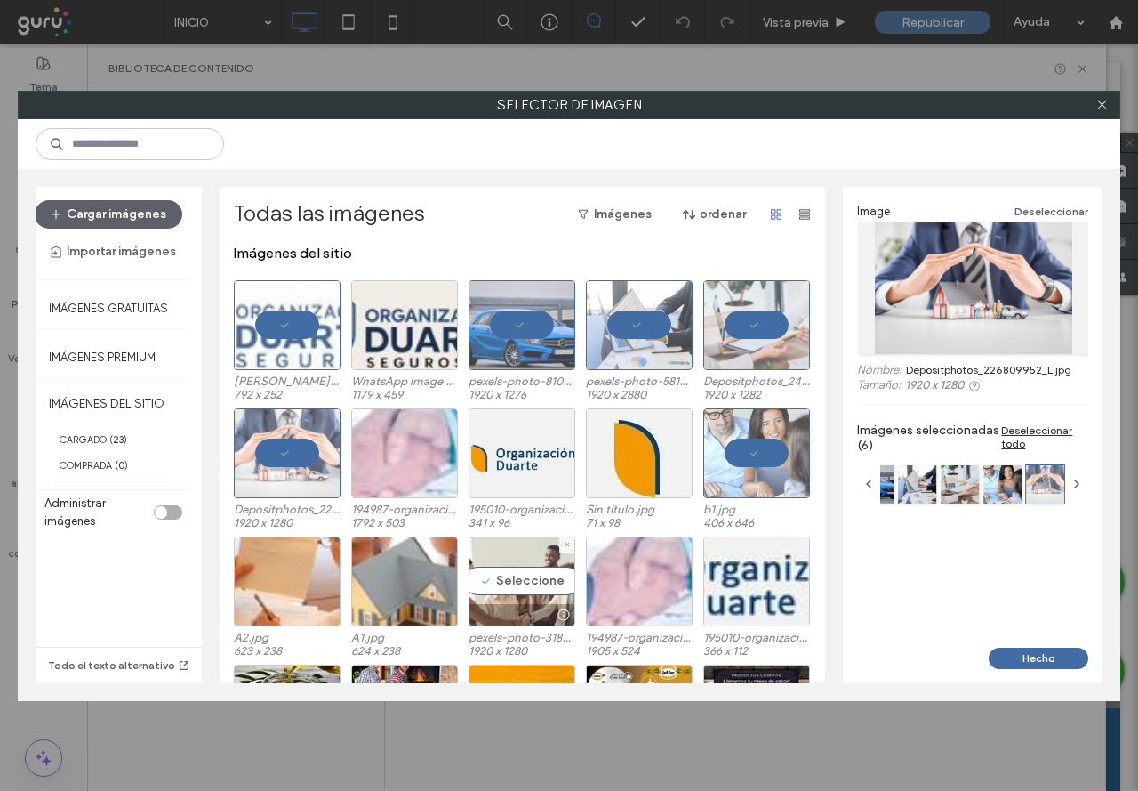
click at [509, 581] on div "Seleccione" at bounding box center [522, 581] width 107 height 90
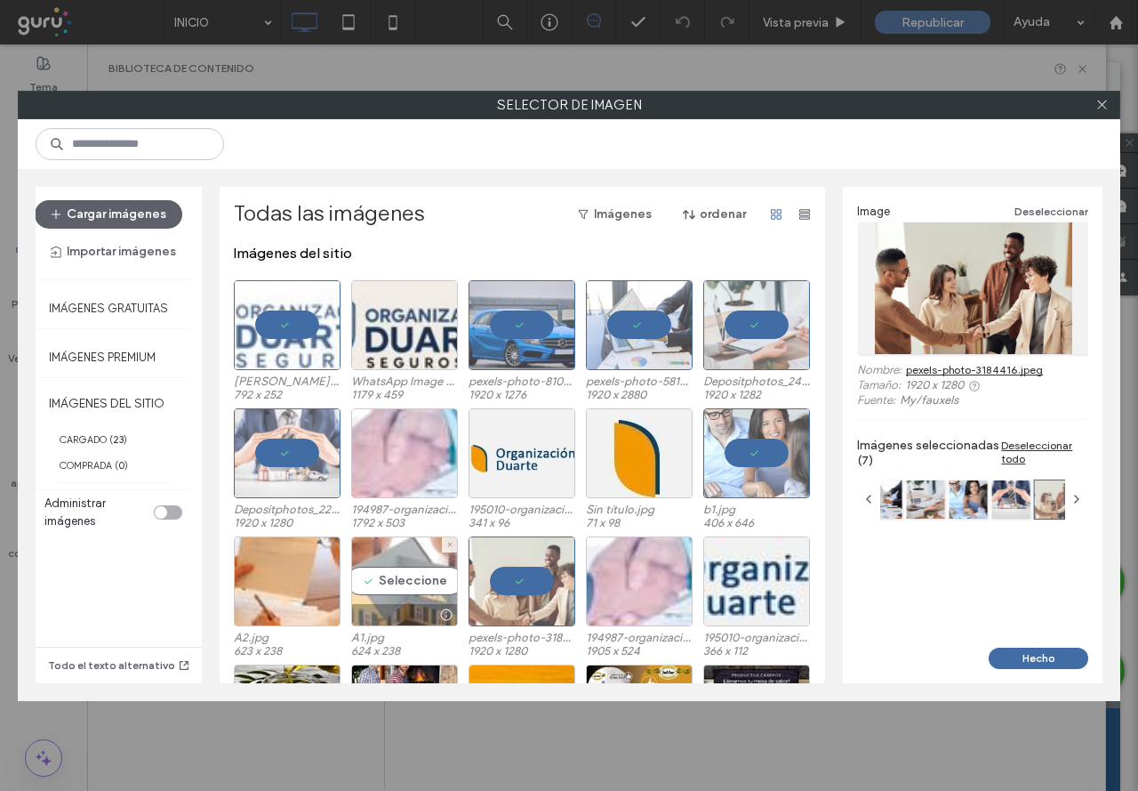
click at [404, 582] on div "Seleccione" at bounding box center [404, 581] width 107 height 90
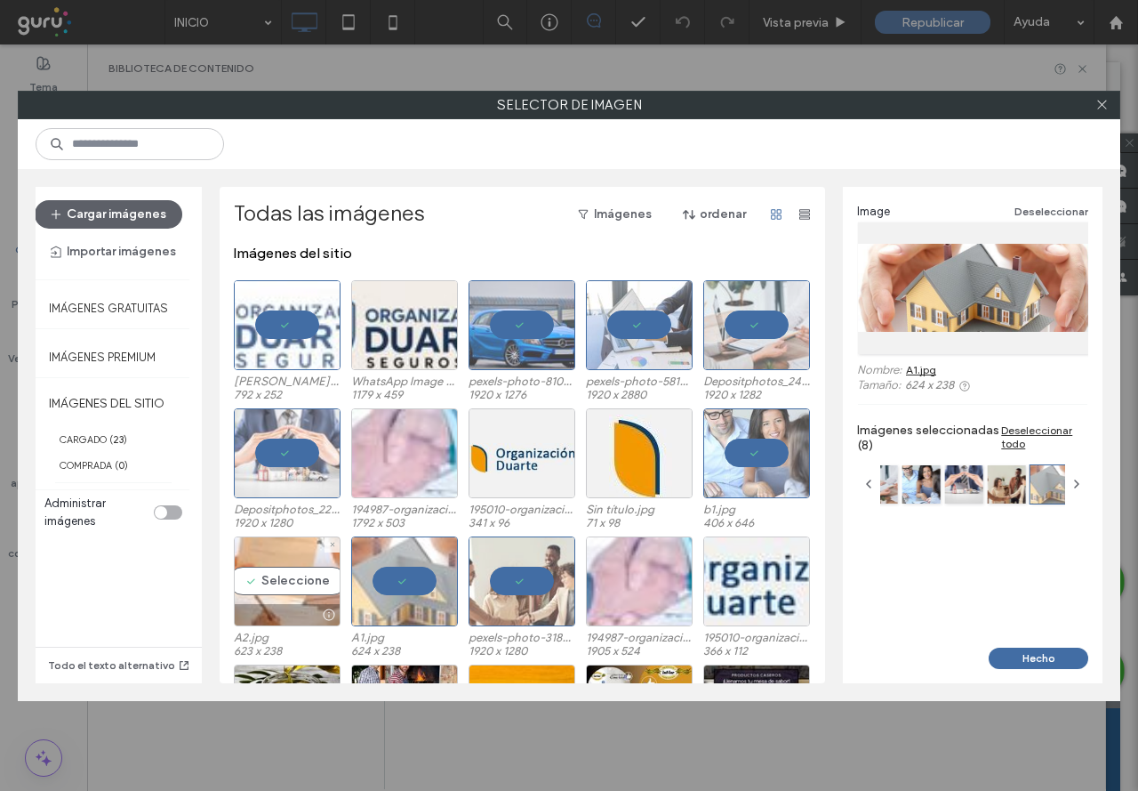
click at [276, 583] on div "Seleccione" at bounding box center [287, 581] width 107 height 90
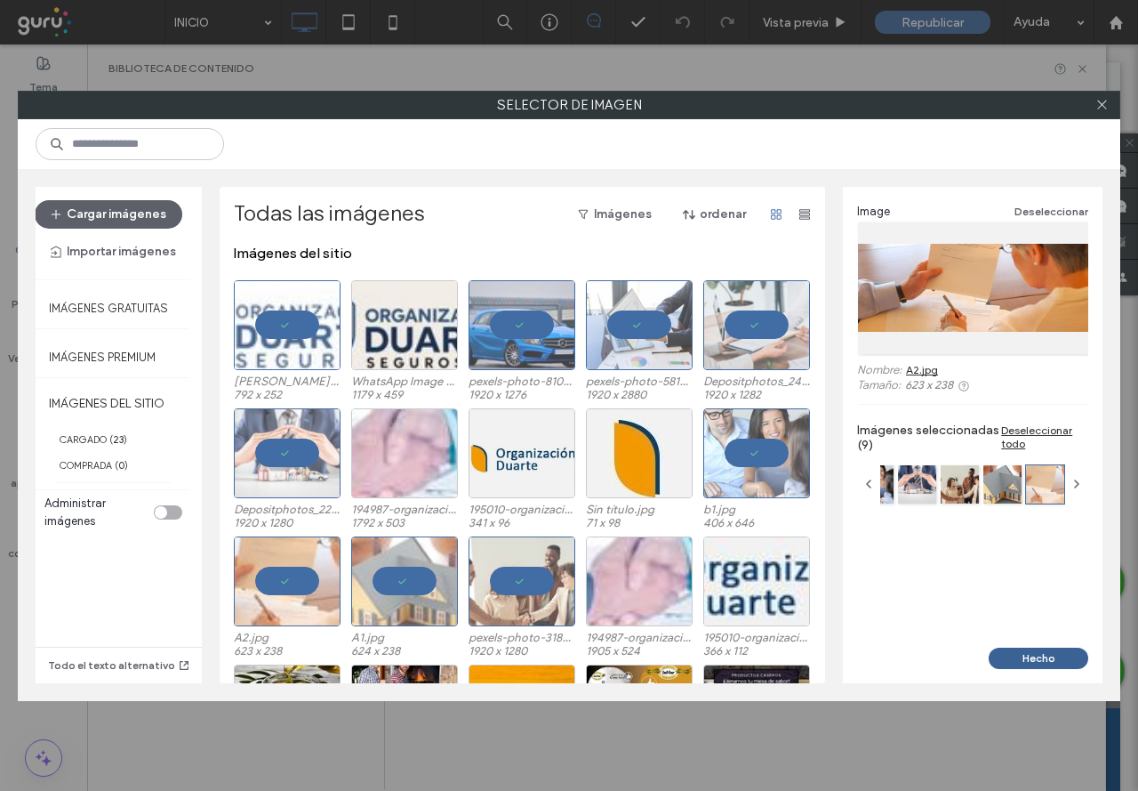
click at [1025, 655] on button "Hecho" at bounding box center [1039, 657] width 100 height 21
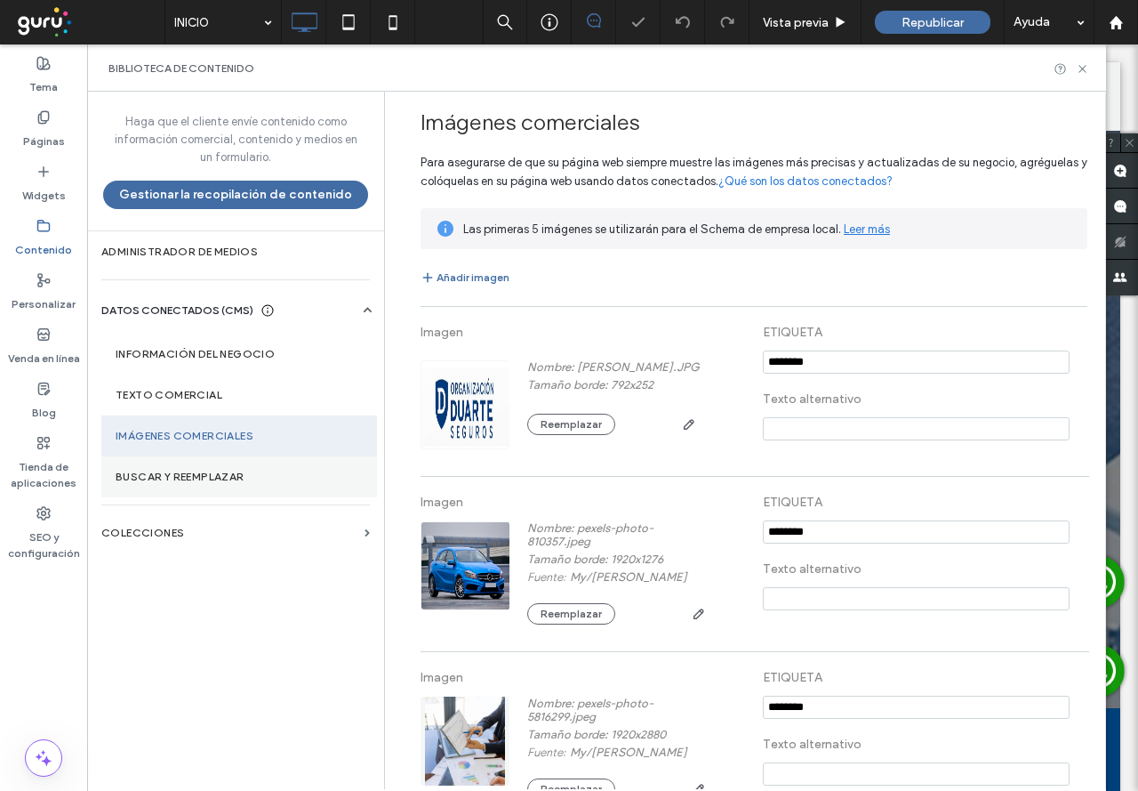
click at [235, 475] on label "Buscar y reemplazar" at bounding box center [239, 476] width 247 height 12
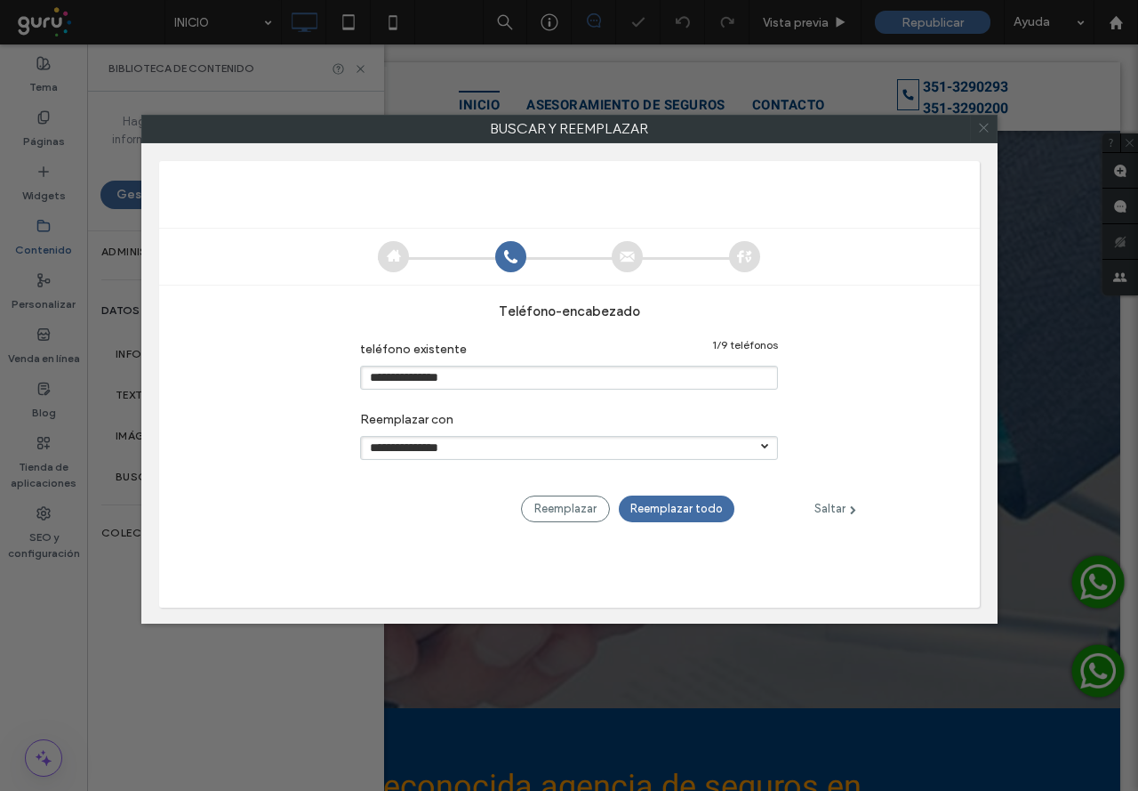
click at [977, 129] on icon at bounding box center [984, 128] width 26 height 26
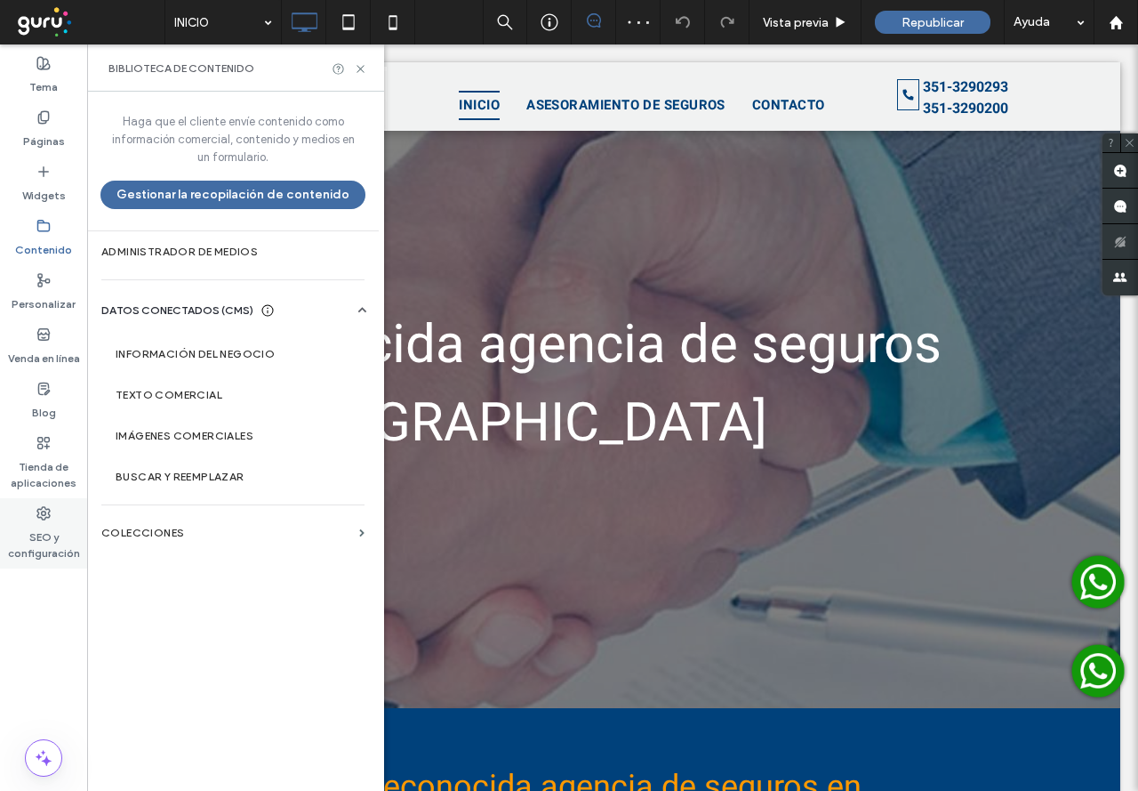
click at [15, 538] on label "SEO y configuración" at bounding box center [43, 540] width 87 height 41
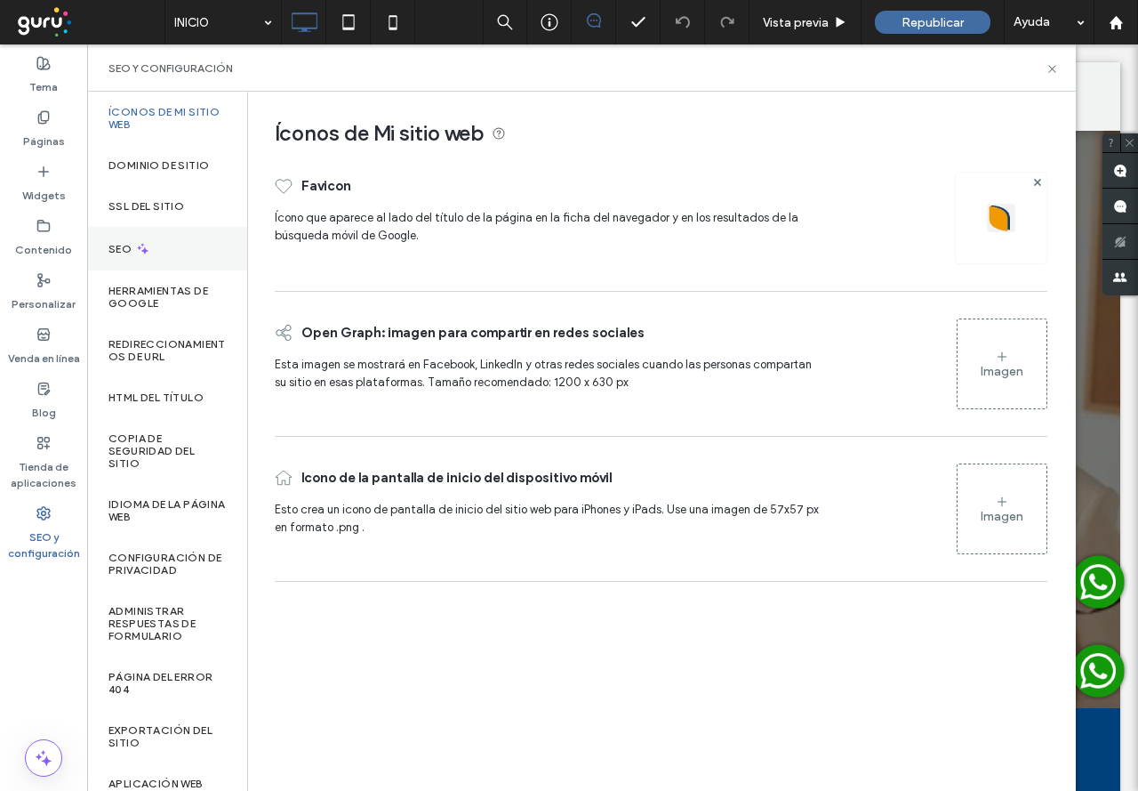
click at [136, 245] on icon at bounding box center [142, 248] width 15 height 15
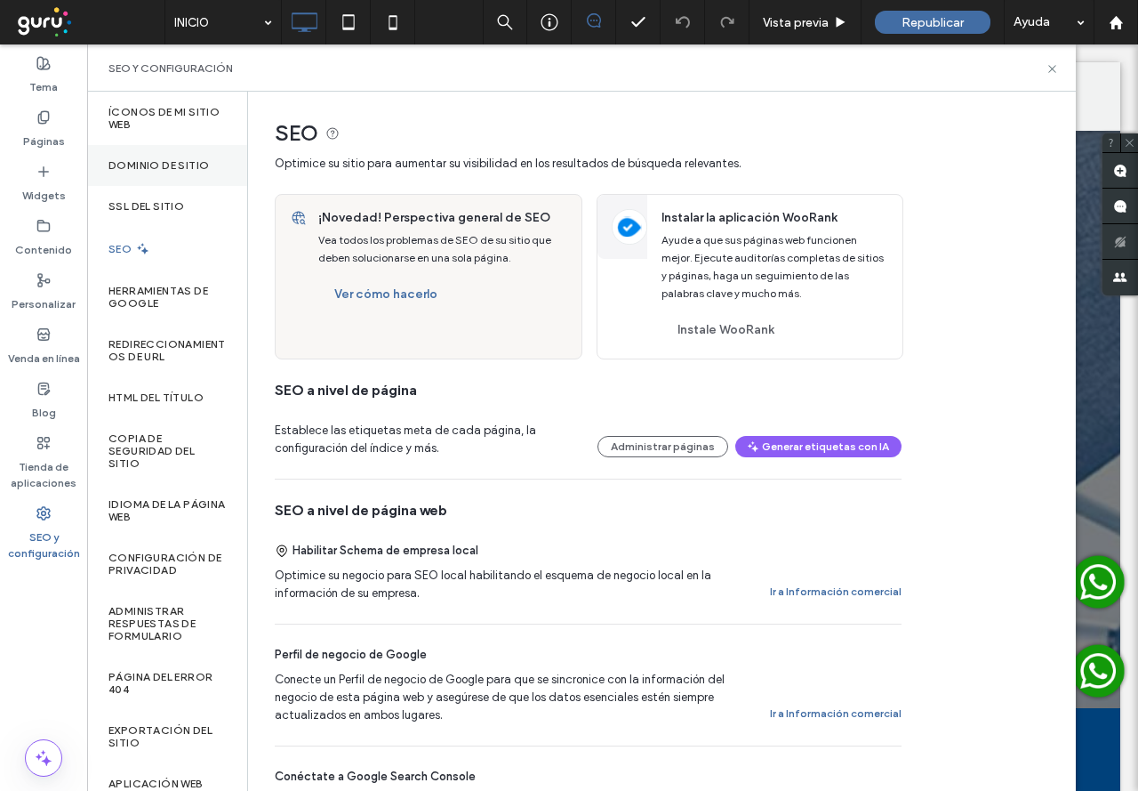
click at [157, 156] on div "Dominio de sitio" at bounding box center [167, 165] width 160 height 41
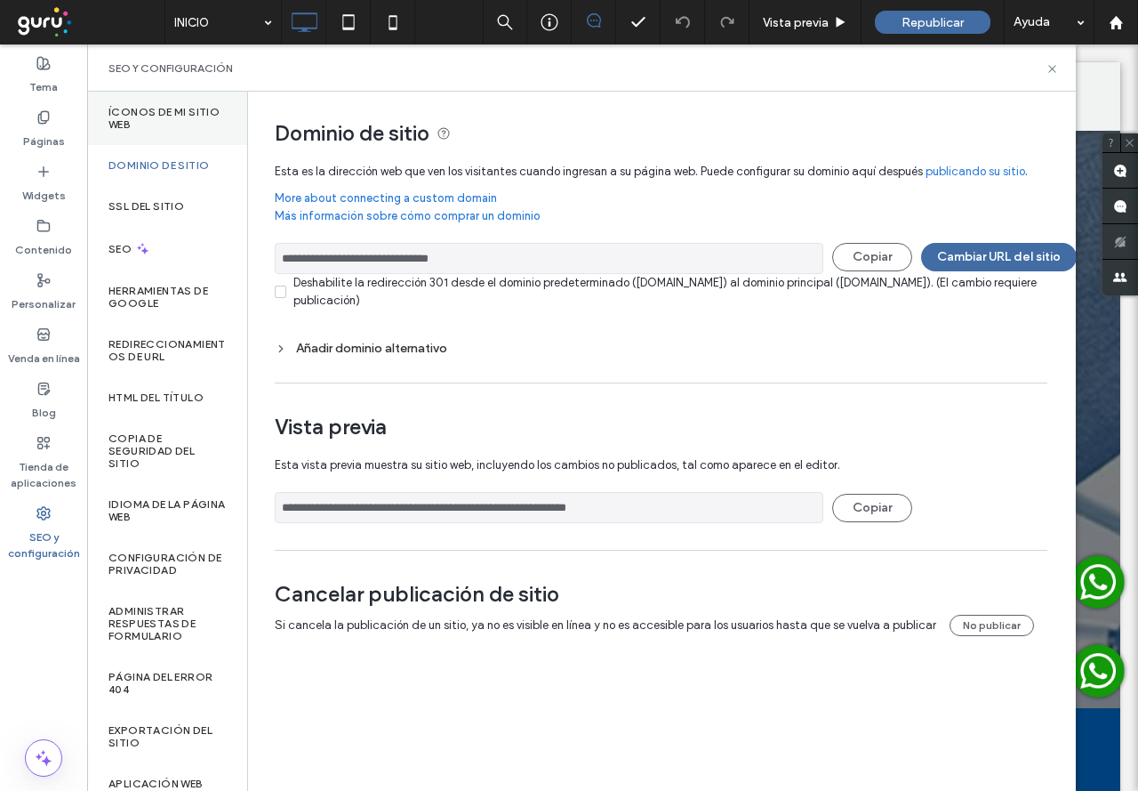
click at [149, 126] on label "Íconos de Mi sitio web" at bounding box center [166, 118] width 117 height 25
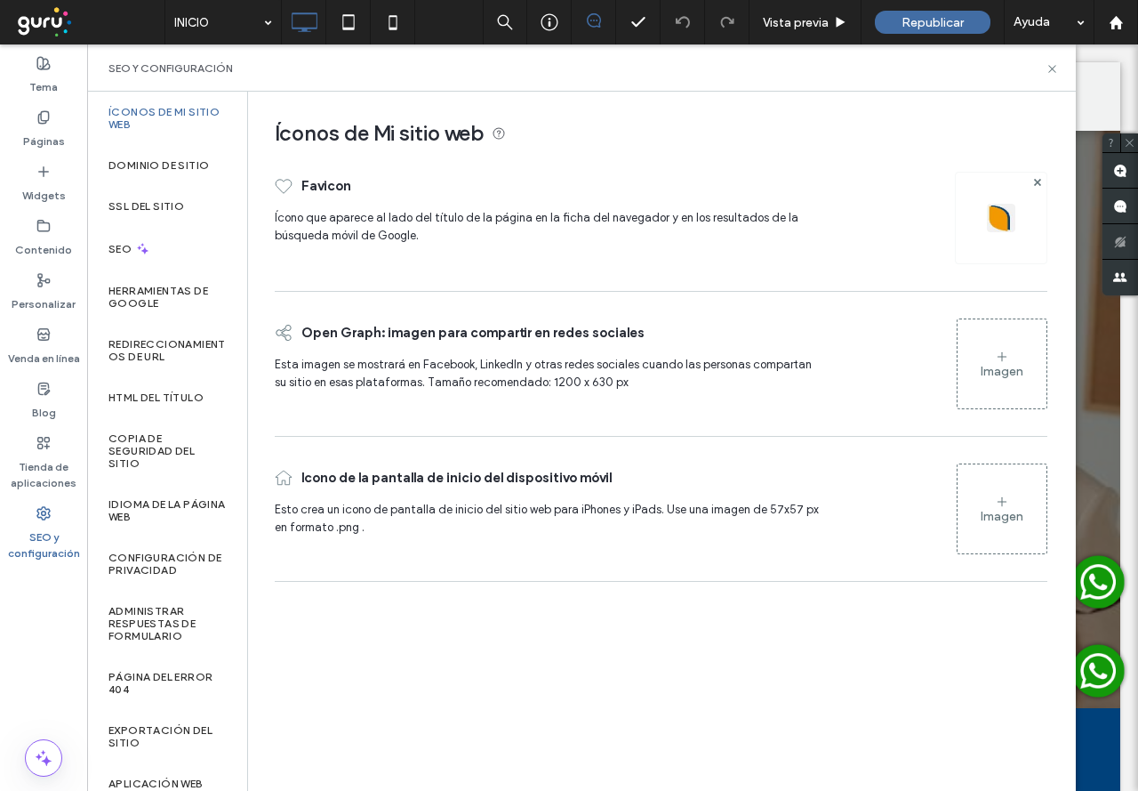
click at [995, 221] on img at bounding box center [1001, 218] width 28 height 28
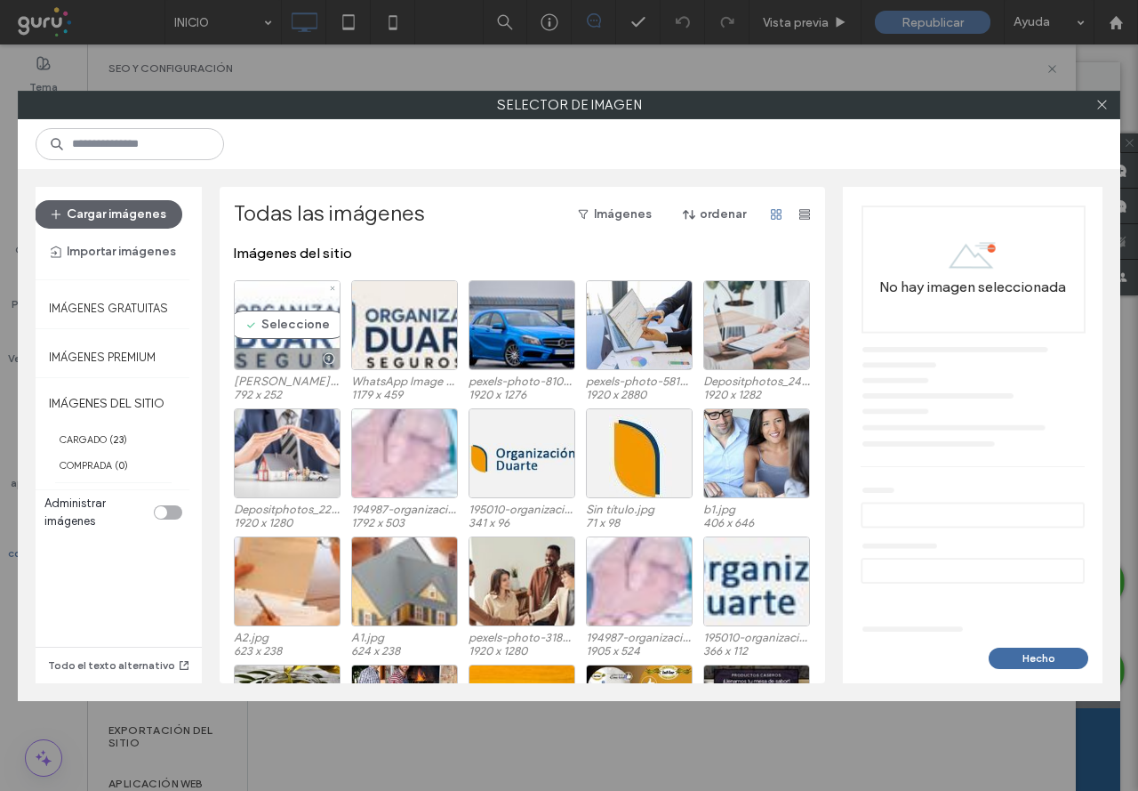
click at [284, 317] on div "Seleccione" at bounding box center [287, 325] width 107 height 90
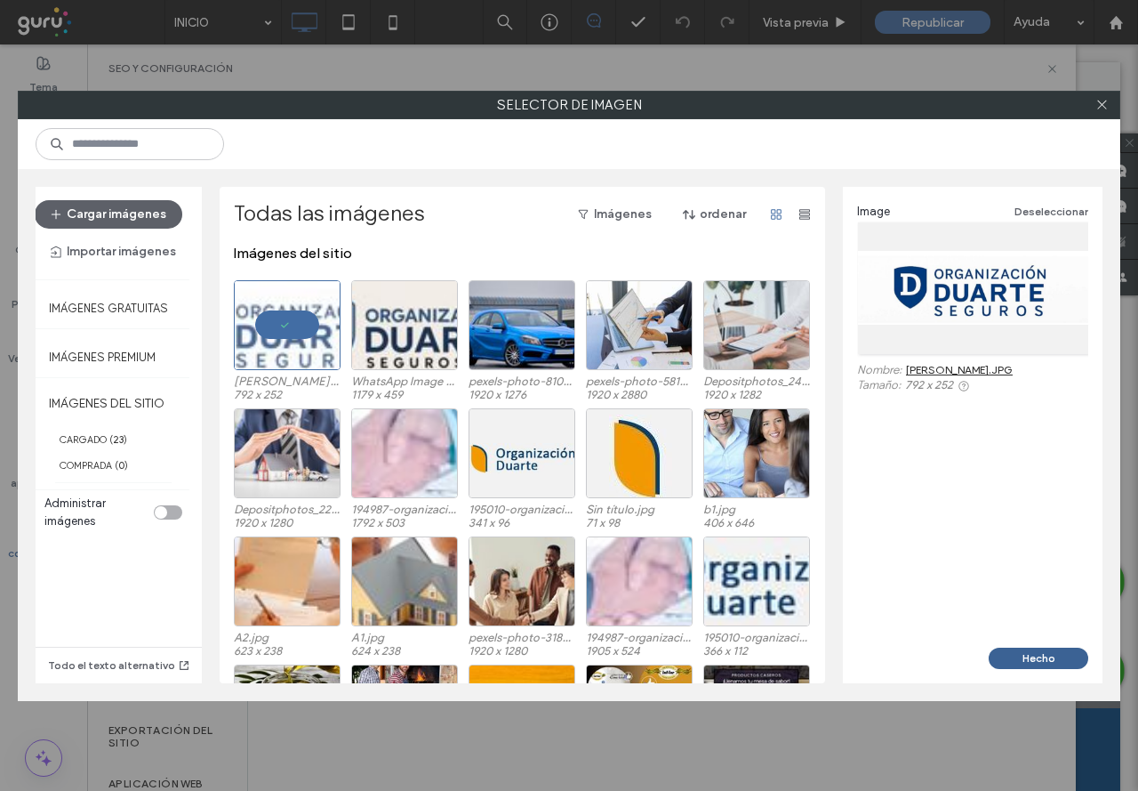
click at [1051, 649] on button "Hecho" at bounding box center [1039, 657] width 100 height 21
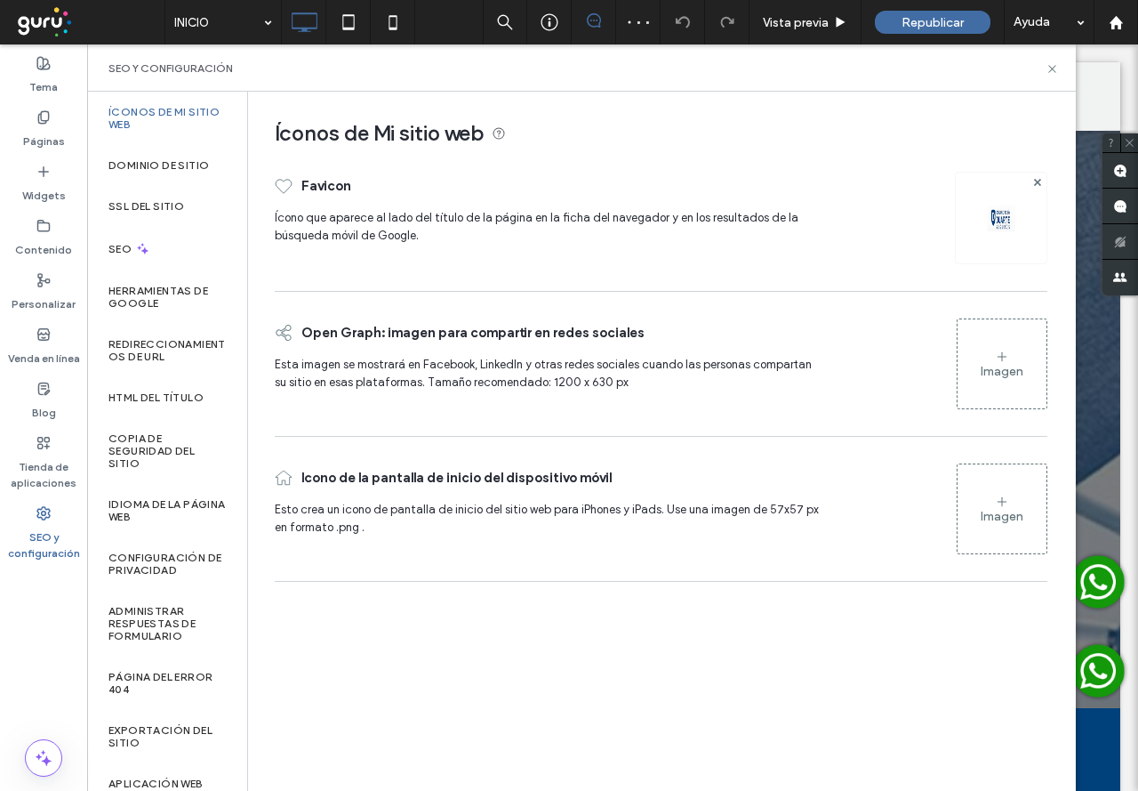
click at [981, 346] on div "Imagen" at bounding box center [1002, 363] width 89 height 85
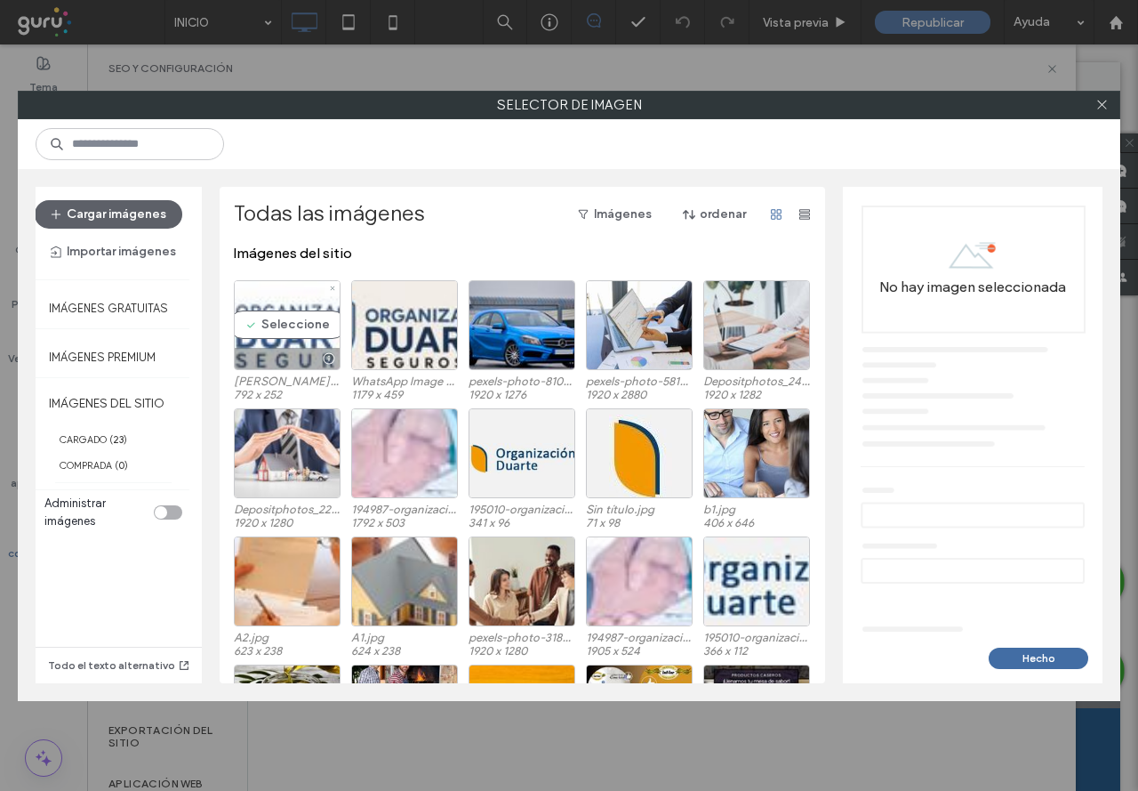
click at [272, 333] on div "Seleccione" at bounding box center [287, 325] width 107 height 90
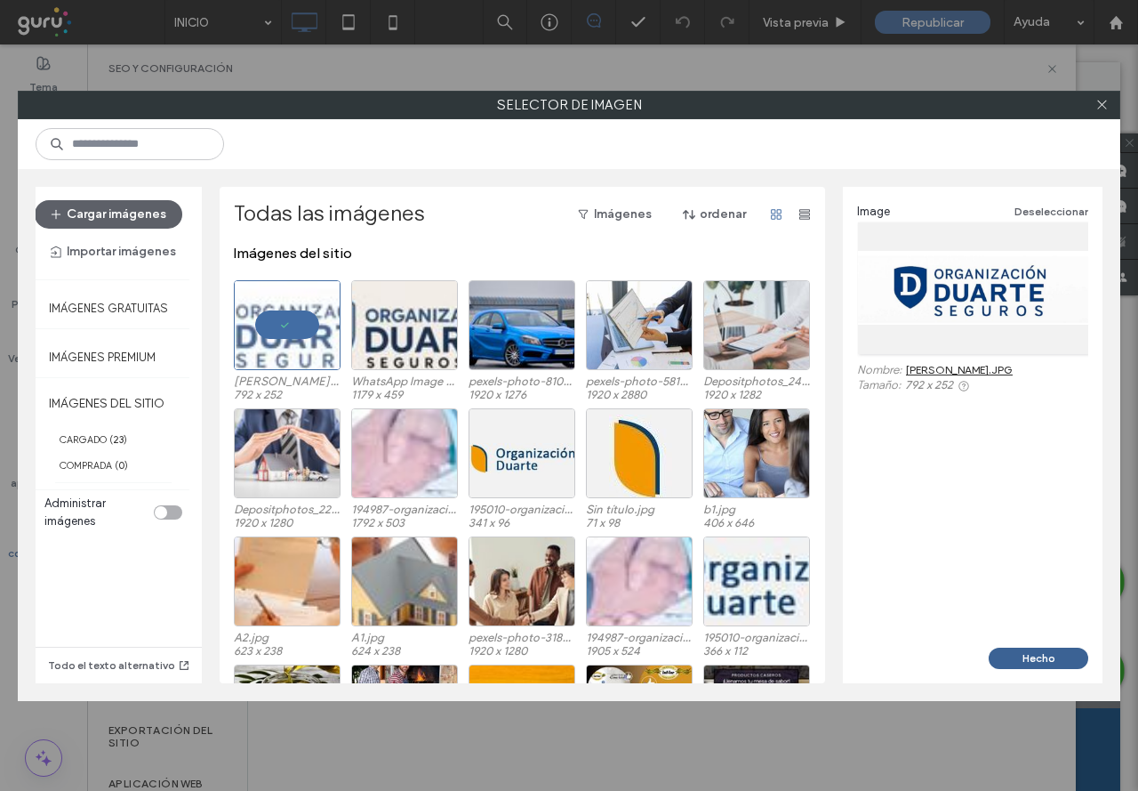
click at [1064, 650] on button "Hecho" at bounding box center [1039, 657] width 100 height 21
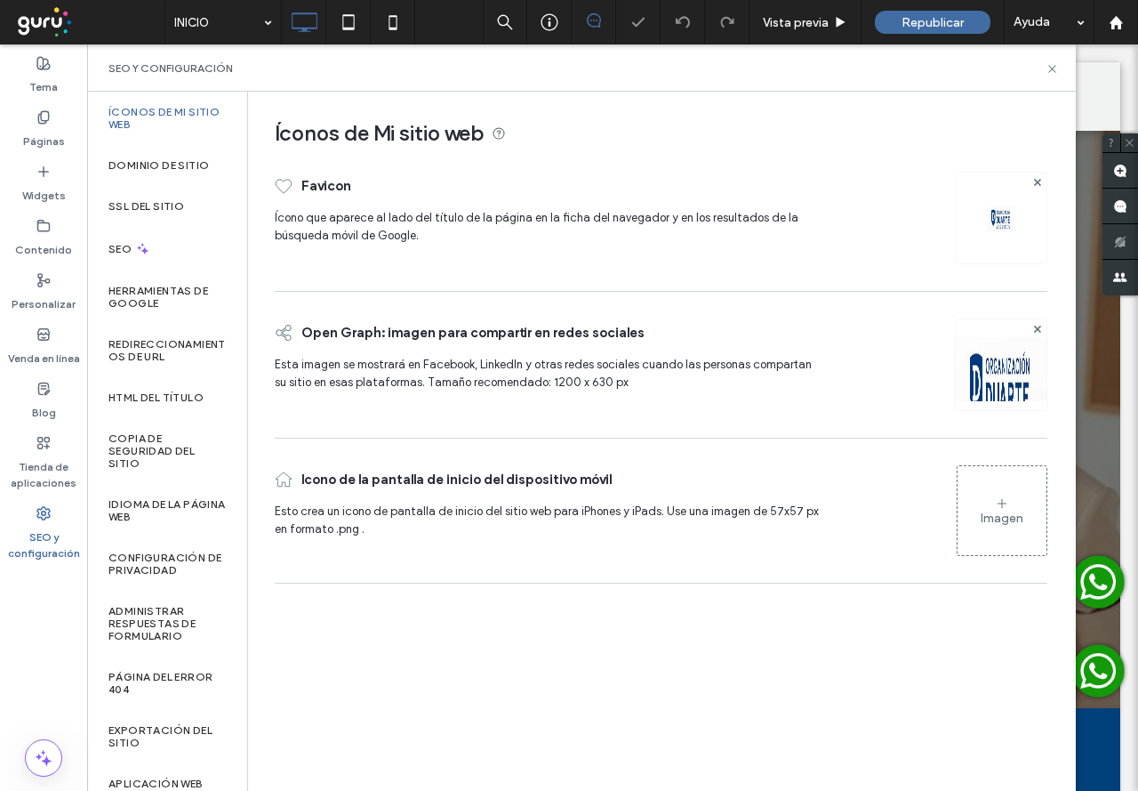
click at [997, 522] on div "Imagen" at bounding box center [1002, 517] width 43 height 15
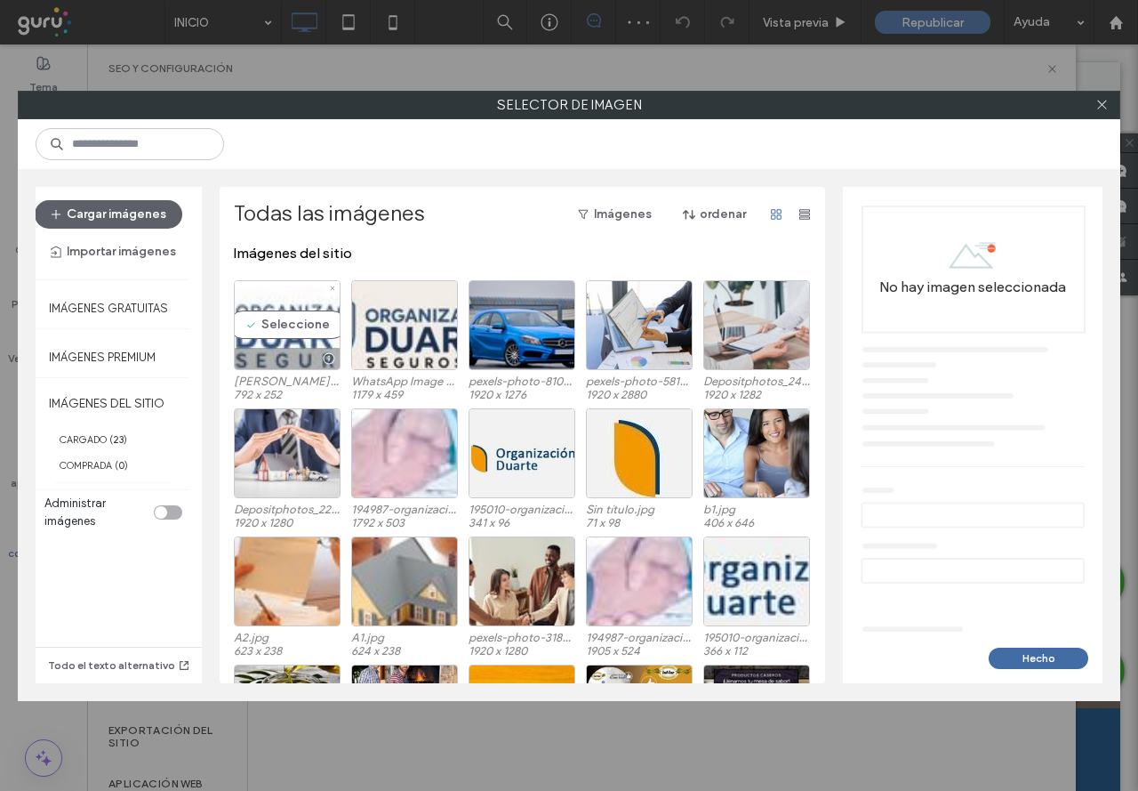
click at [308, 314] on div "Seleccione" at bounding box center [287, 325] width 107 height 90
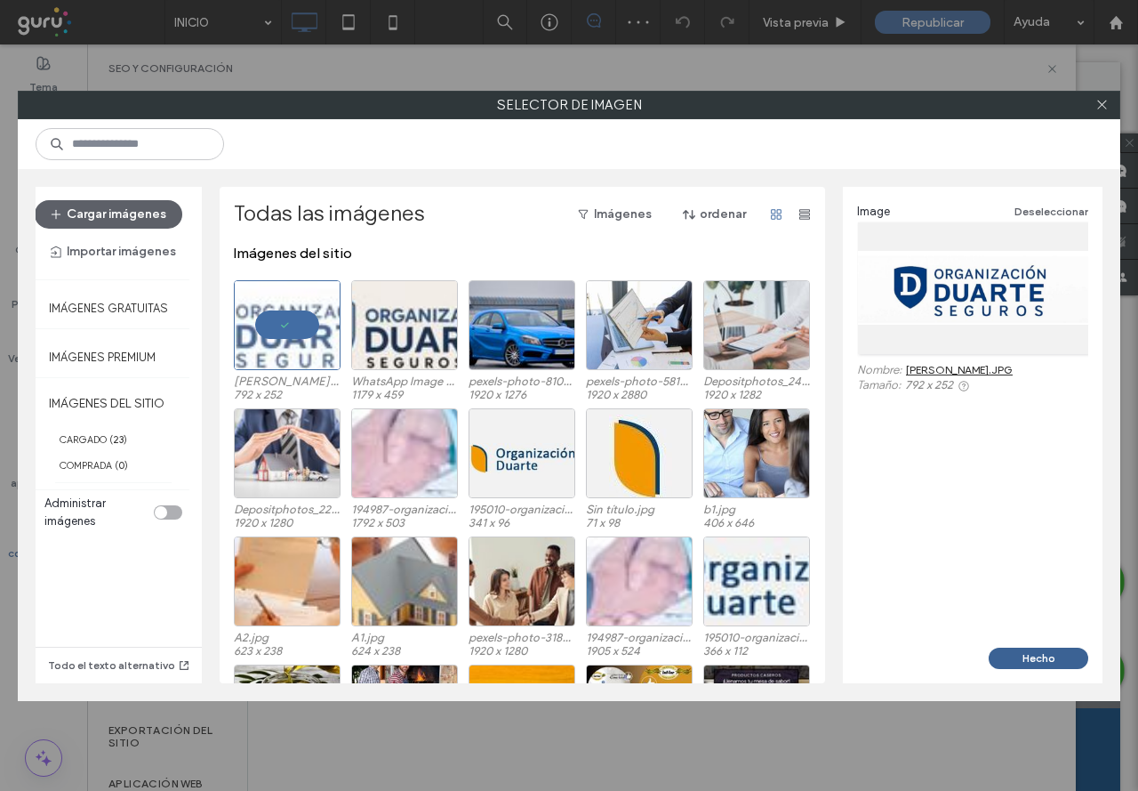
click at [1035, 660] on button "Hecho" at bounding box center [1039, 657] width 100 height 21
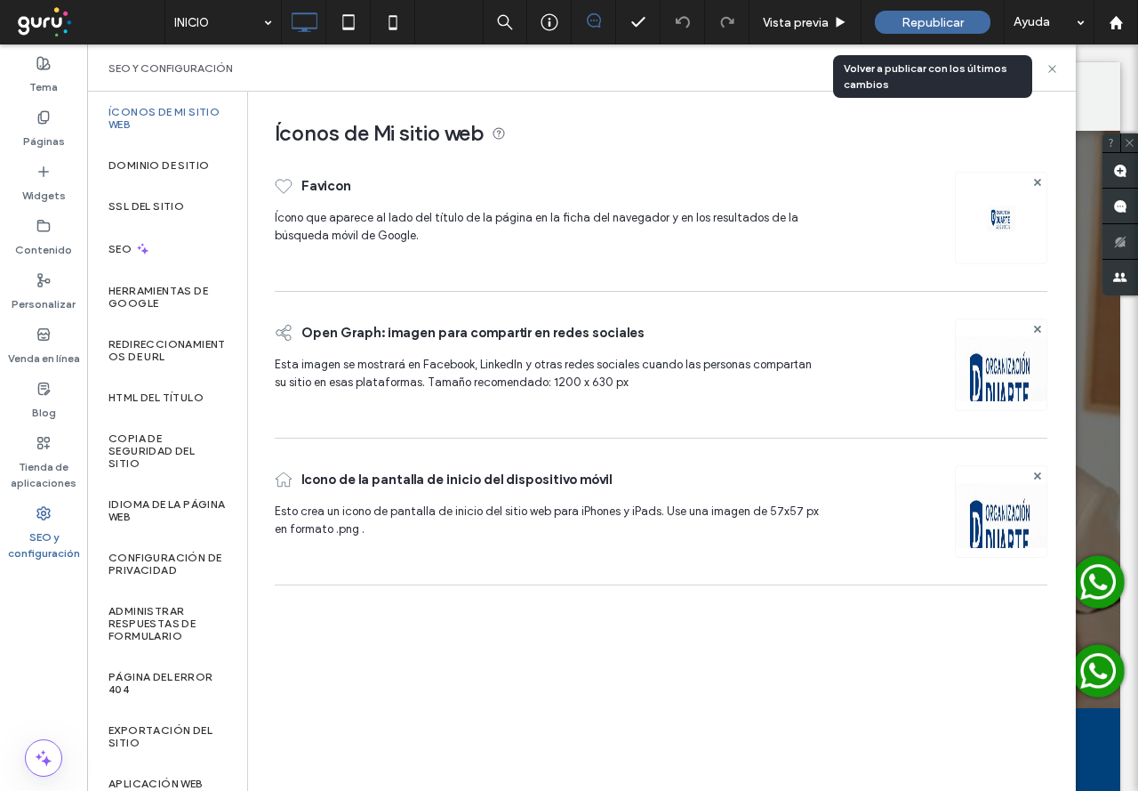
click at [903, 20] on span "Republicar" at bounding box center [933, 22] width 62 height 15
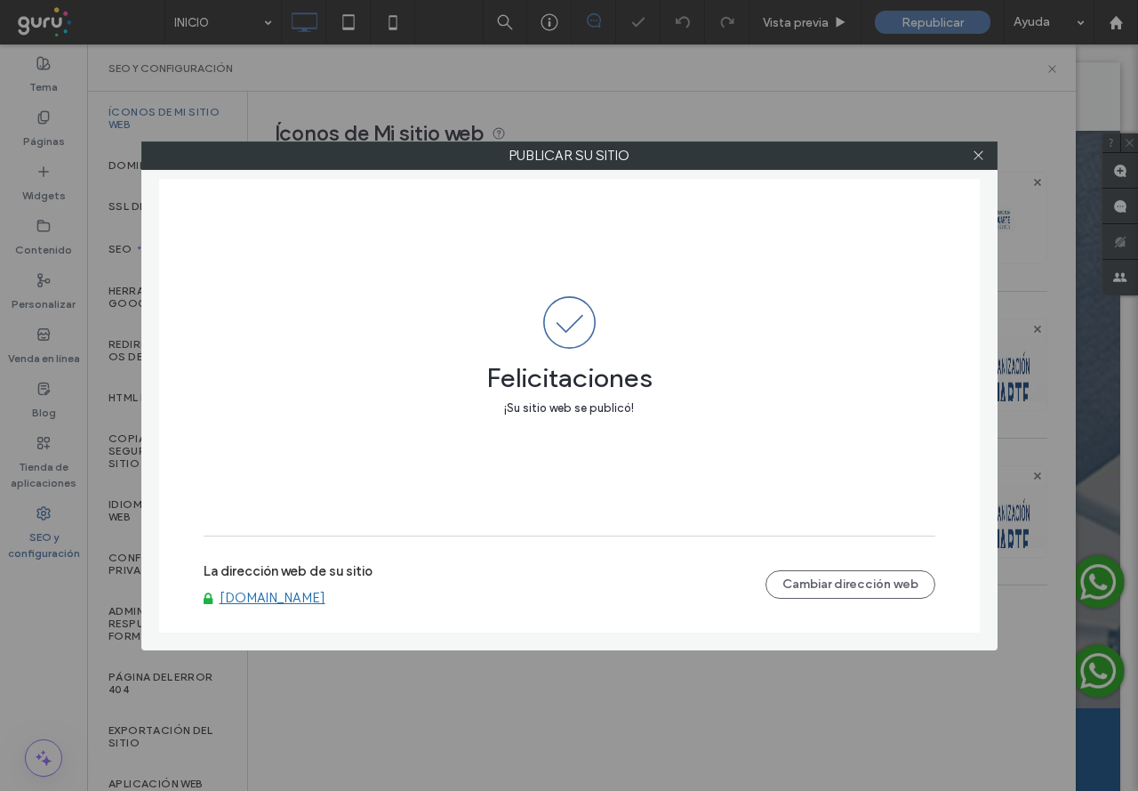
click at [347, 579] on label "La dirección web de su sitio" at bounding box center [288, 576] width 169 height 27
click at [325, 598] on link "www.segurosorganizacionduarte.com" at bounding box center [273, 598] width 106 height 16
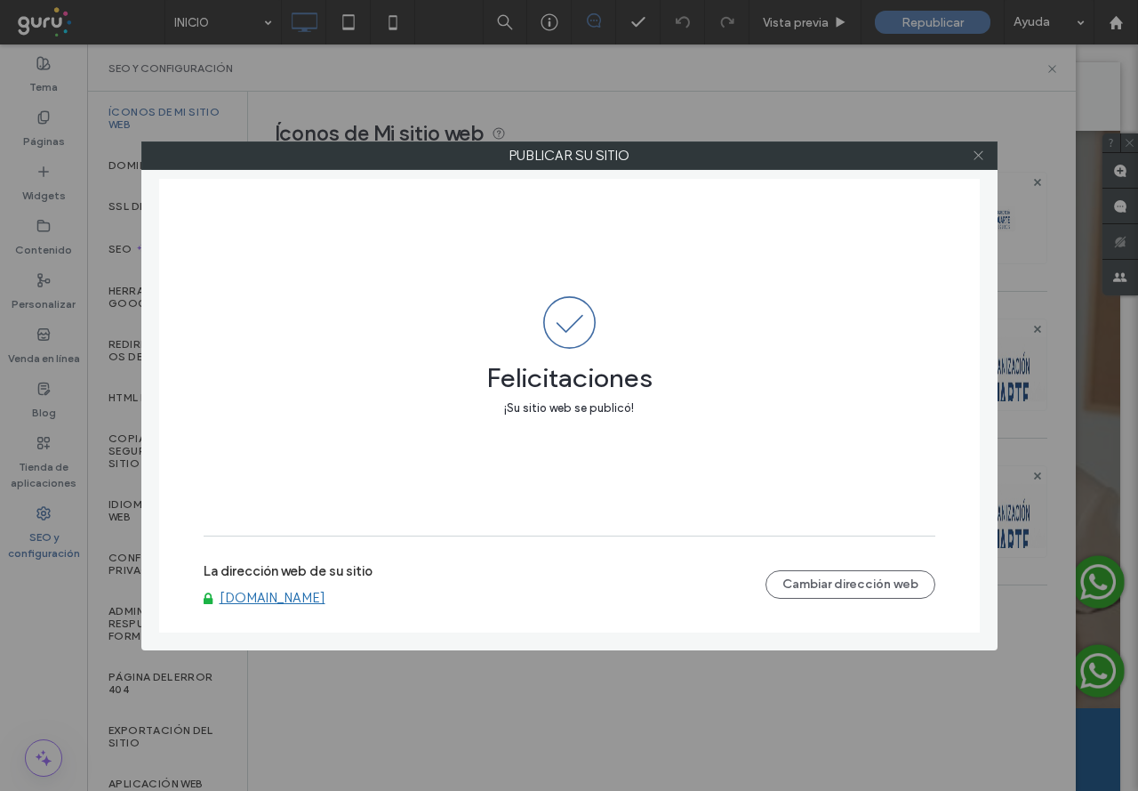
click at [977, 151] on icon at bounding box center [978, 154] width 13 height 13
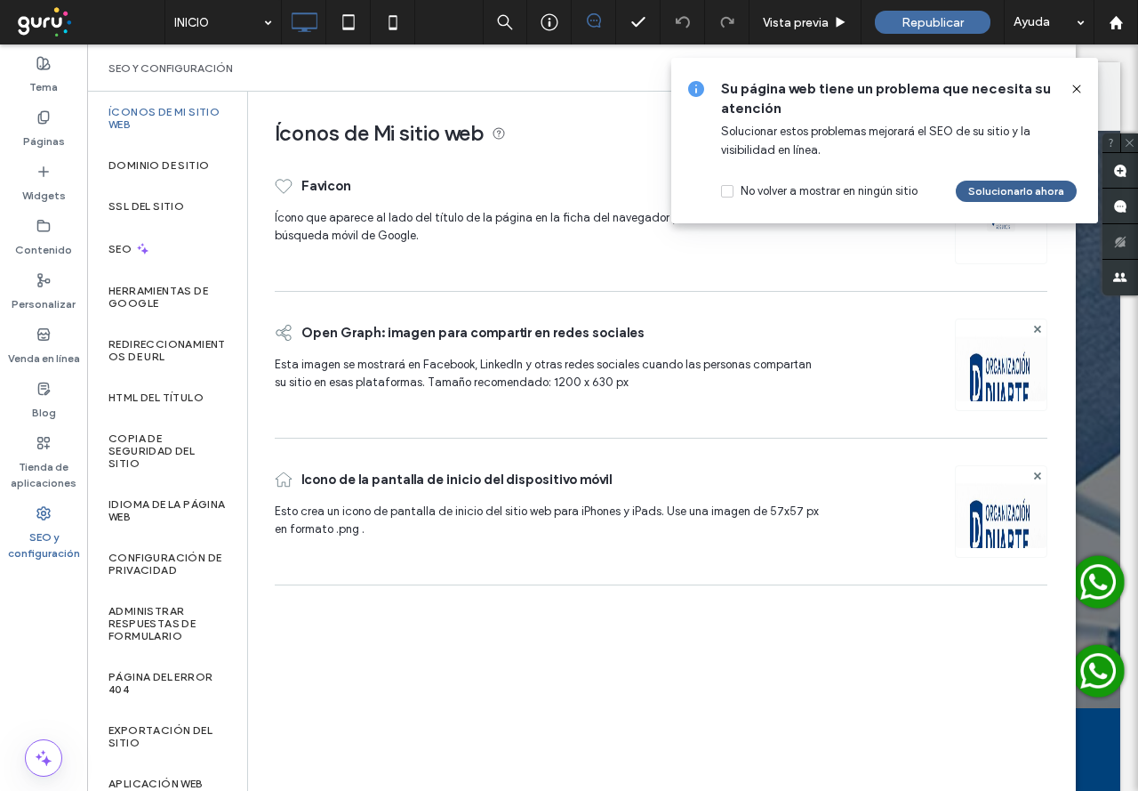
click at [971, 181] on button "Solucionarlo ahora" at bounding box center [1016, 191] width 121 height 21
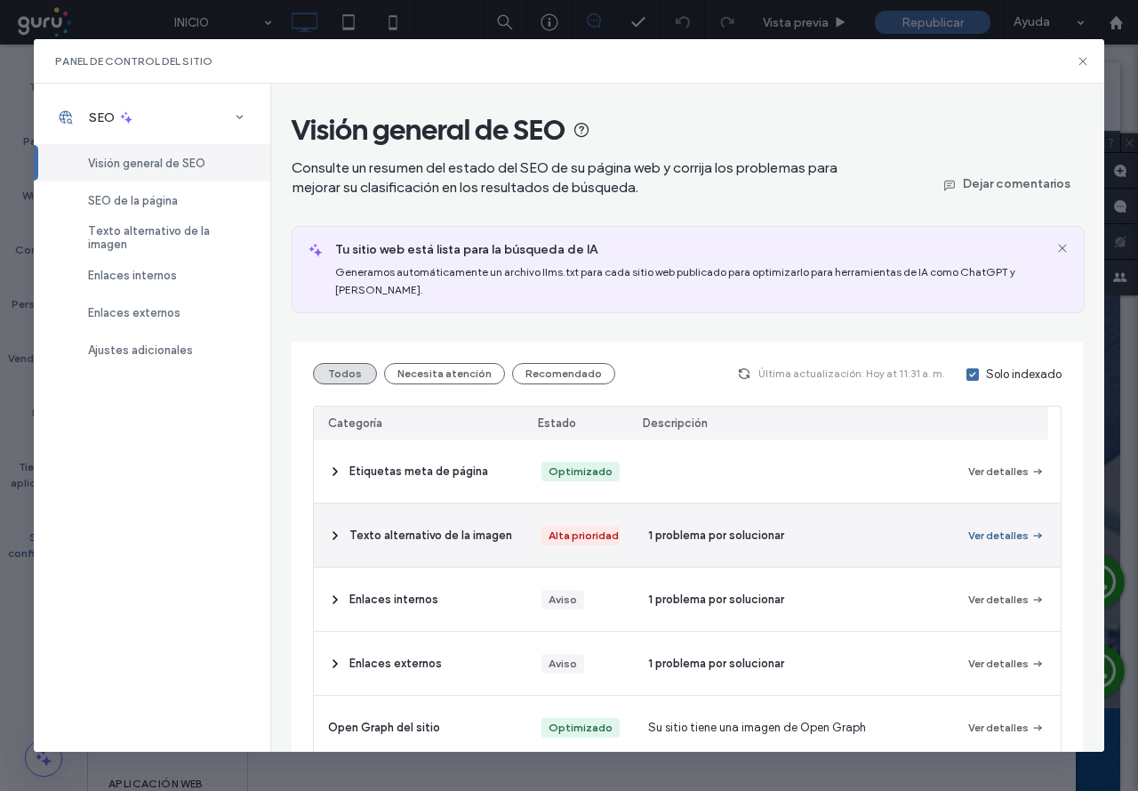
click at [981, 535] on button "Ver detalles" at bounding box center [1006, 535] width 76 height 21
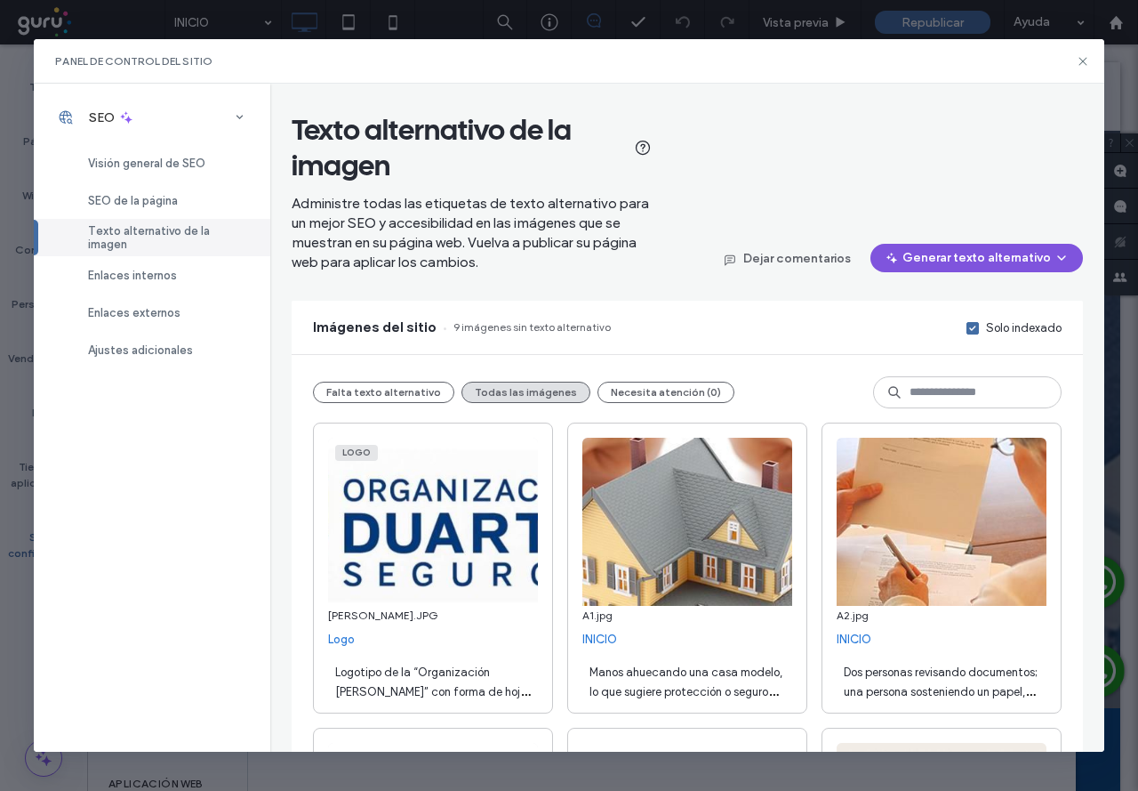
click at [968, 250] on button "Generar texto alternativo" at bounding box center [977, 258] width 213 height 28
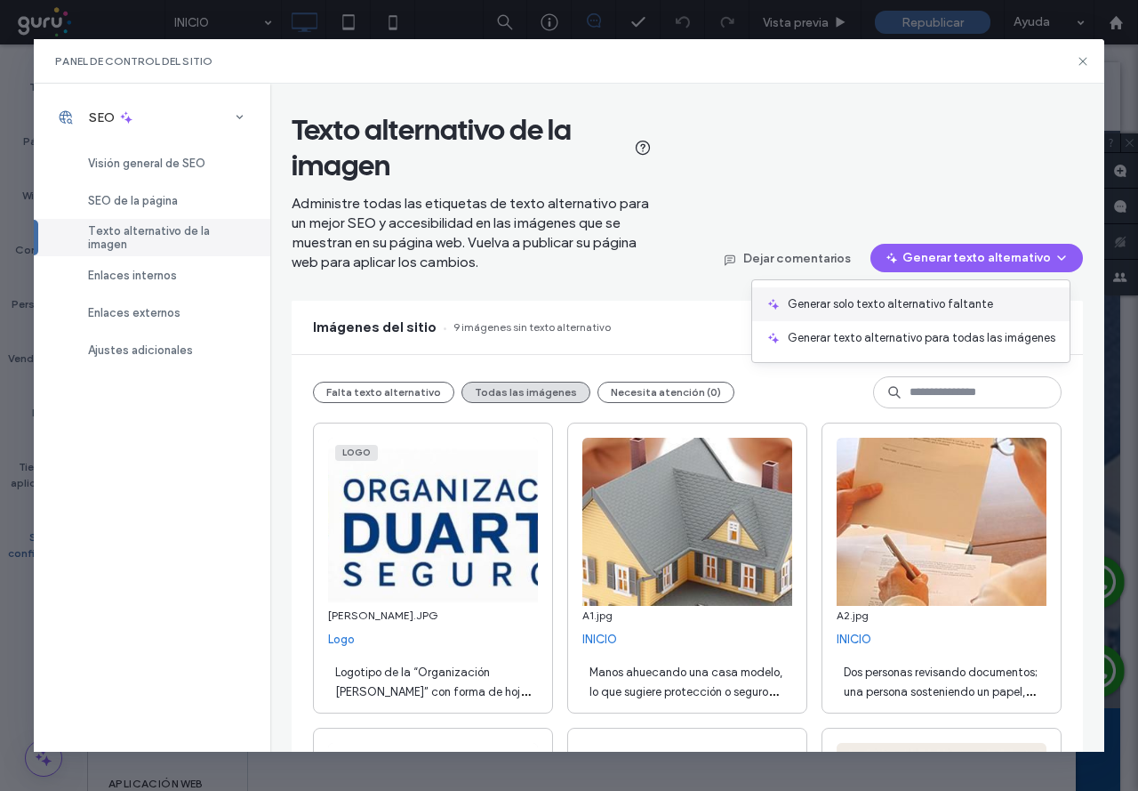
click at [900, 301] on span "Generar solo texto alternativo faltante" at bounding box center [890, 304] width 205 height 18
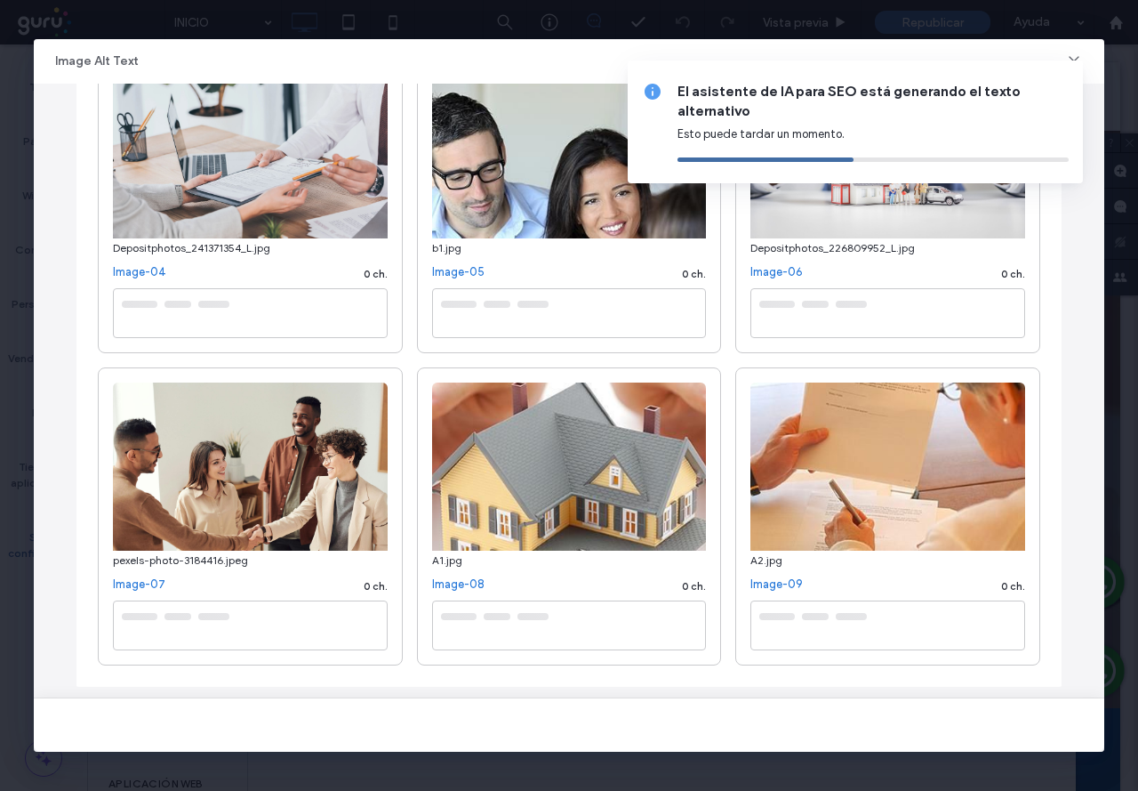
scroll to position [515, 0]
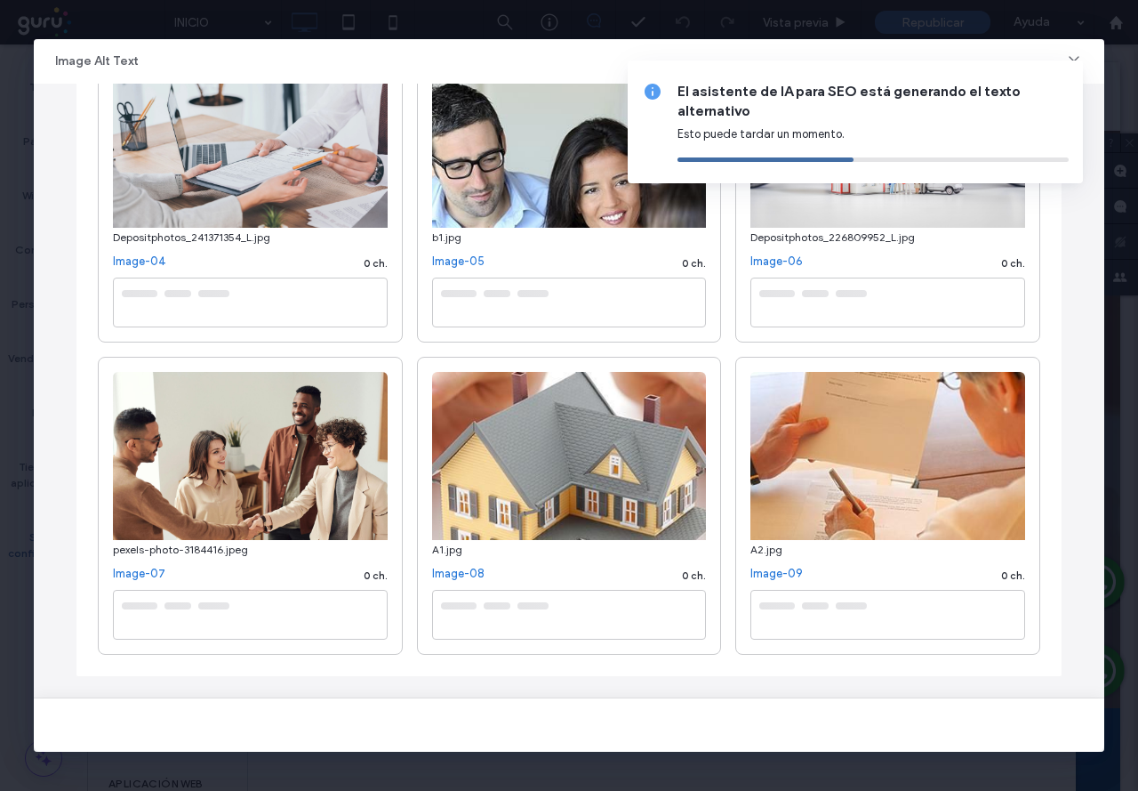
type textarea "**********"
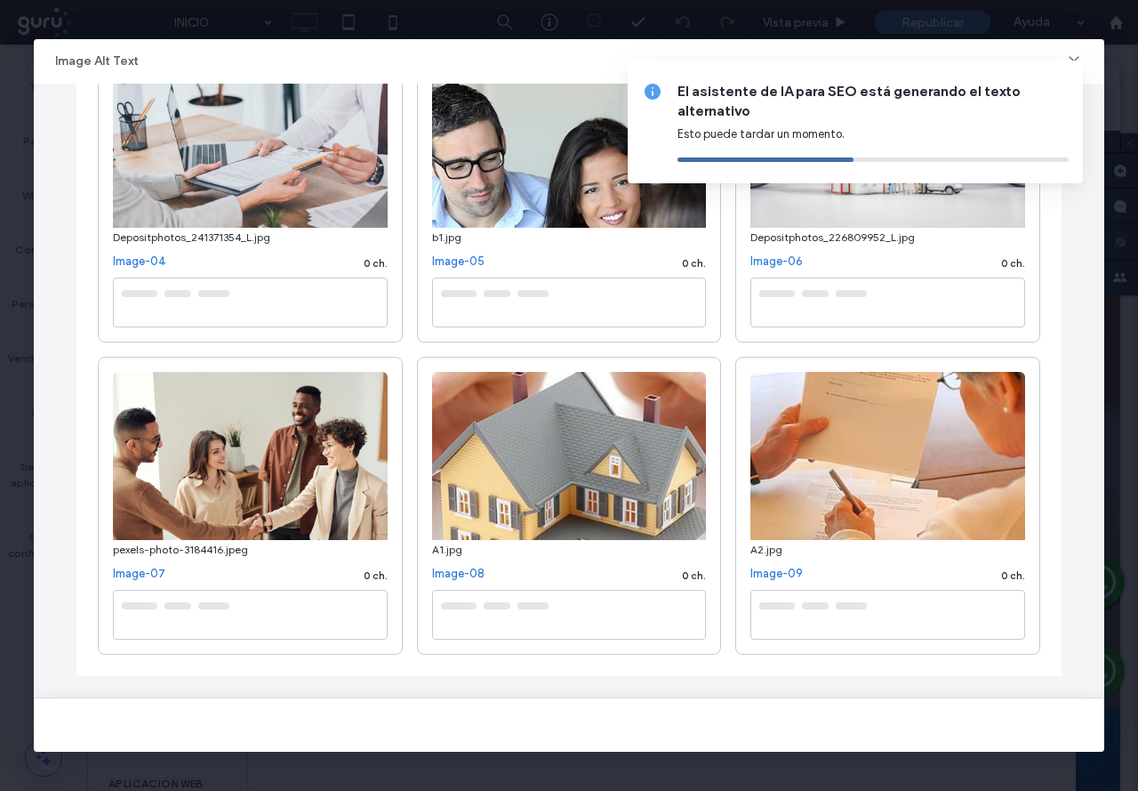
type textarea "**********"
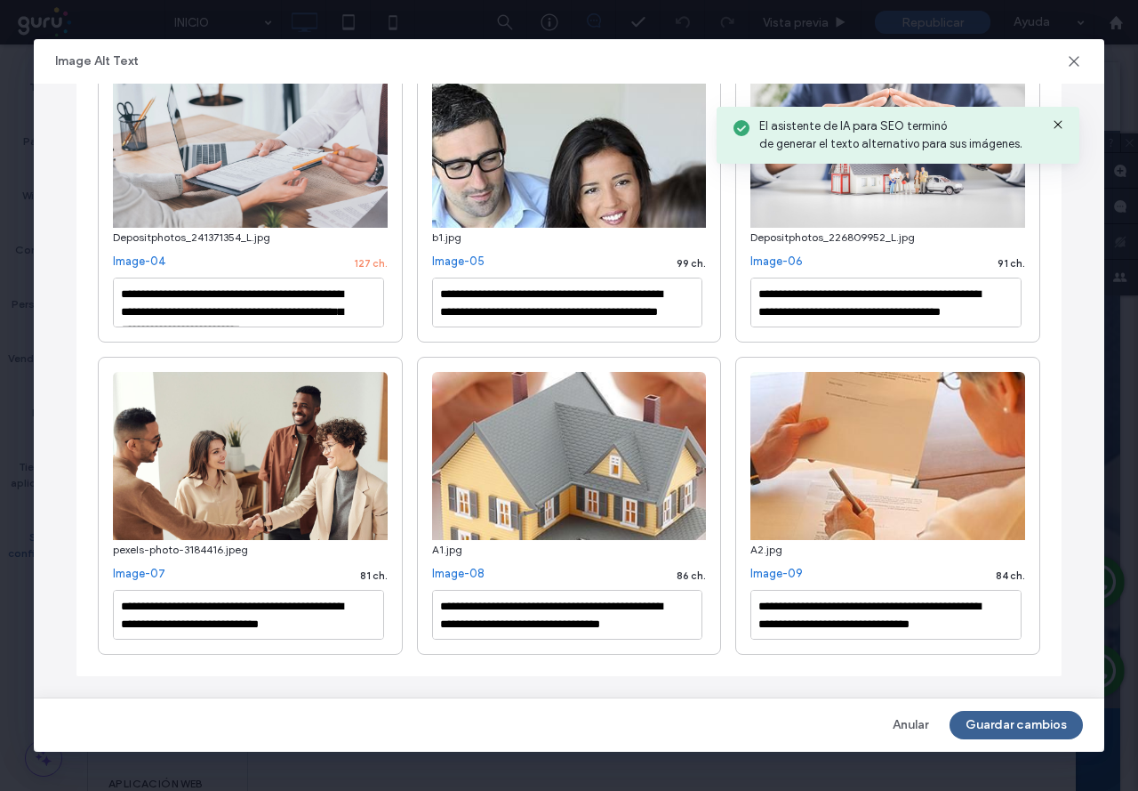
click at [983, 722] on button "Guardar cambios" at bounding box center [1016, 724] width 133 height 28
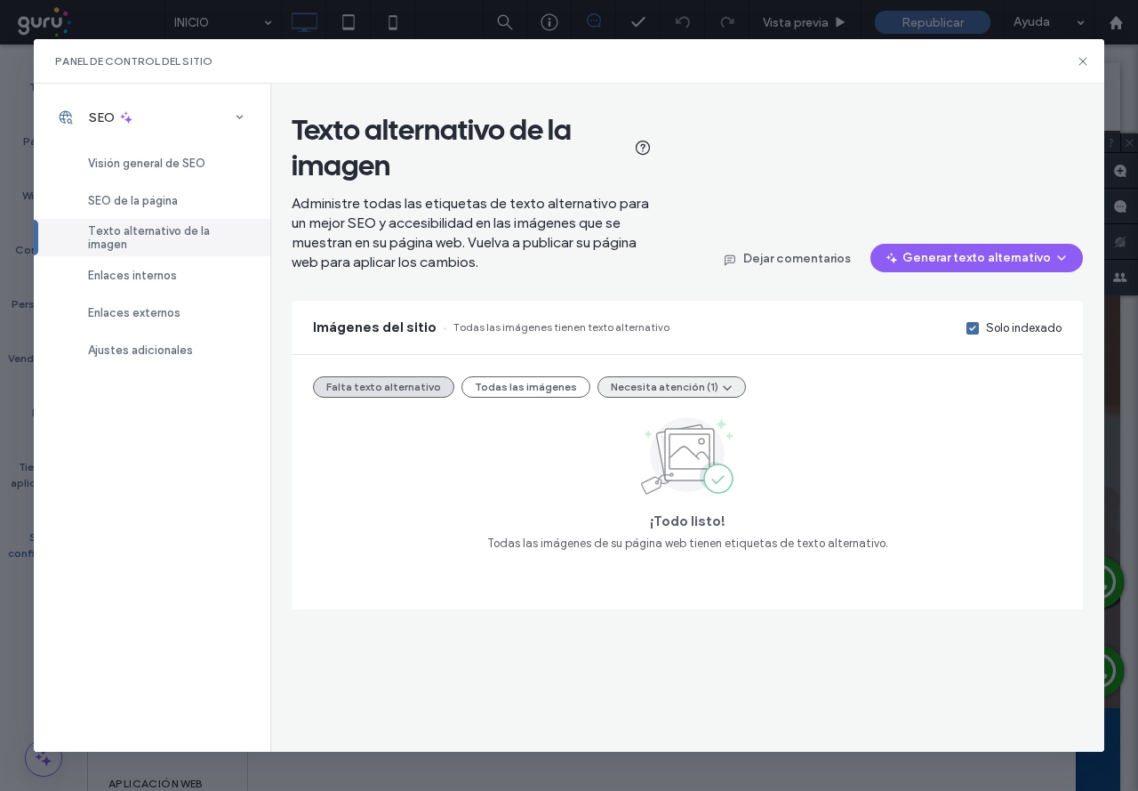
click at [643, 388] on button "Necesita atención (1)" at bounding box center [672, 386] width 148 height 21
click at [650, 428] on span "Alt text too long (1)" at bounding box center [650, 430] width 100 height 18
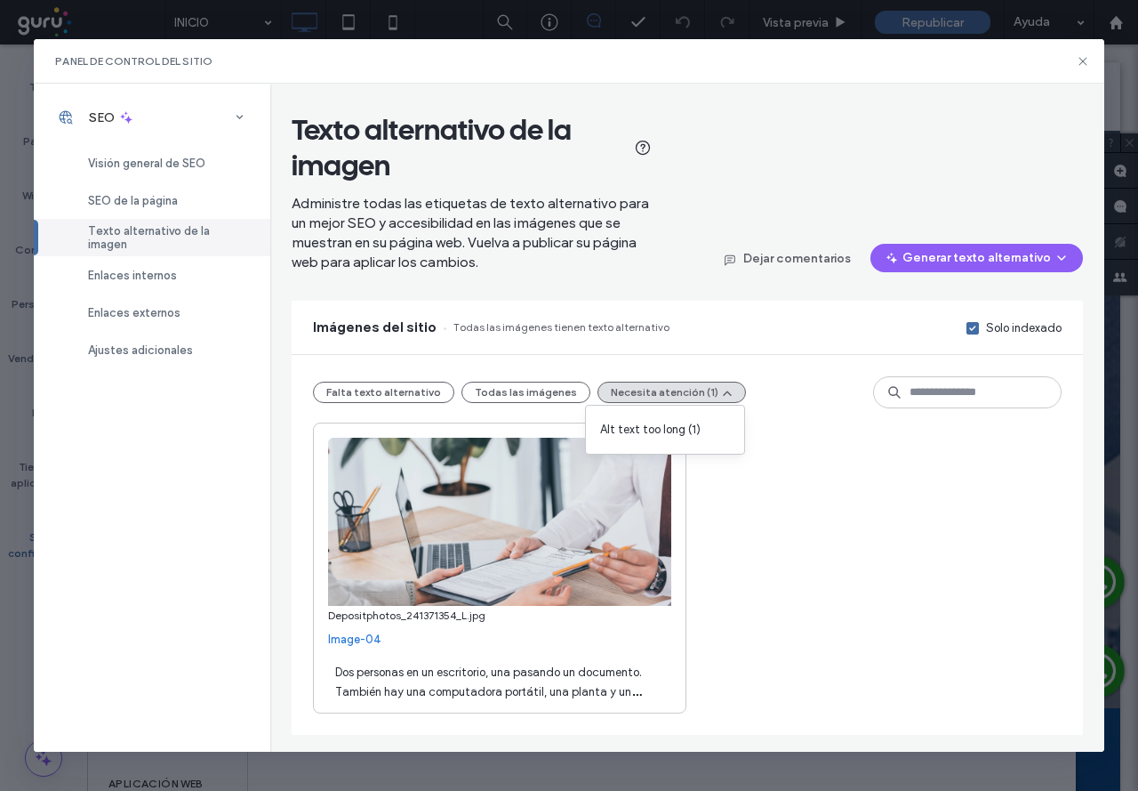
click at [468, 669] on span "Dos personas en un escritorio, una pasando un documento. También hay una comput…" at bounding box center [488, 691] width 307 height 52
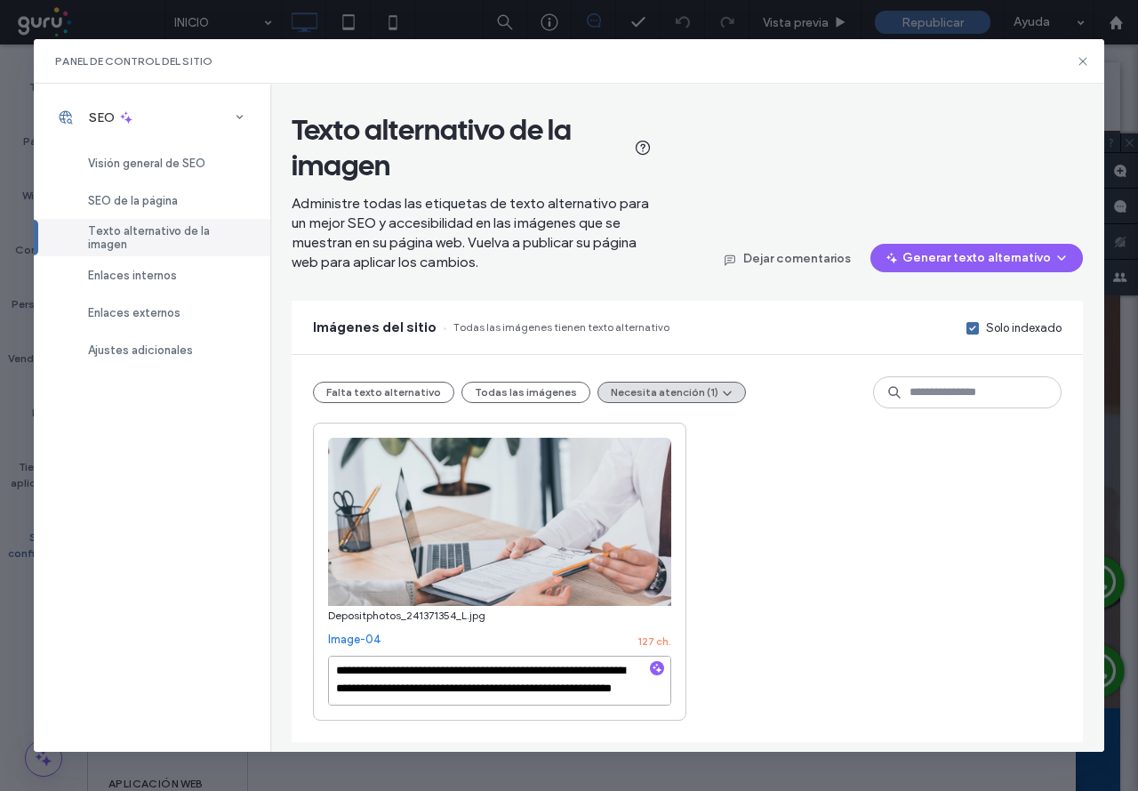
scroll to position [0, 0]
drag, startPoint x: 517, startPoint y: 689, endPoint x: 309, endPoint y: 659, distance: 210.3
click at [309, 659] on div "**********" at bounding box center [687, 548] width 791 height 387
type textarea "*******"
click at [771, 510] on div "Depositphotos_241371354_L.jpg Image-04 7 ch. ******* Dos personas en un escrito…" at bounding box center [687, 571] width 749 height 298
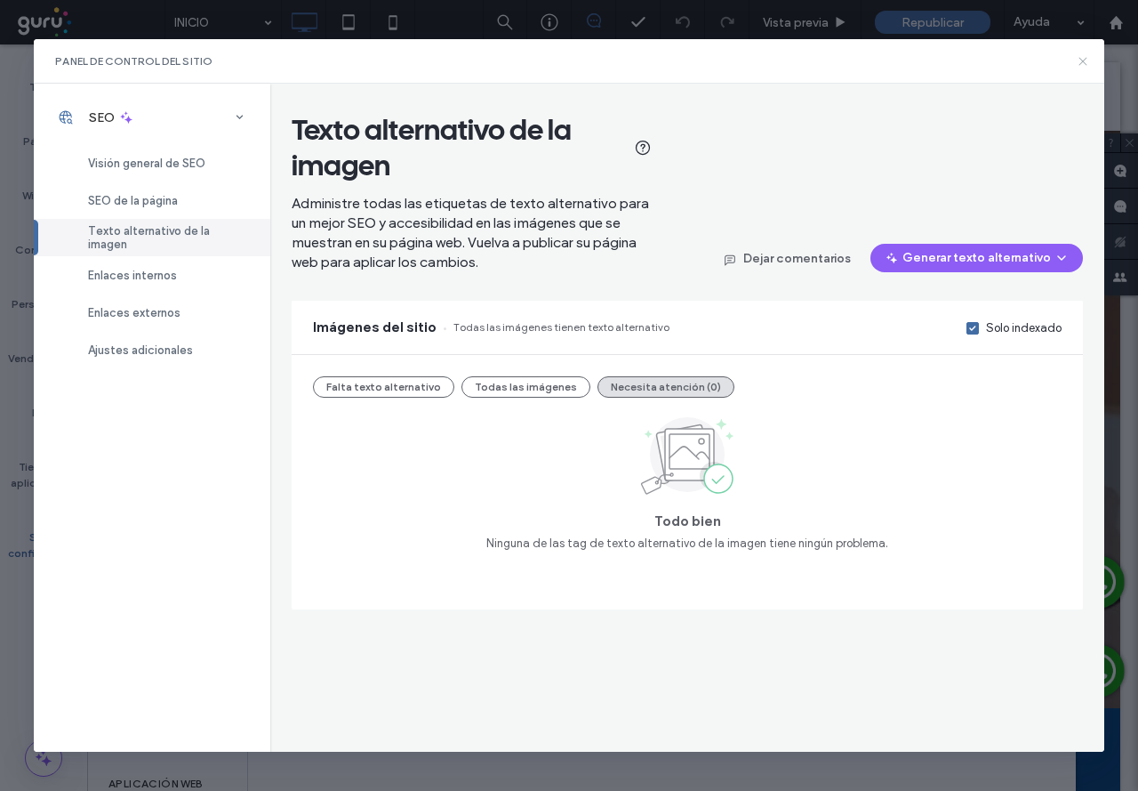
click at [1083, 59] on icon at bounding box center [1083, 61] width 14 height 14
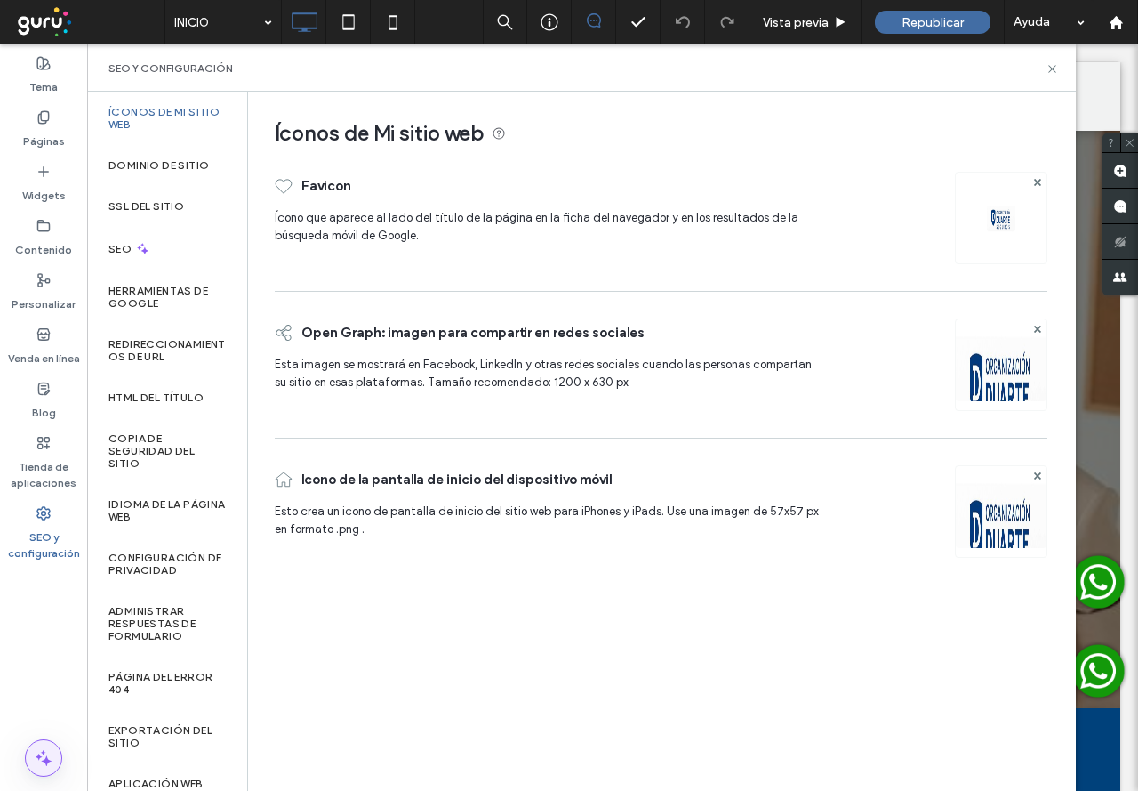
click at [40, 764] on icon at bounding box center [43, 757] width 21 height 21
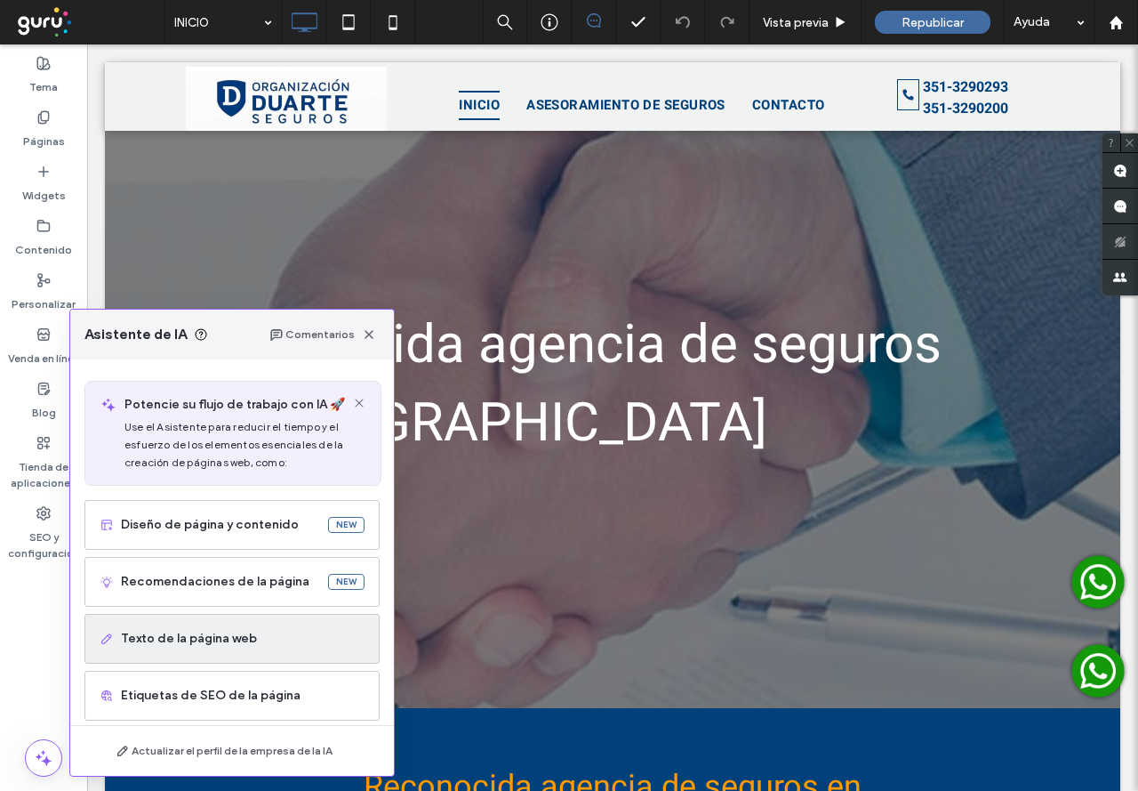
click at [270, 631] on span "Texto de la página web" at bounding box center [243, 639] width 244 height 18
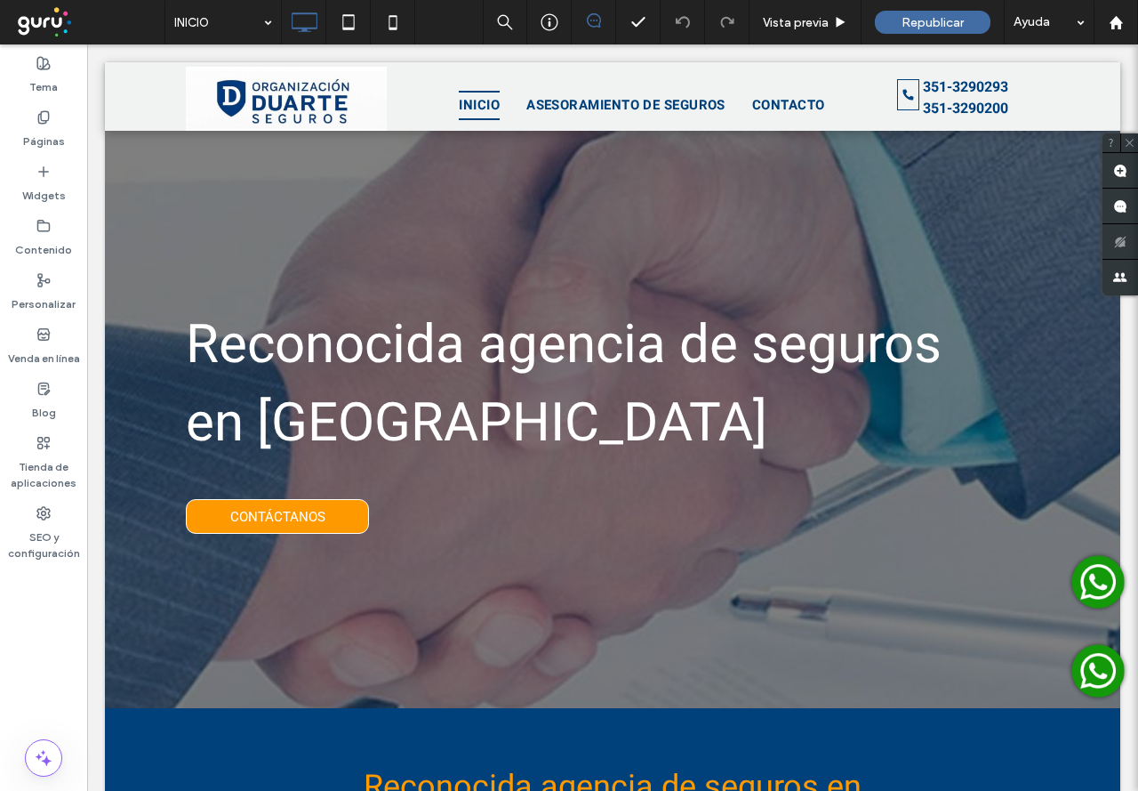
scroll to position [415, 0]
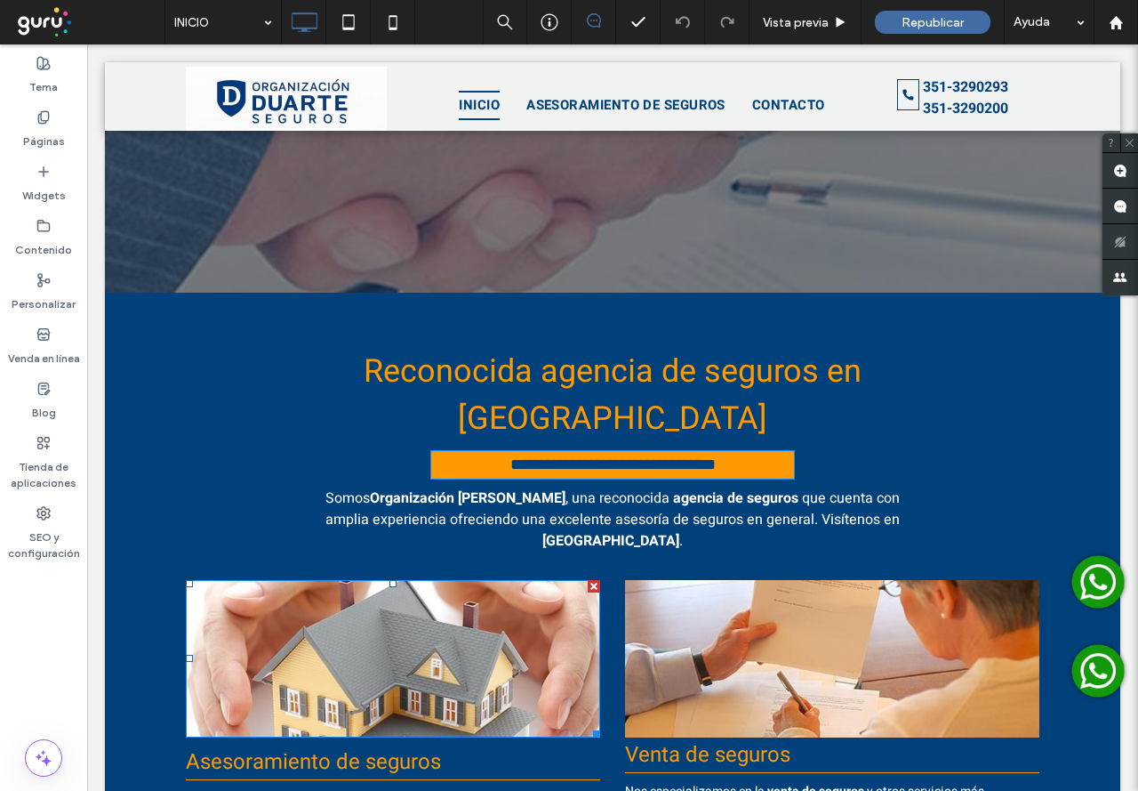
type input "*****"
type input "**"
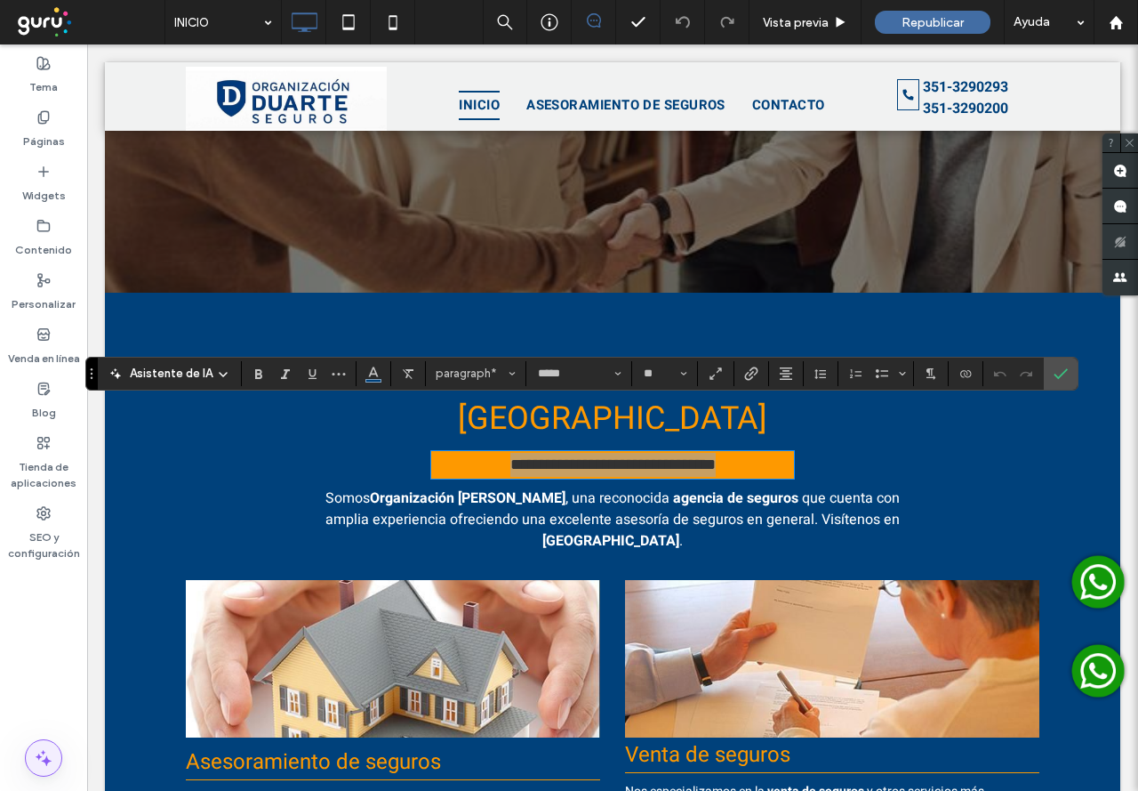
click at [49, 749] on icon at bounding box center [43, 757] width 21 height 21
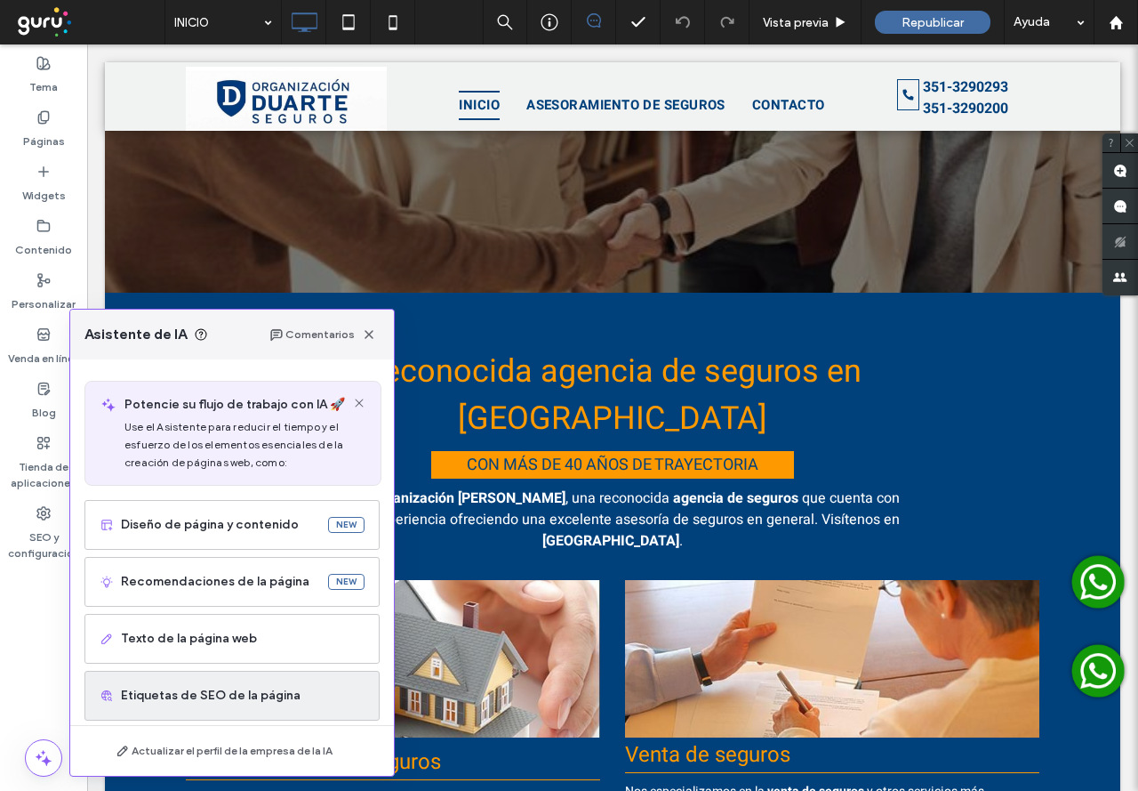
click at [173, 697] on span "Etiquetas de SEO de la página" at bounding box center [243, 695] width 244 height 18
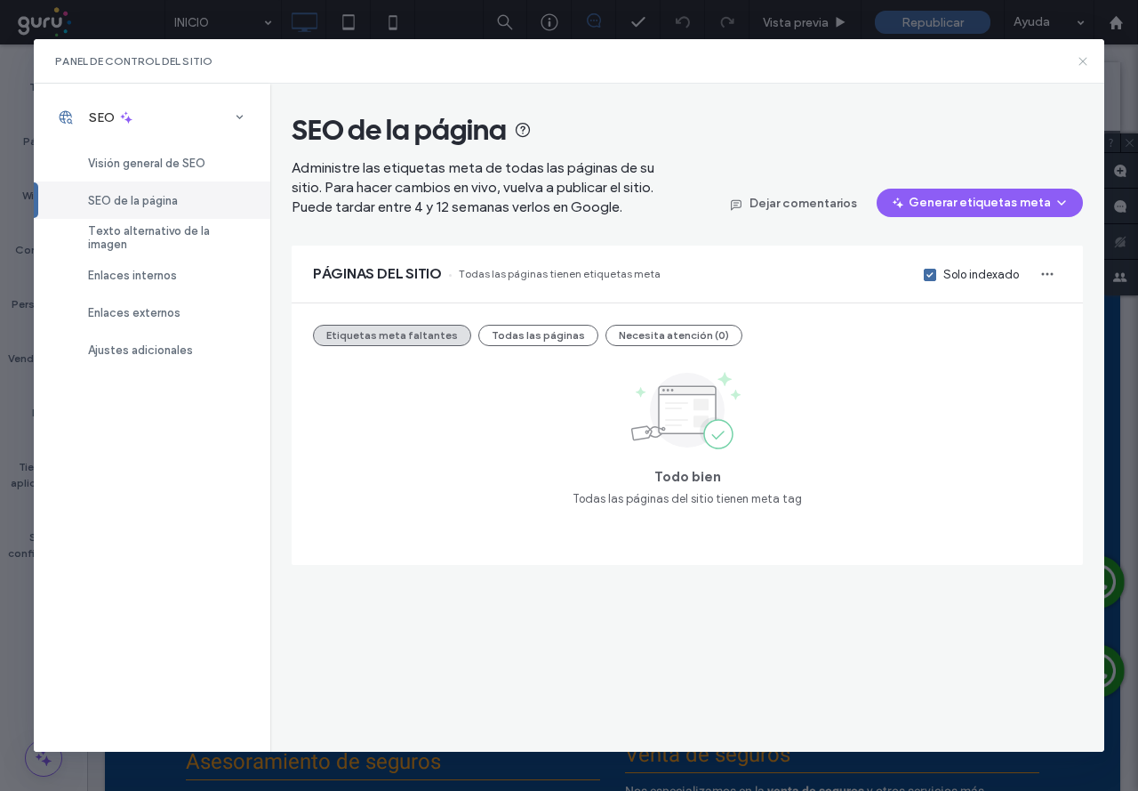
click at [1083, 56] on icon at bounding box center [1083, 61] width 14 height 14
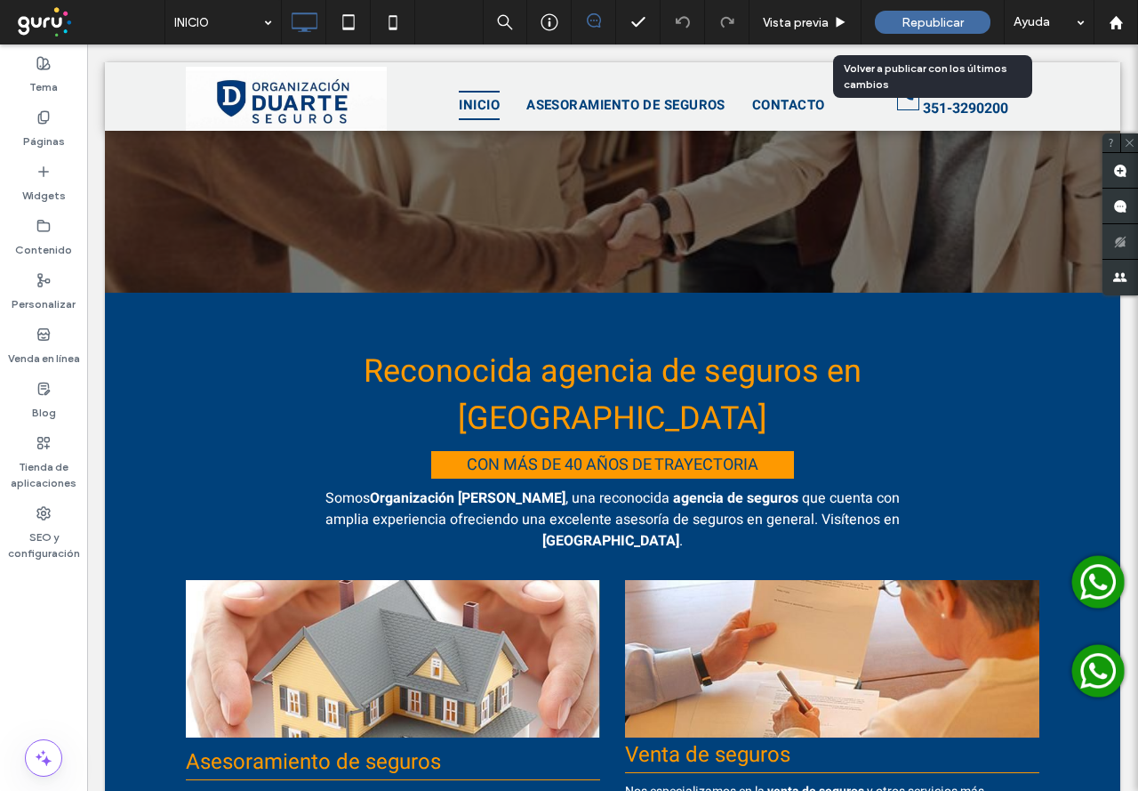
click at [958, 24] on span "Republicar" at bounding box center [933, 22] width 62 height 15
